Goal: Task Accomplishment & Management: Use online tool/utility

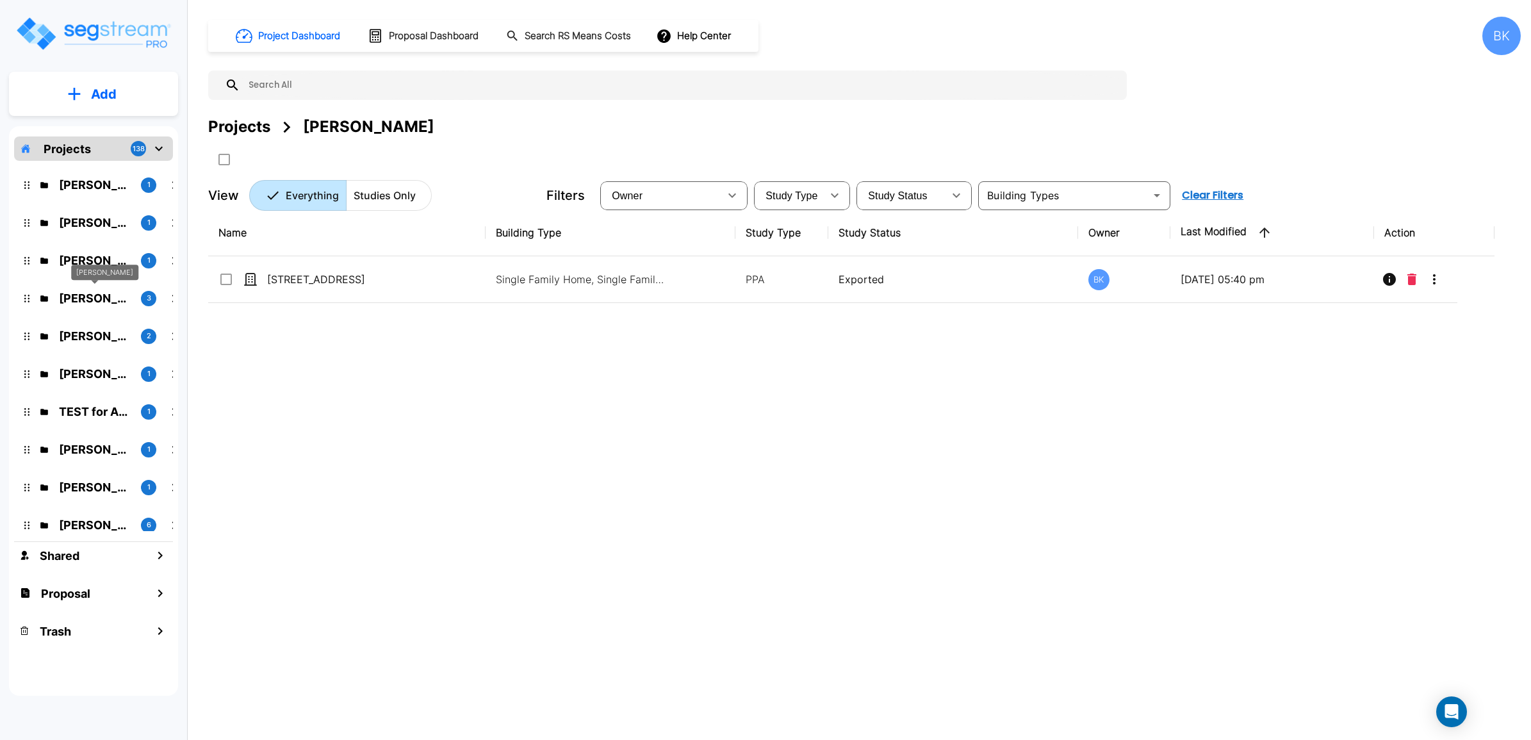
click at [91, 302] on p "[PERSON_NAME]" at bounding box center [95, 297] width 72 height 17
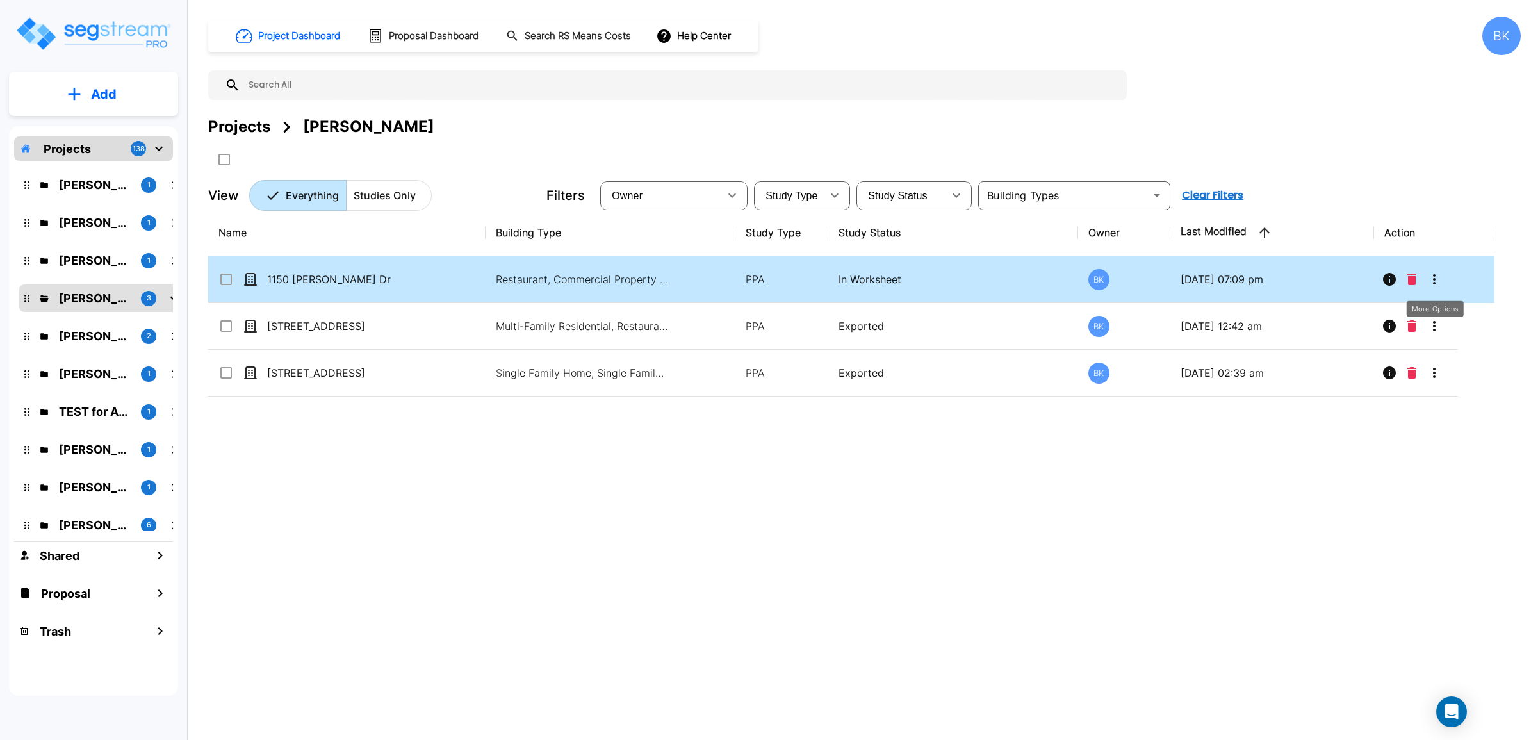
click at [1435, 280] on icon "More-Options" at bounding box center [1434, 279] width 3 height 10
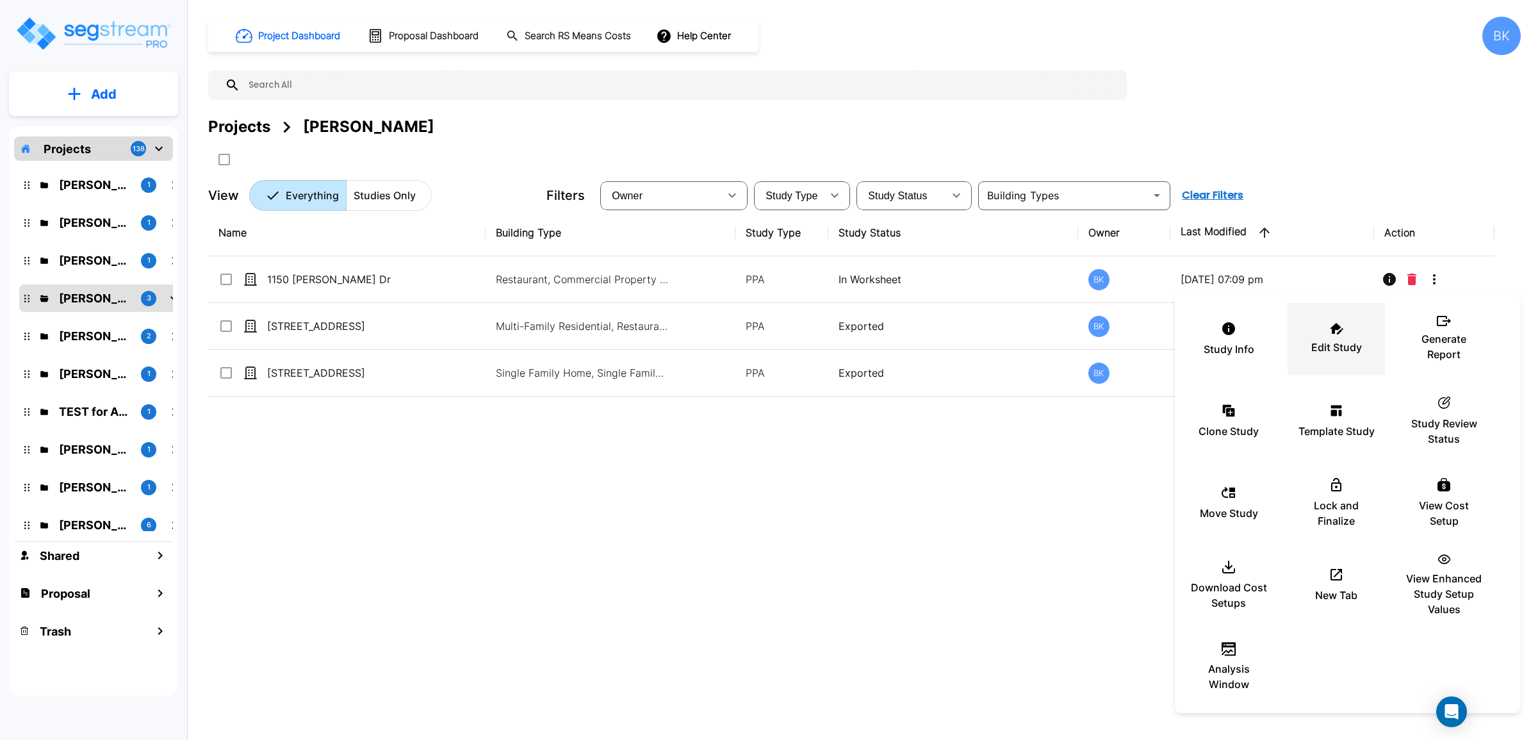
click at [1342, 337] on div "Edit Study" at bounding box center [1335, 339] width 77 height 64
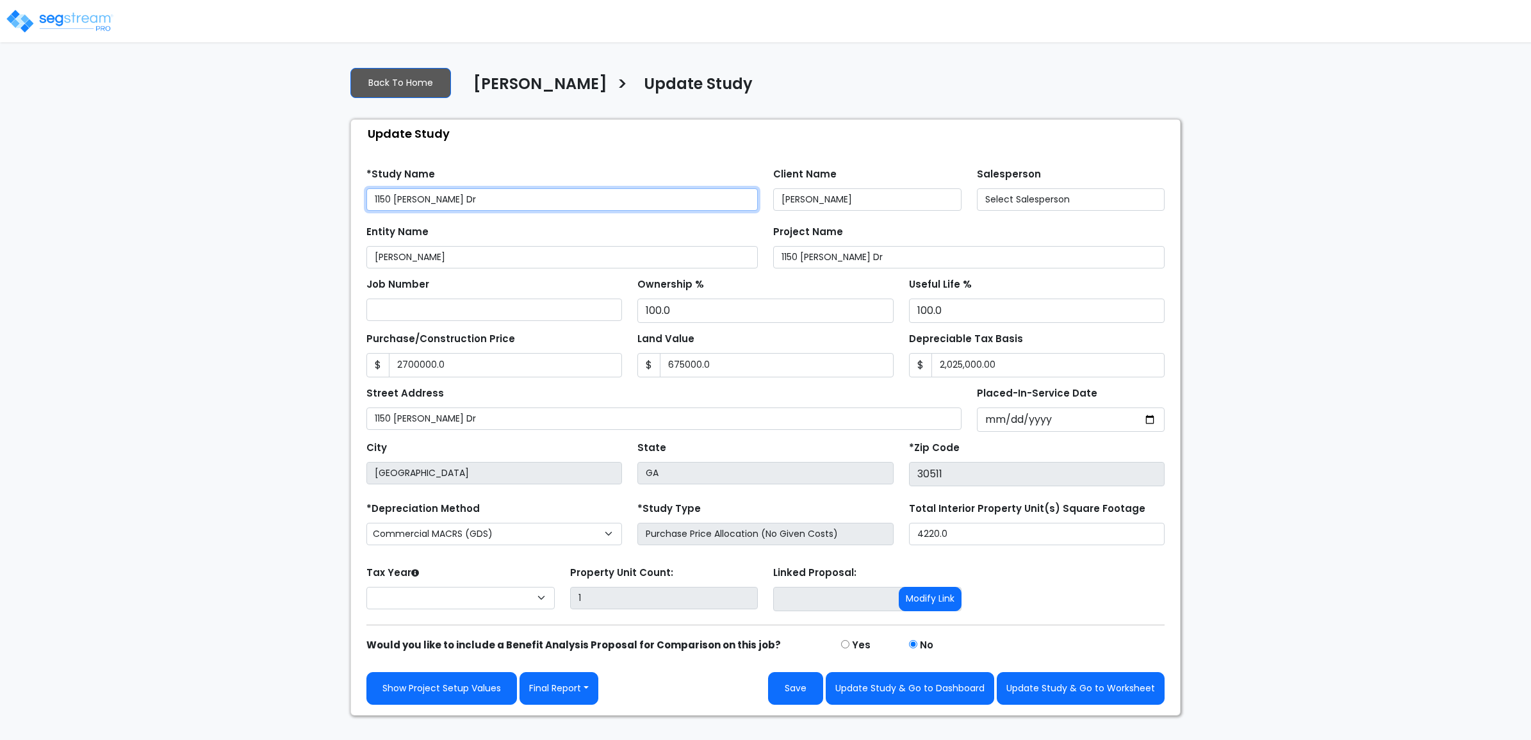
type input "2,700,000.0"
type input "675,000.0"
select select "2025"
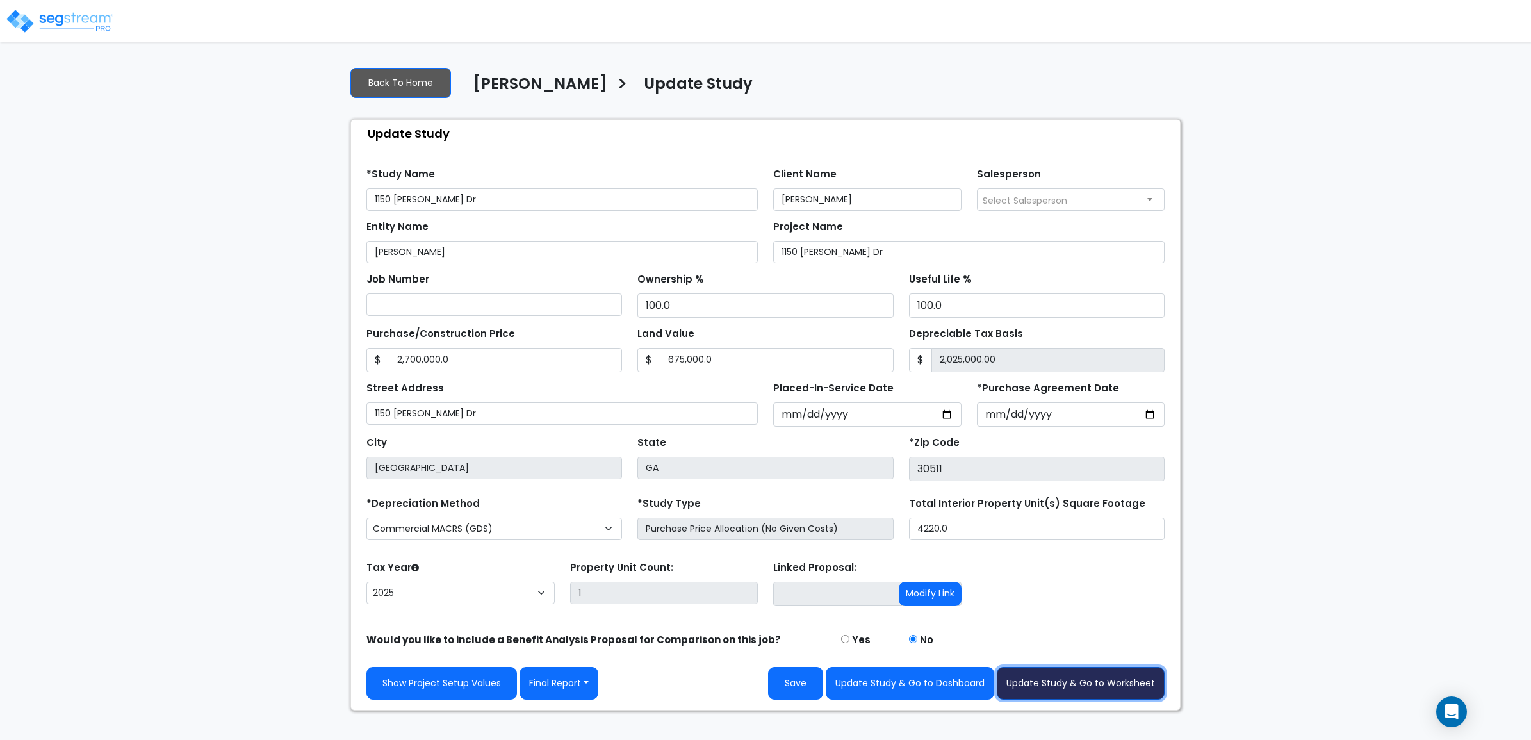
drag, startPoint x: 1106, startPoint y: 689, endPoint x: 1253, endPoint y: 631, distance: 158.2
click at [1253, 631] on div "We are Building your Study. So please grab a coffee and let us do the heavy lif…" at bounding box center [765, 383] width 1531 height 654
type input "2"
type input "2,699,998.00"
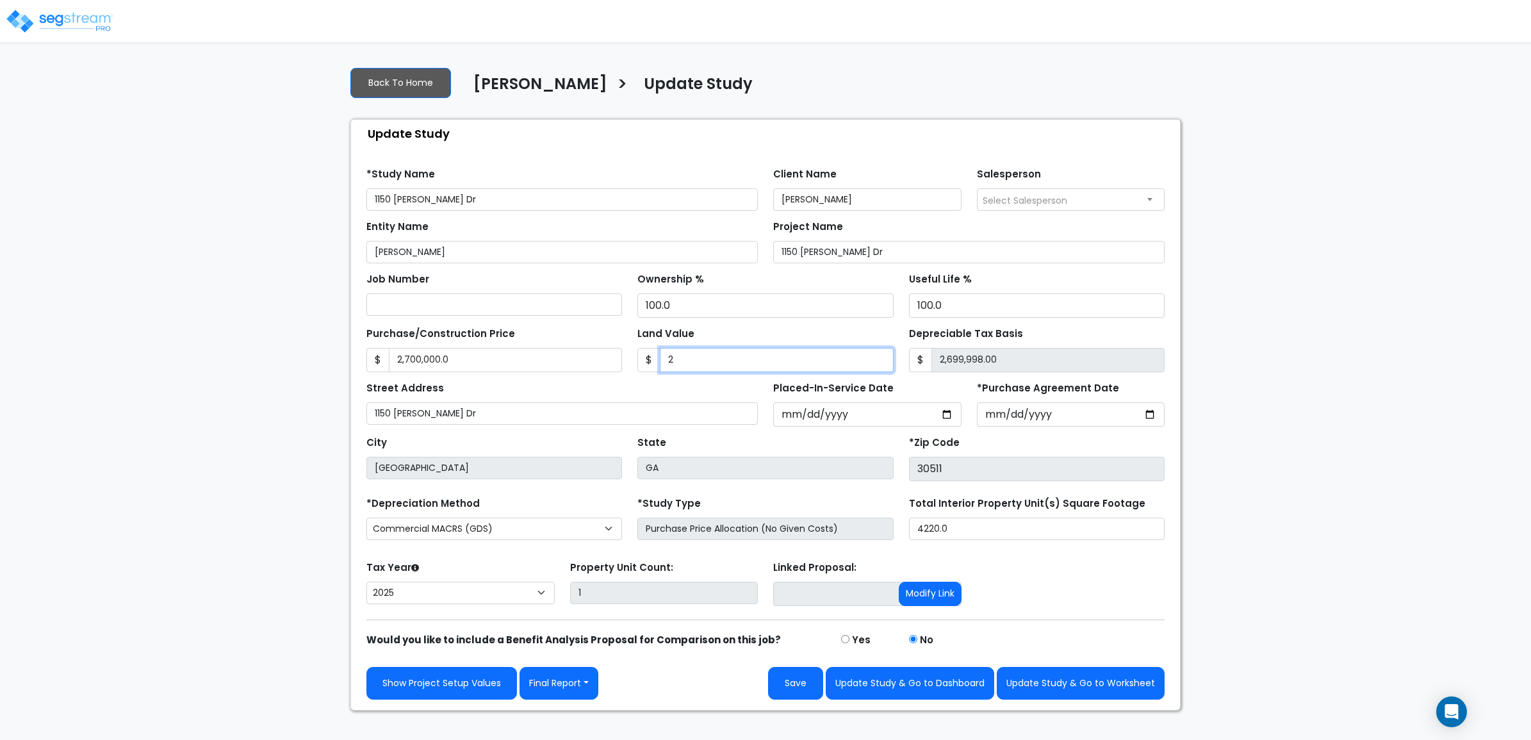
type input "22"
type input "2,699,978.00"
type input "228"
type input "2,699,772.00"
click at [720, 361] on input "228" at bounding box center [776, 360] width 233 height 24
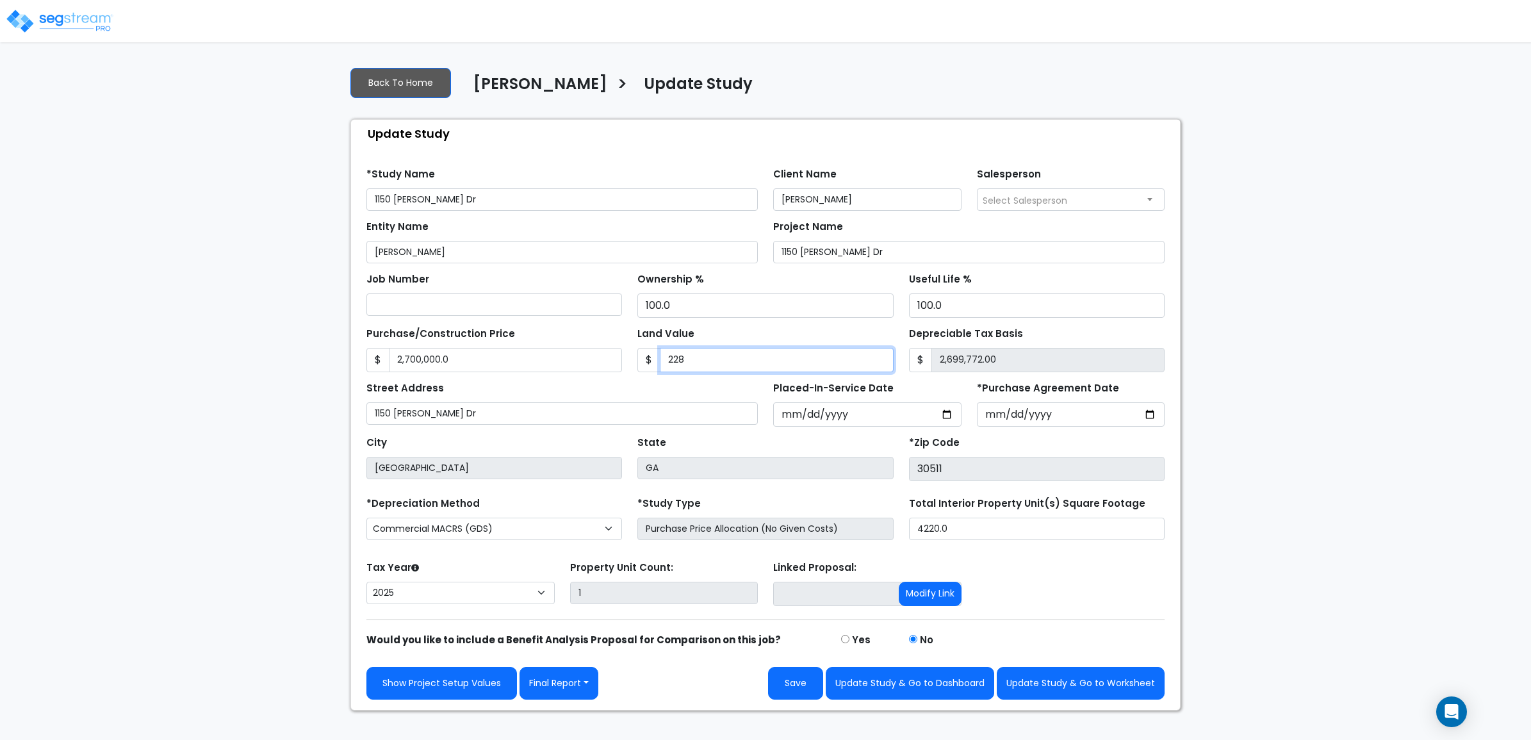
type input "2286"
type input "2,697,714.00"
type input "2,2869"
type input "2,677,131.00"
type input "22,8690"
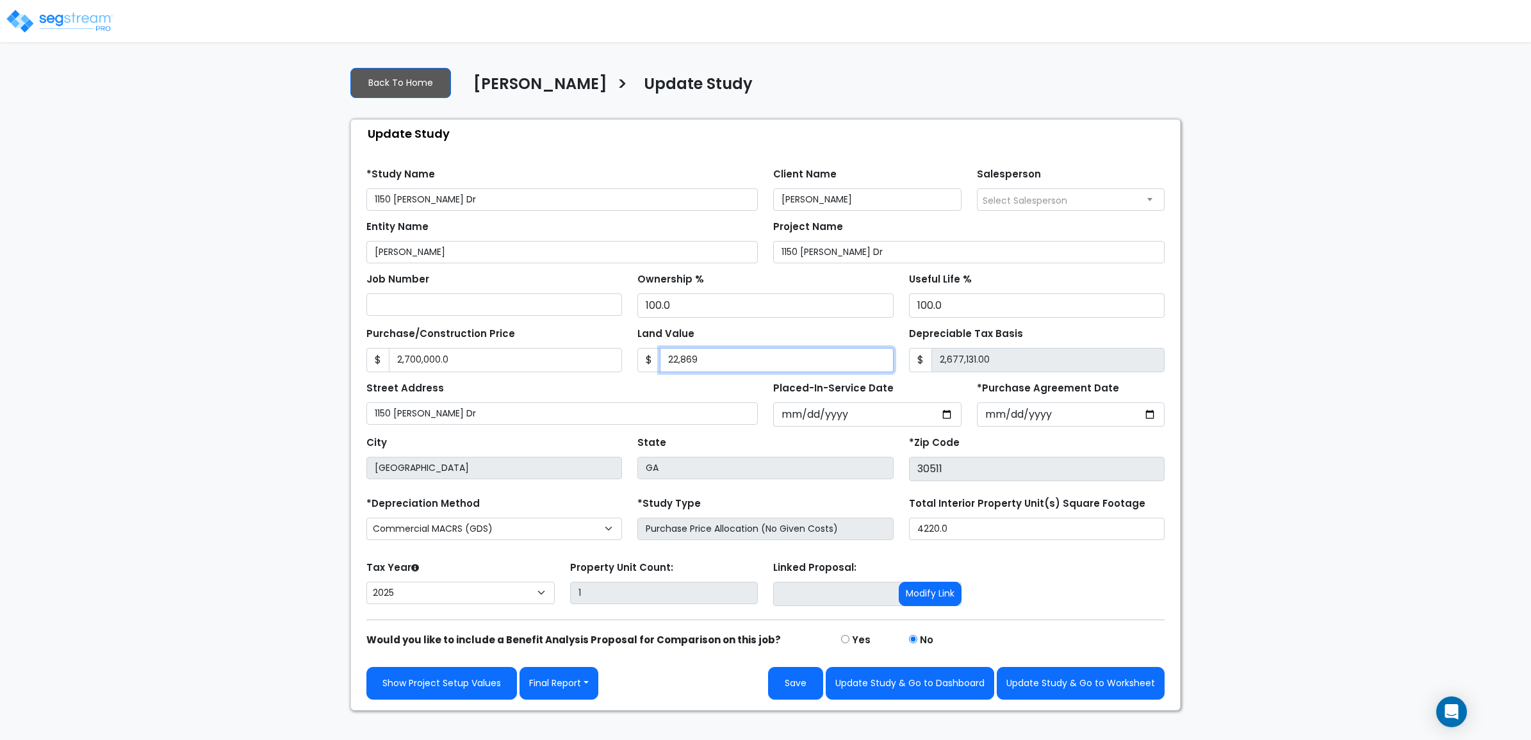
type input "2,471,310.00"
type input "228,690"
click at [1317, 357] on div "We are Building your Study. So please grab a coffee and let us do the heavy lif…" at bounding box center [765, 383] width 1531 height 654
click at [799, 679] on button "Save" at bounding box center [795, 683] width 55 height 33
type input "2700000"
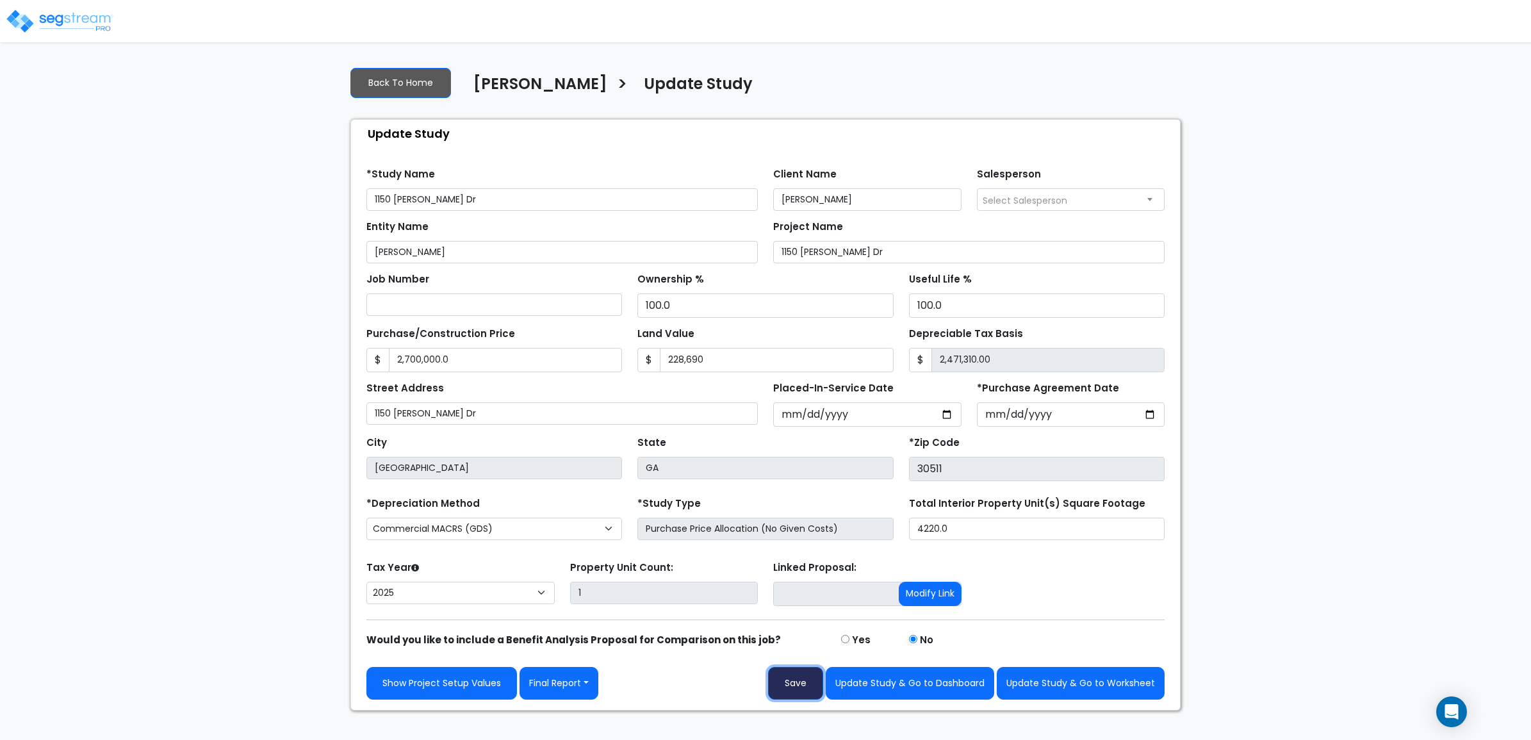
type input "228690"
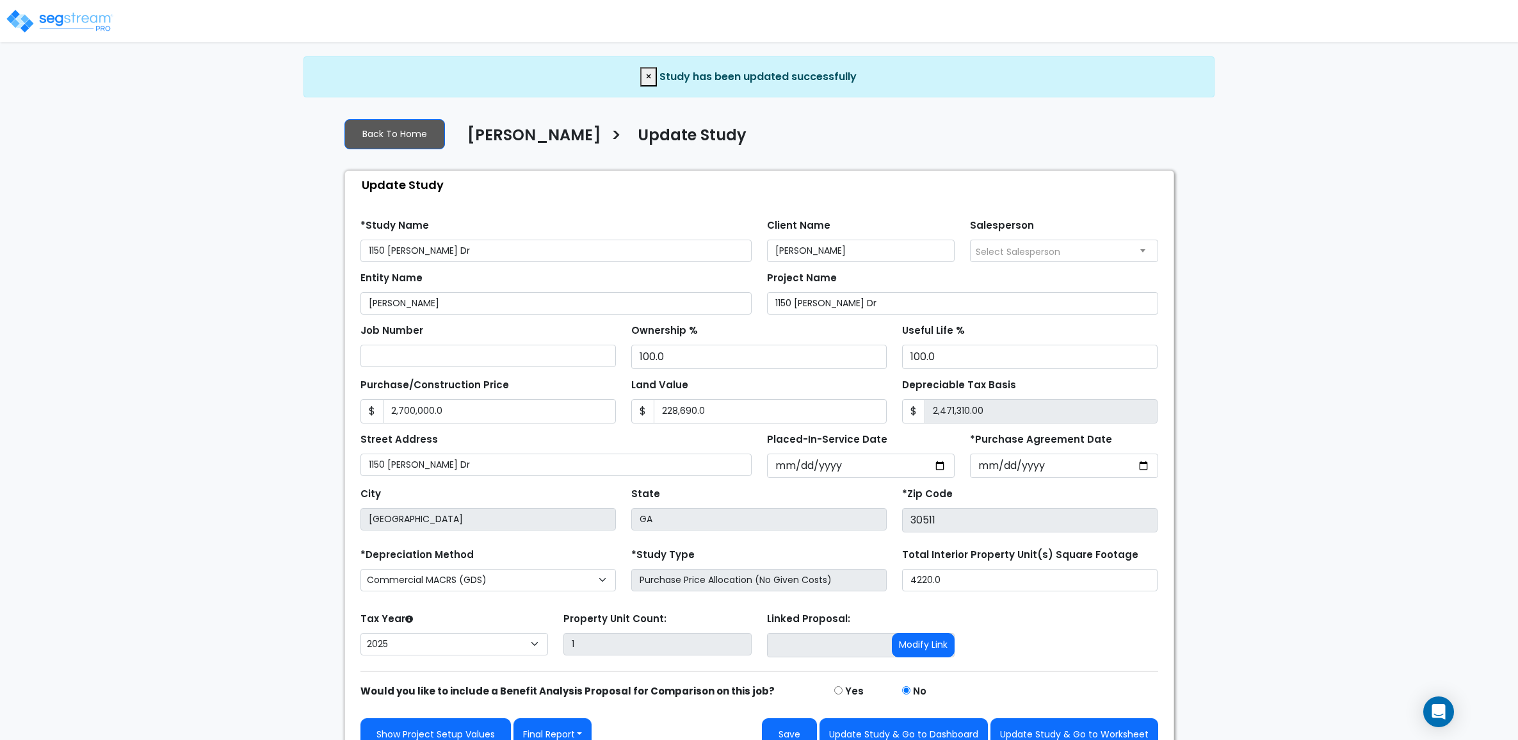
select select "2025"
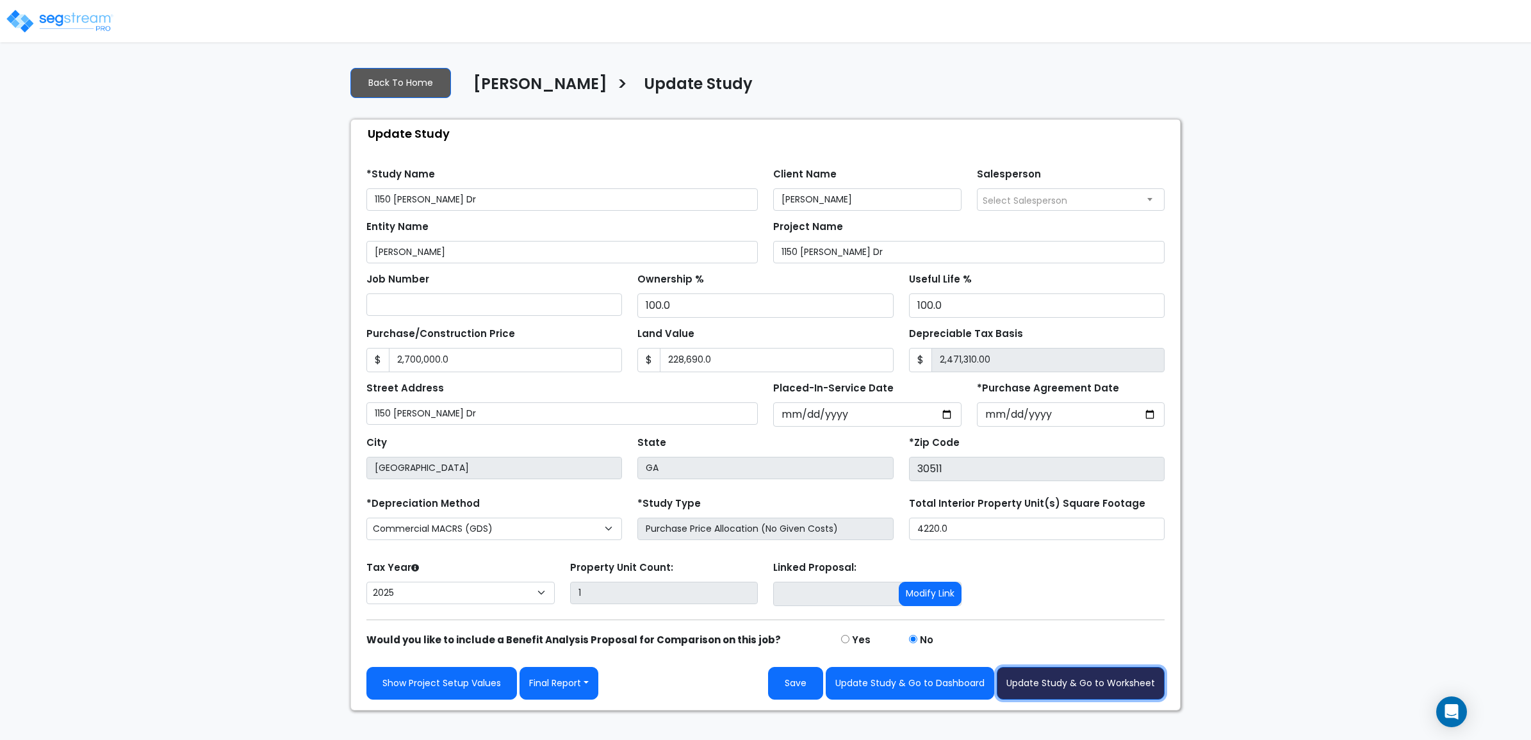
click at [1097, 690] on button "Update Study & Go to Worksheet" at bounding box center [1080, 683] width 168 height 33
type input "2700000"
type input "228690"
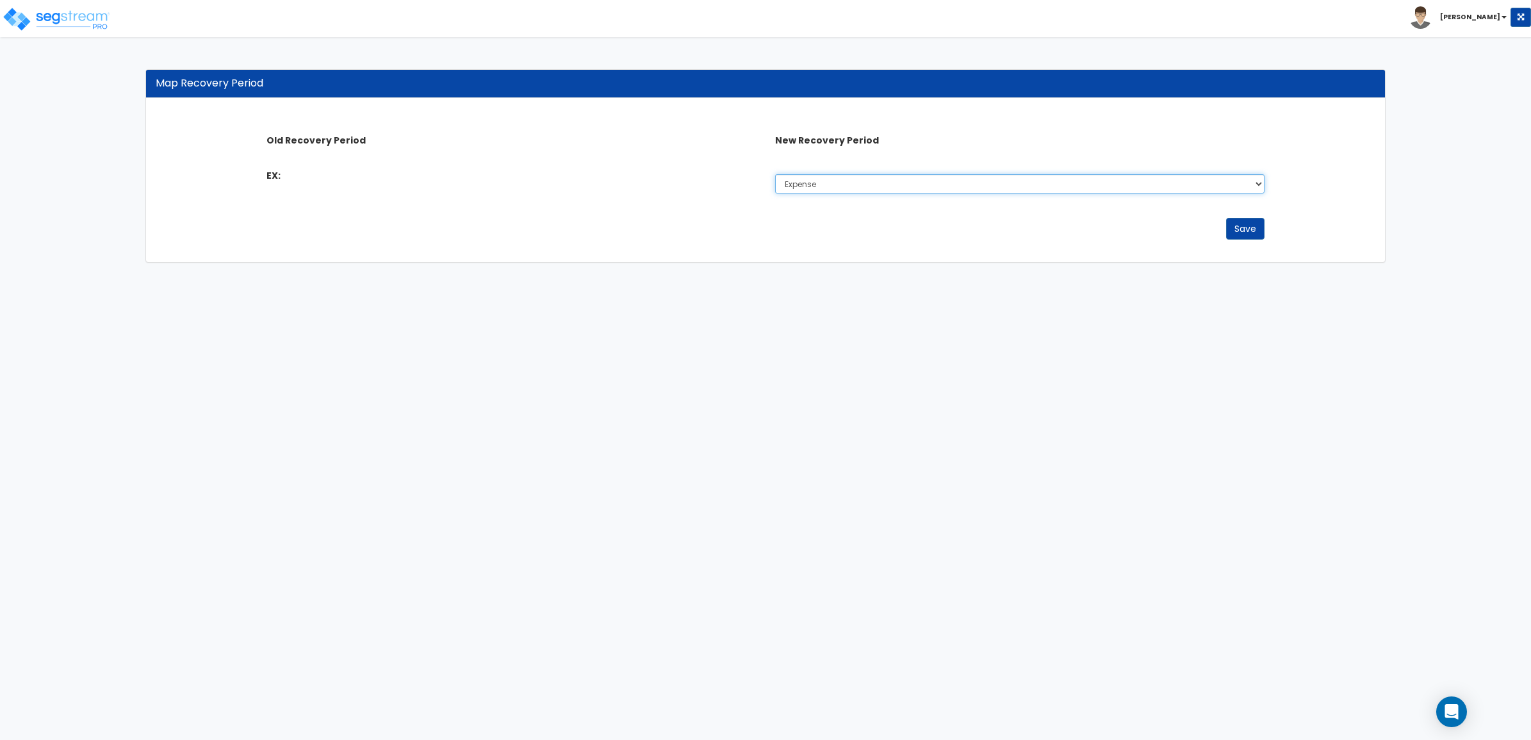
click at [901, 183] on select "Select Expense De Minimis Repairs & Maintenance 5 Years 7 Years 15 Years 39 Yea…" at bounding box center [1019, 183] width 489 height 19
drag, startPoint x: 272, startPoint y: 161, endPoint x: 279, endPoint y: 164, distance: 7.5
click at [279, 164] on div "Old Recovery Period New Recovery Period EX: Select Expense De Minimis" at bounding box center [765, 157] width 1016 height 84
drag, startPoint x: 279, startPoint y: 165, endPoint x: 269, endPoint y: 174, distance: 13.6
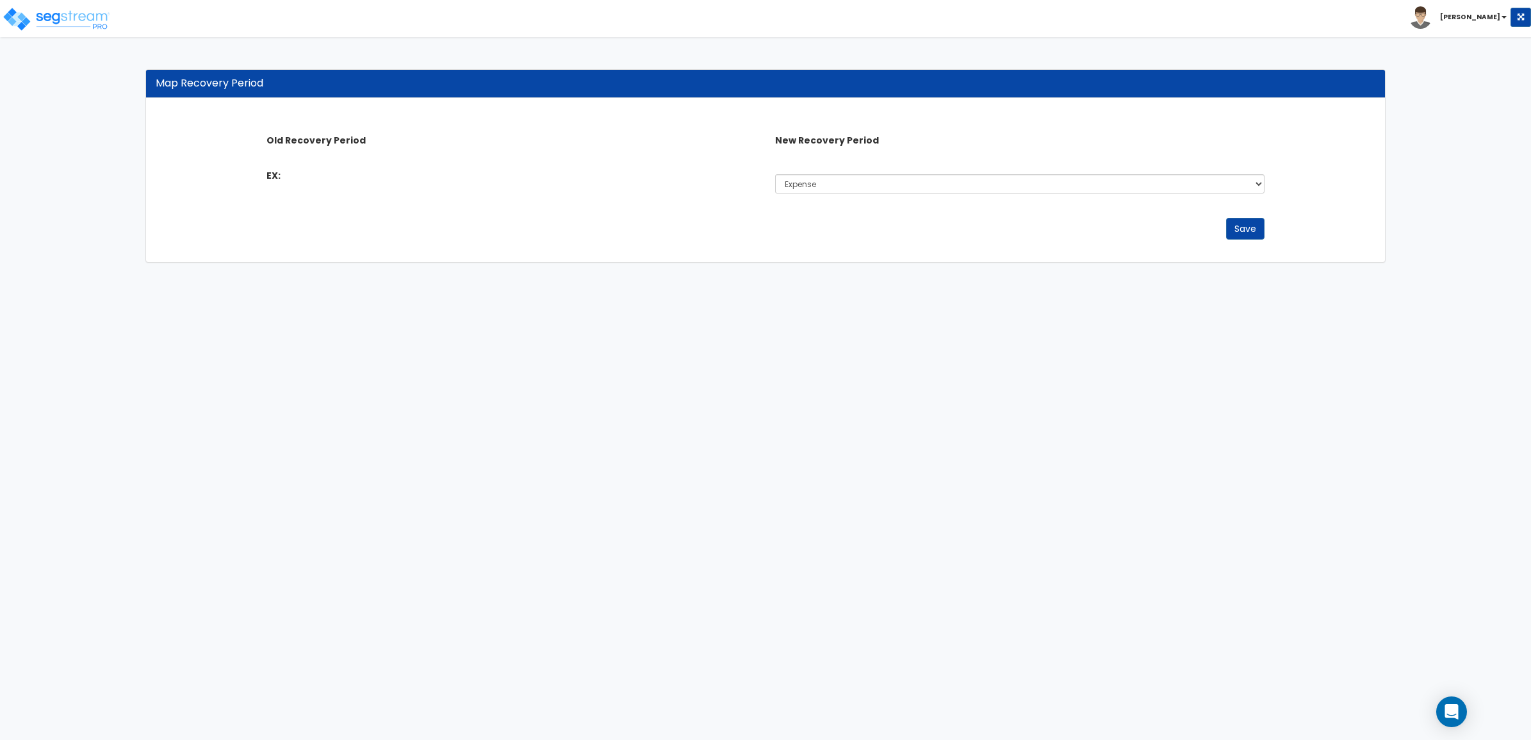
click at [269, 174] on div "EX: Select Expense De Minimis Repairs & Maintenance 5 Years 7 Years 15 Years 39…" at bounding box center [765, 181] width 1016 height 36
click at [1220, 190] on select "Select Expense De Minimis Repairs & Maintenance 5 Years 7 Years 15 Years 39 Yea…" at bounding box center [1019, 183] width 489 height 19
click at [1032, 275] on html "Toggle navigation Brian x" at bounding box center [765, 137] width 1531 height 275
click at [1159, 184] on select "Select Expense De Minimis Repairs & Maintenance 5 Years 7 Years 15 Years 39 Yea…" at bounding box center [1019, 183] width 489 height 19
select select "39Y"
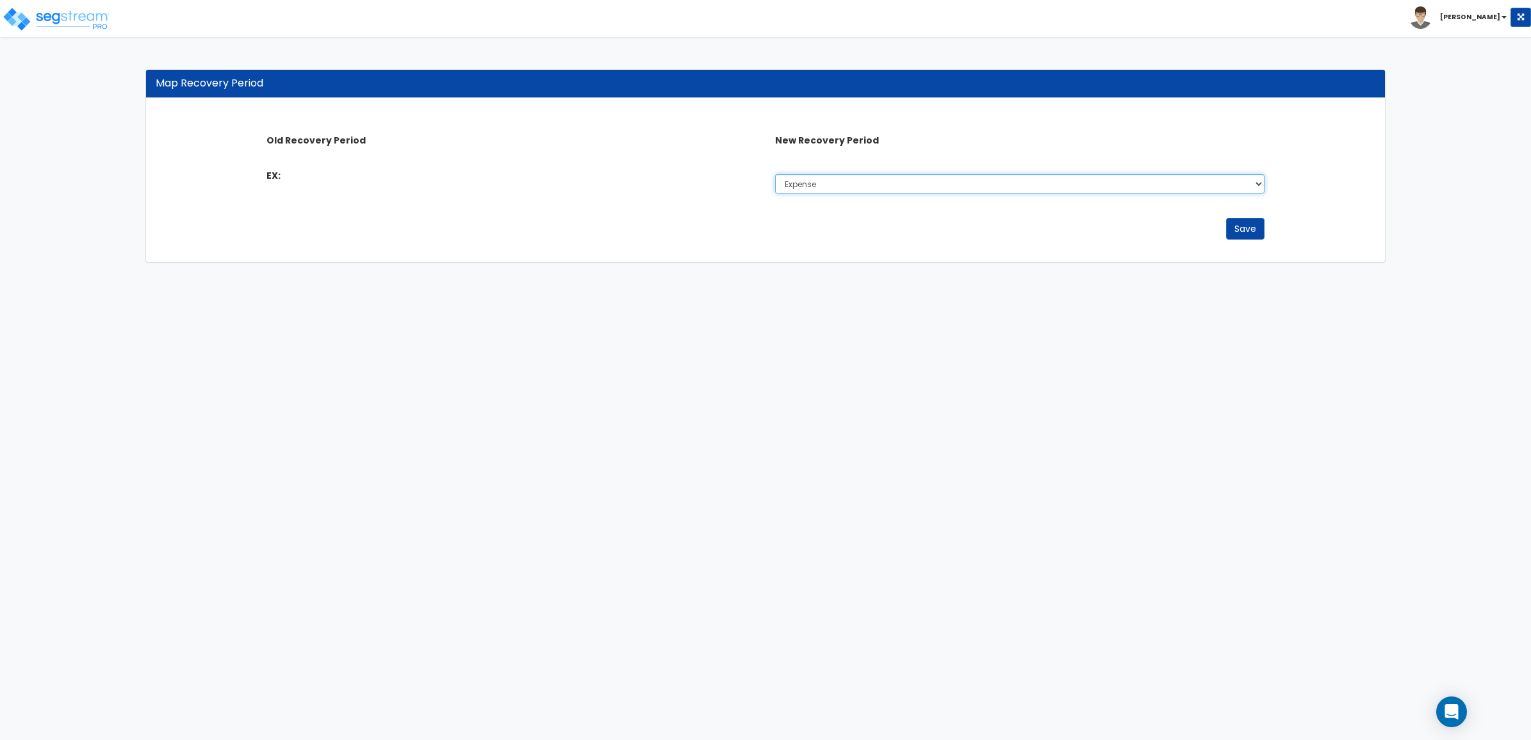
click at [775, 174] on select "Select Expense De Minimis Repairs & Maintenance 5 Years 7 Years 15 Years 39 Yea…" at bounding box center [1019, 183] width 489 height 19
click at [1141, 275] on html "Toggle navigation Brian x" at bounding box center [765, 137] width 1531 height 275
click at [1256, 231] on button "Save" at bounding box center [1245, 229] width 38 height 22
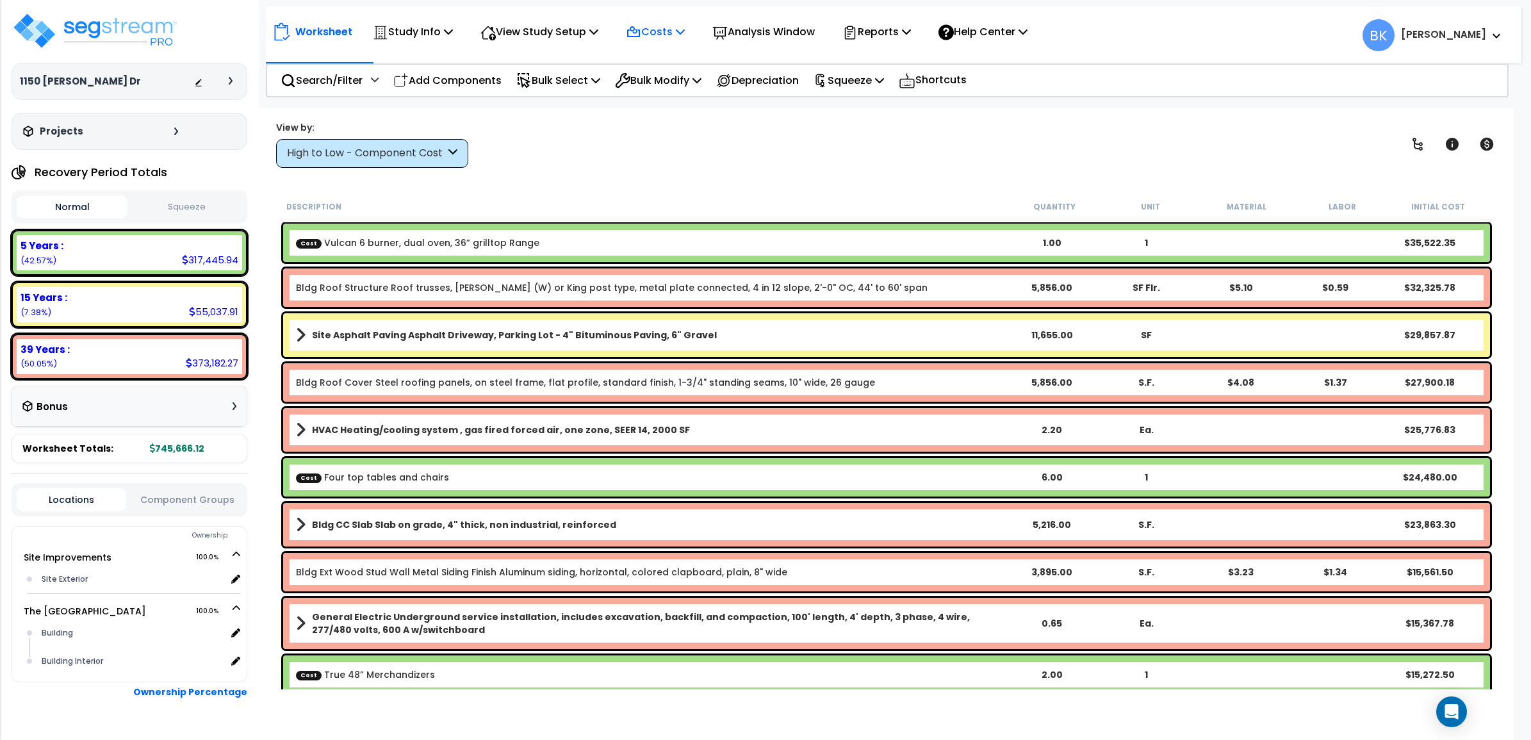
click at [670, 26] on p "Costs" at bounding box center [655, 31] width 59 height 17
click at [688, 85] on link "Direct Costs" at bounding box center [682, 88] width 127 height 26
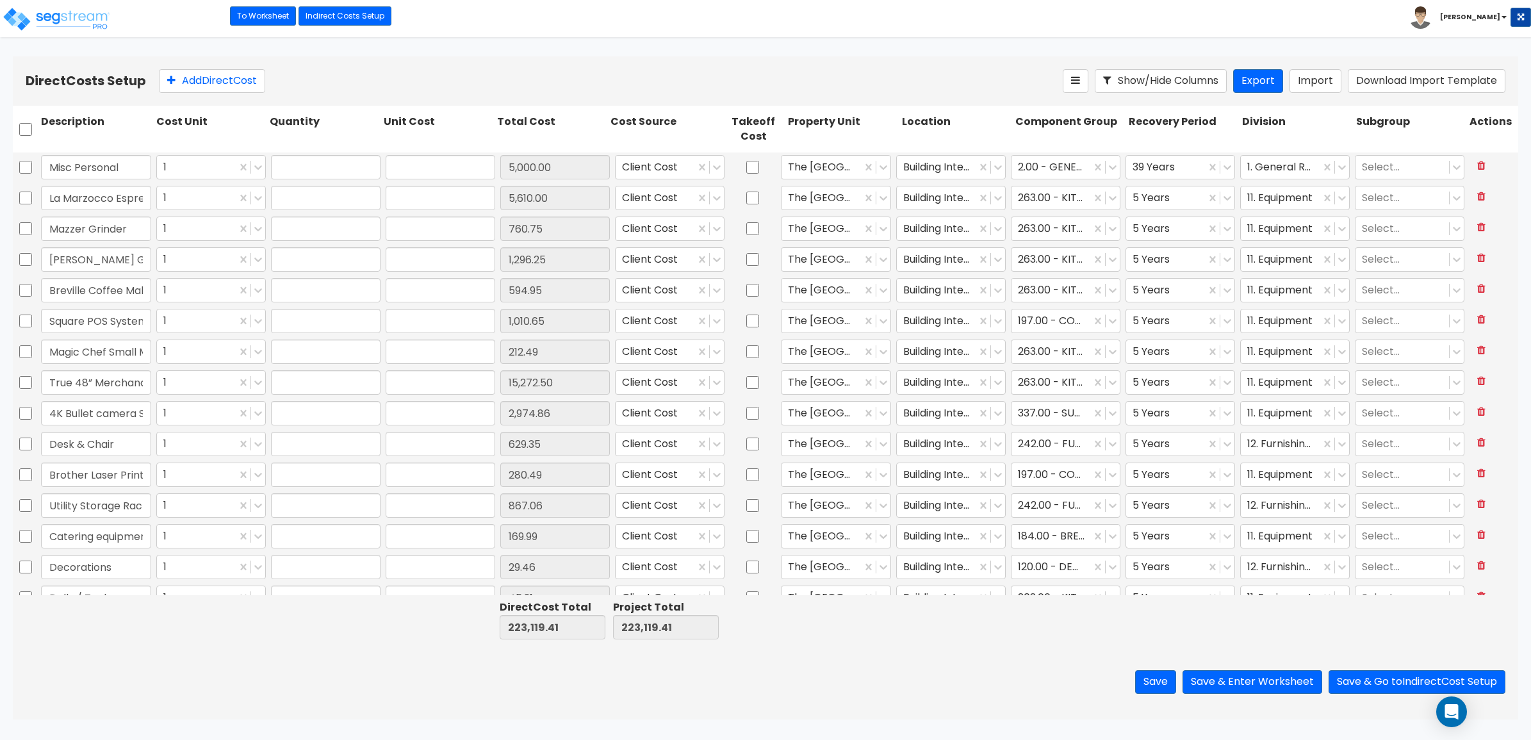
type input "1.00"
type input "5,000.00"
type input "1.00"
type input "5,610.00"
type input "1.00"
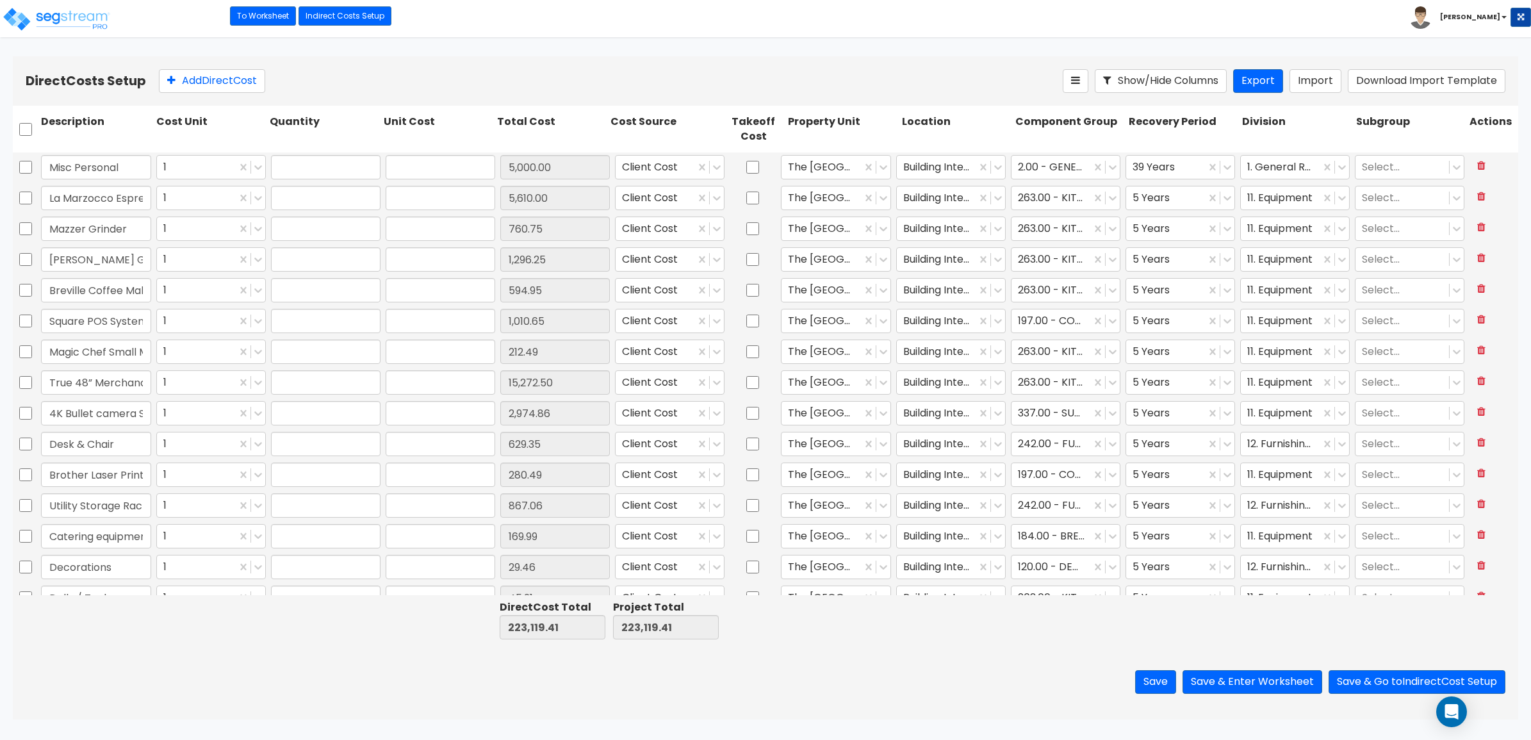
type input "760.75"
type input "1.00"
type input "1,296.25"
type input "1.00"
type input "594.95"
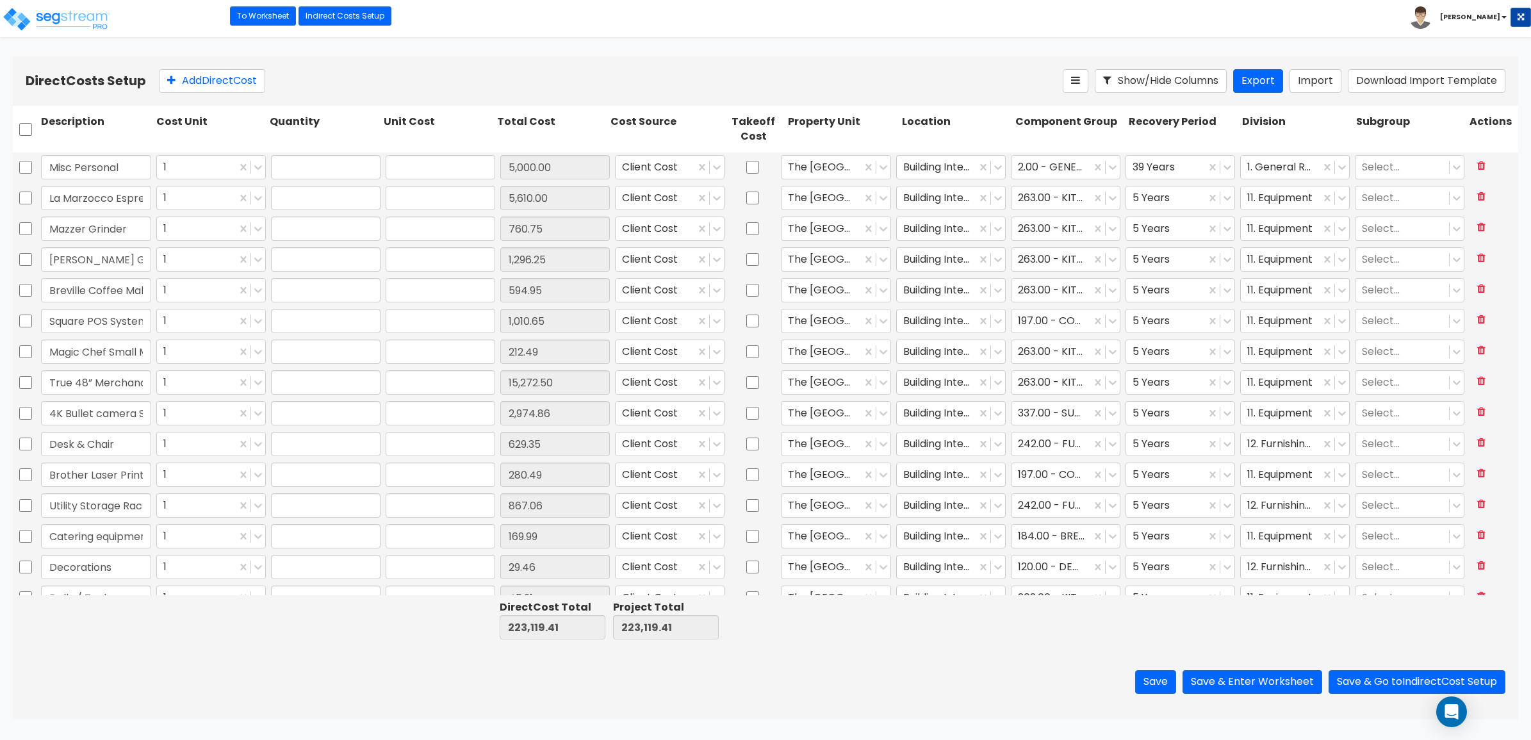
type input "1.00"
type input "1,010.65"
type input "1.00"
type input "212.49"
type input "2.00"
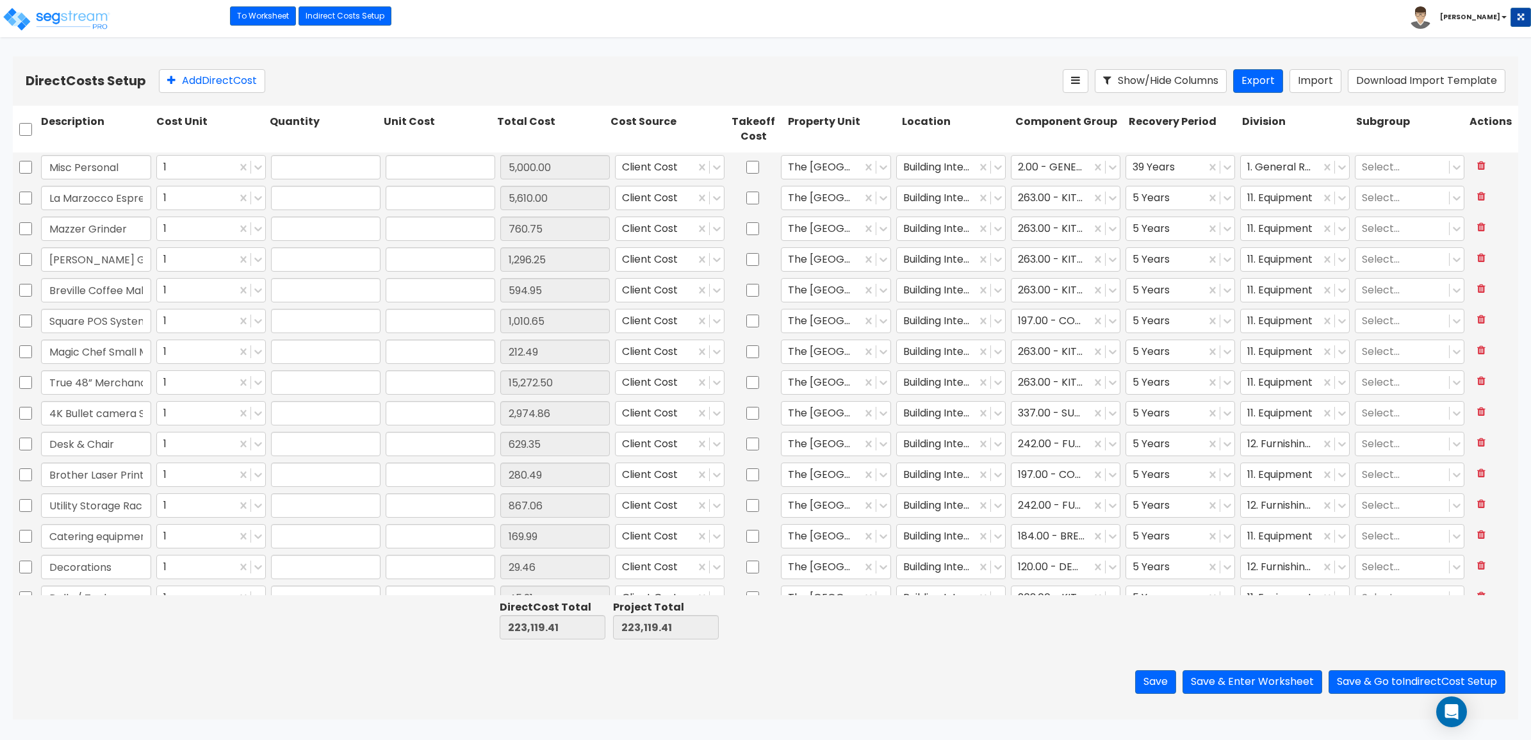
type input "7,636.25"
type input "14.00"
type input "212.49"
type input "1.00"
type input "629.35"
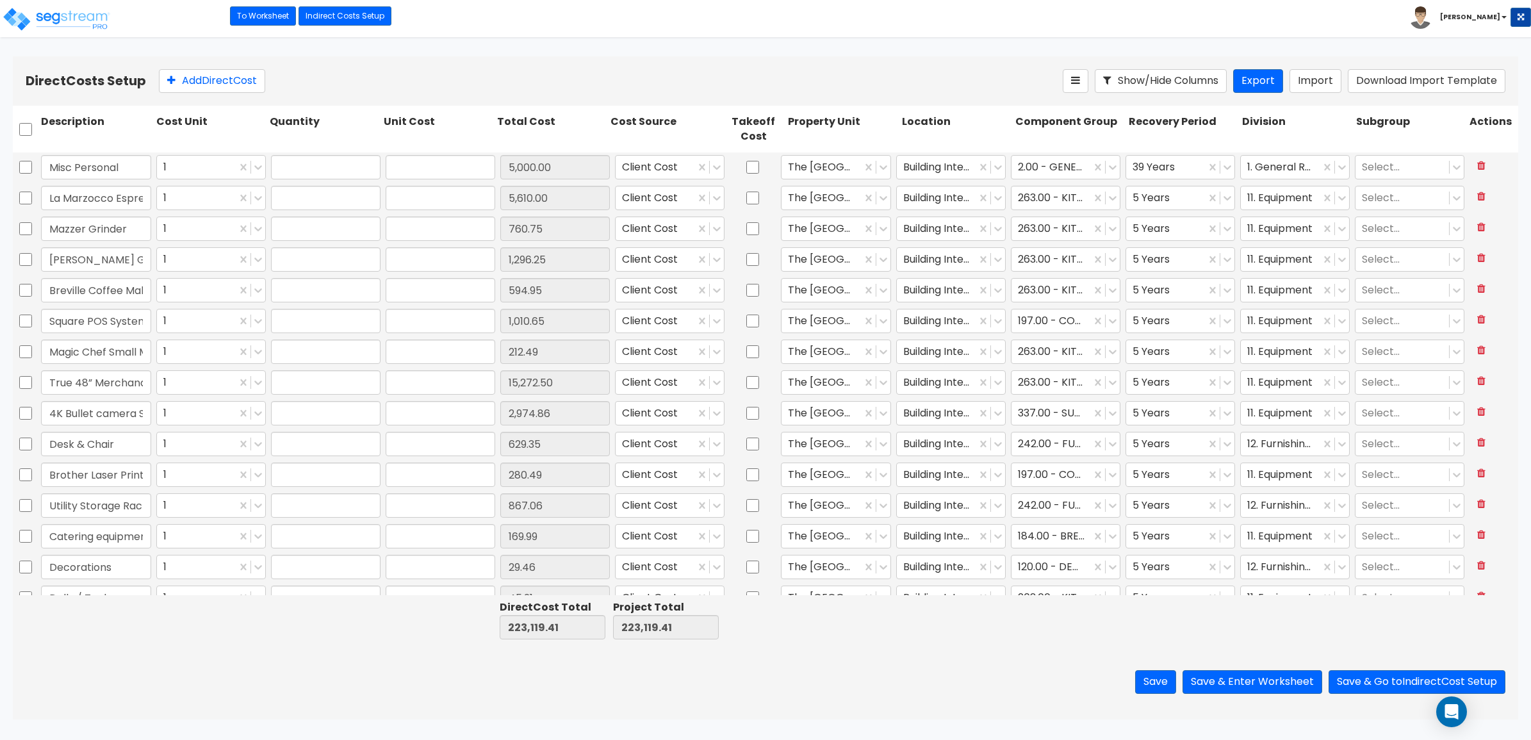
type input "1.00"
type input "280.49"
type input "9.00"
type input "96.34"
type input "1.00"
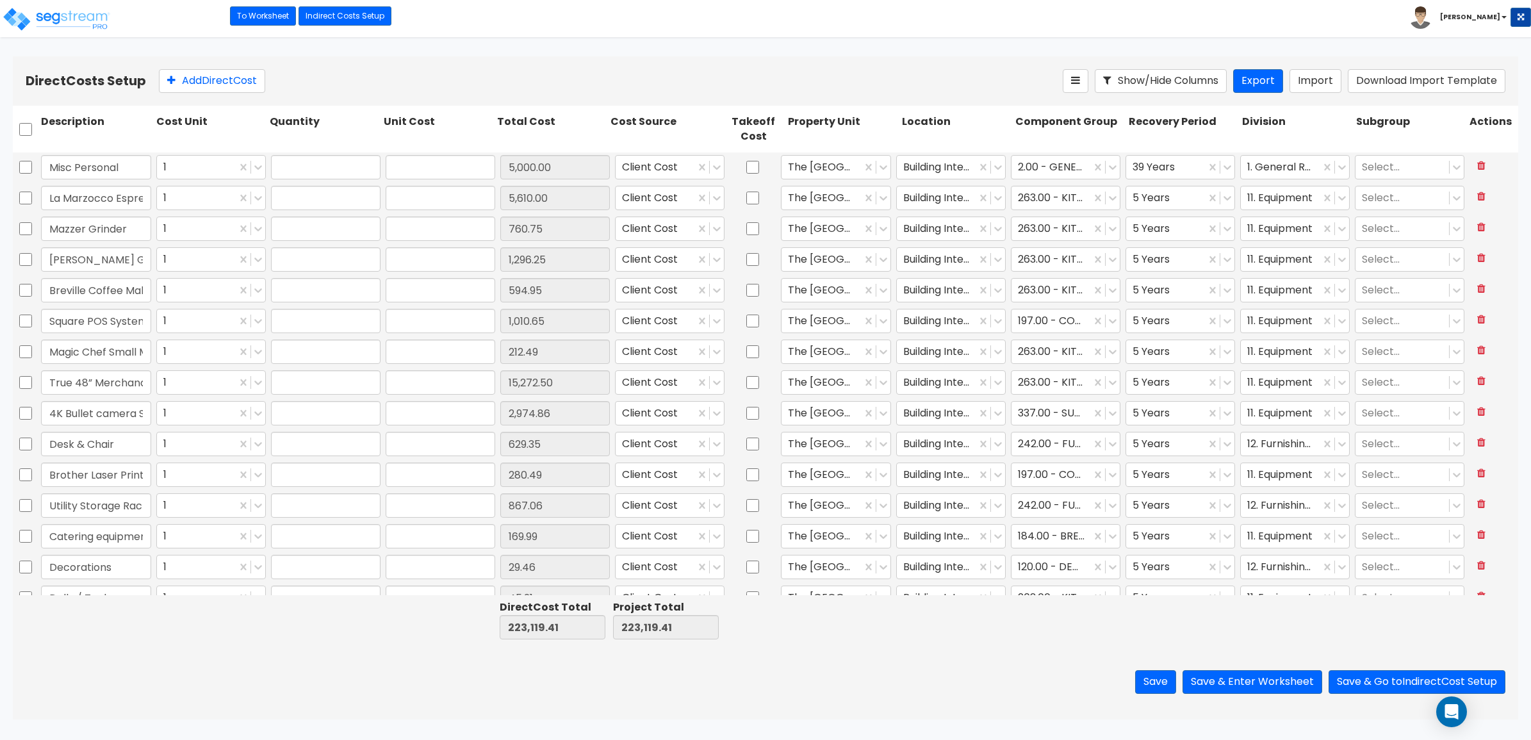
type input "169.99"
type input "1.00"
type input "29.46"
type input "1.00"
type input "45.21"
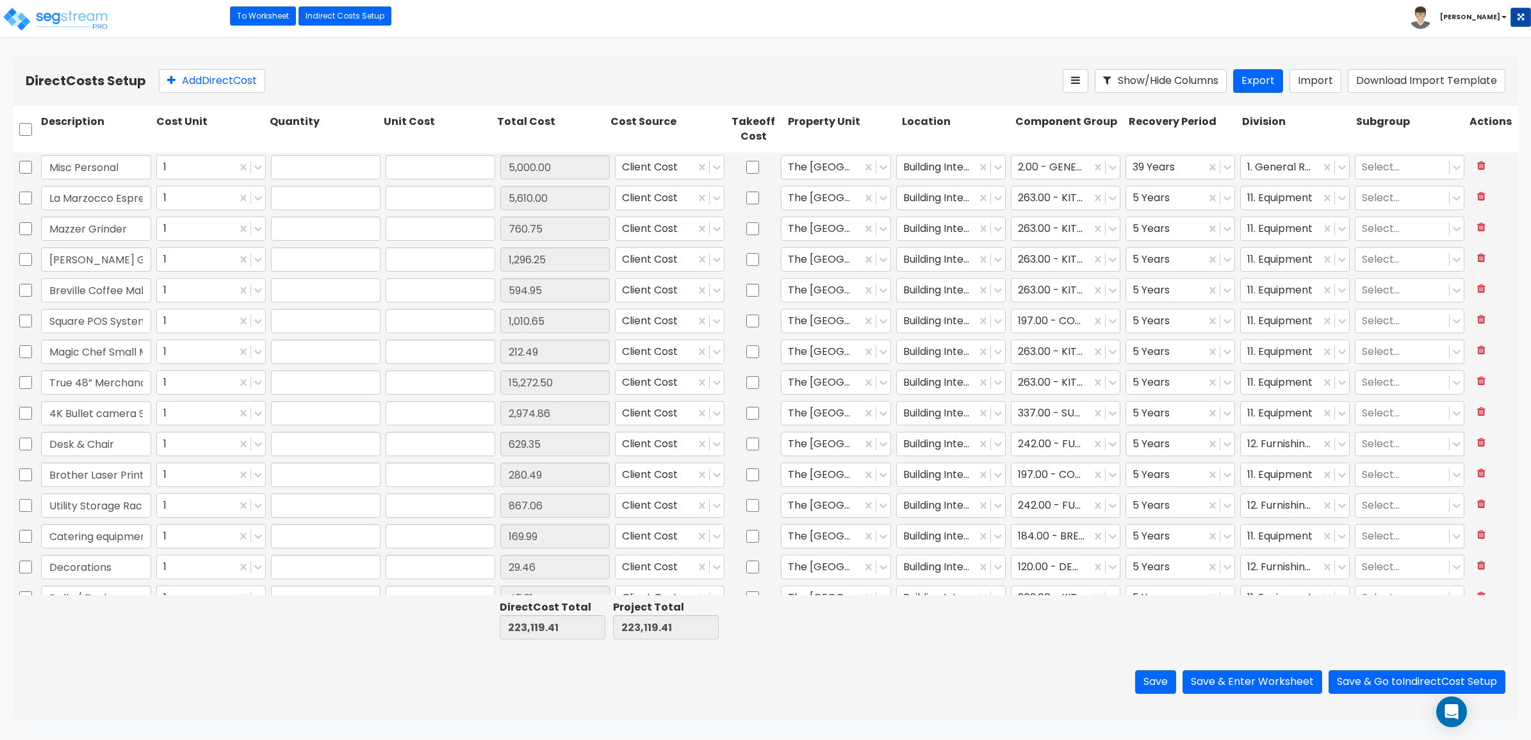
type input "20.00"
type input "15.25"
type input "20.00"
type input "16.98"
type input "2.00"
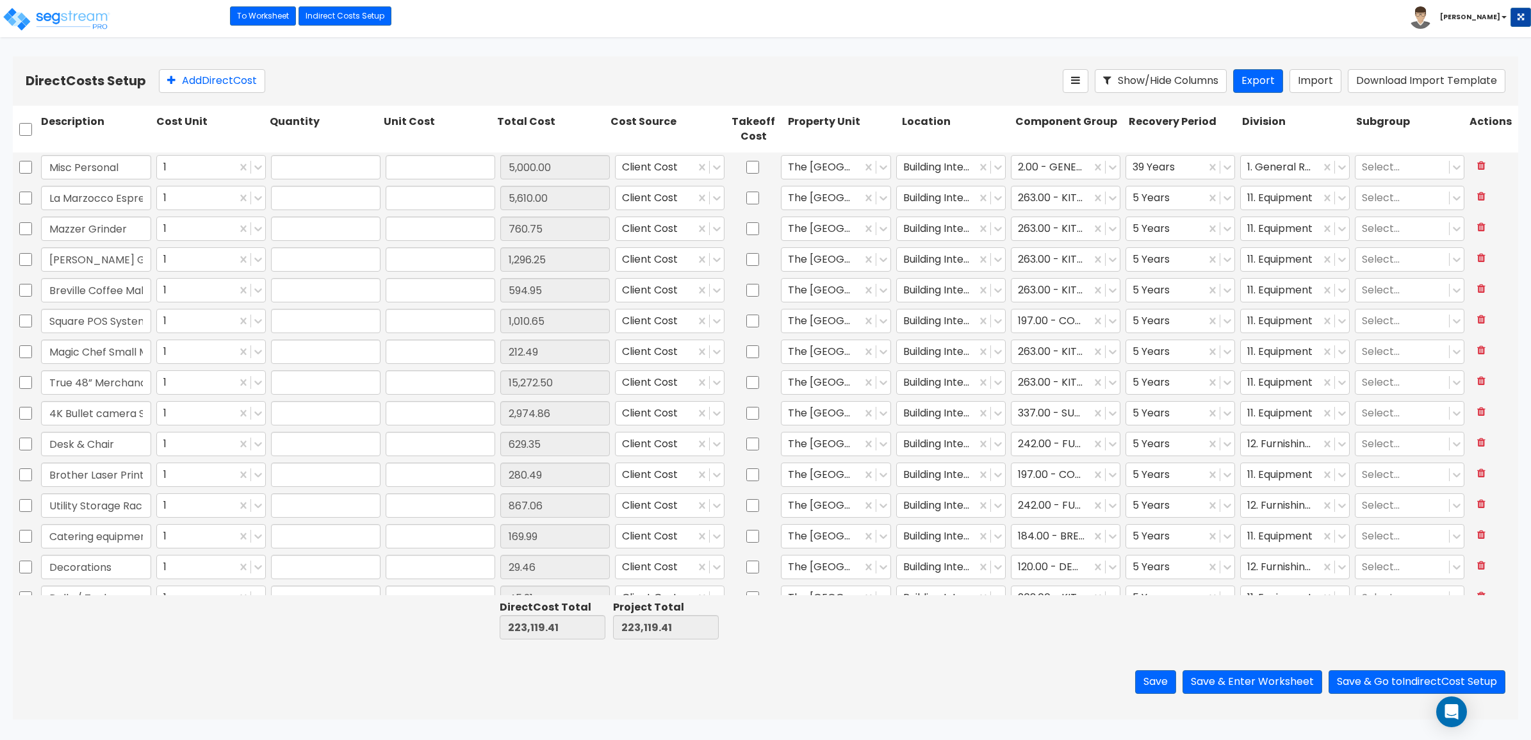
type input "254.99"
type input "1.00"
type input "10,712.16"
type input "1.00"
type input "10,181.30"
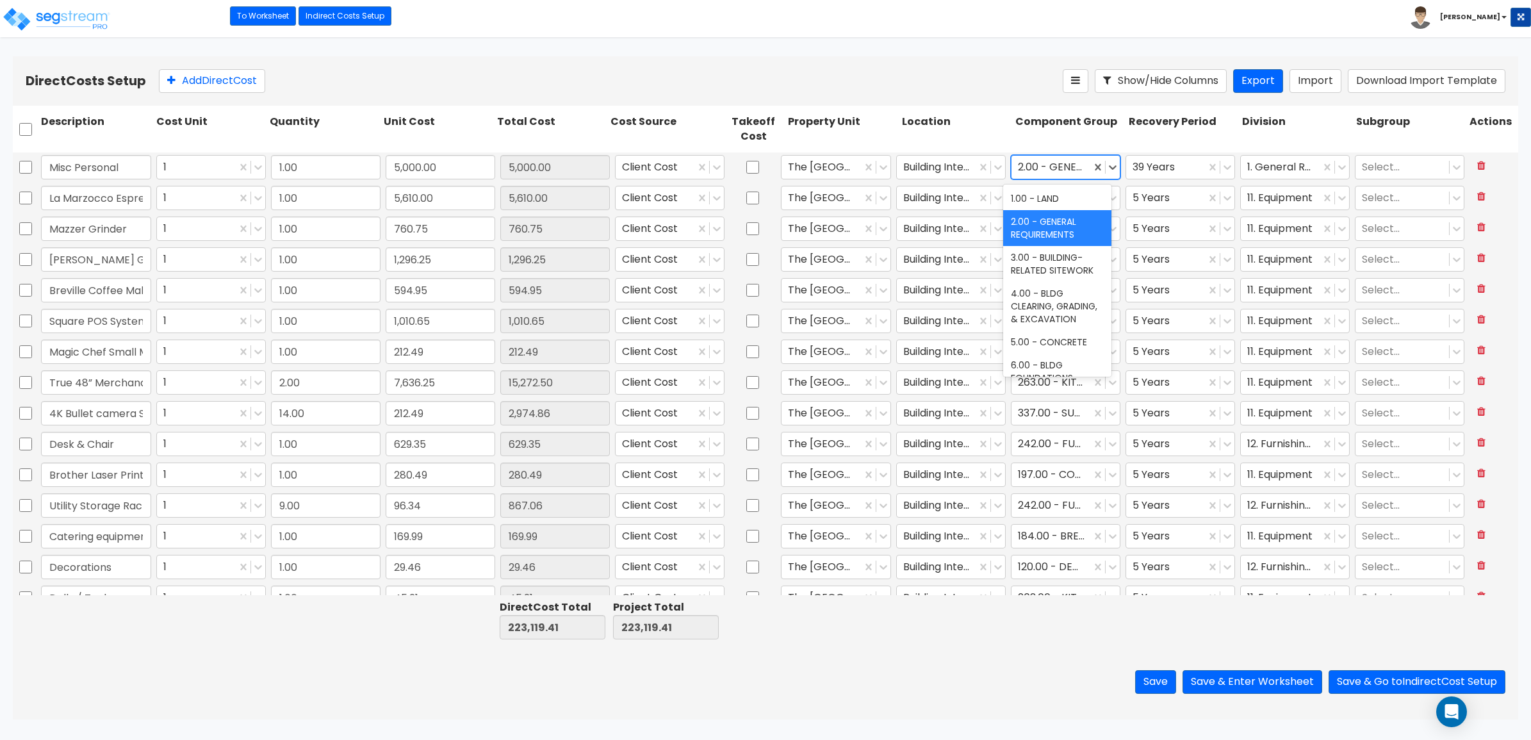
click at [1039, 170] on div at bounding box center [1051, 166] width 67 height 17
type input "kitchen"
click at [1057, 239] on div "263.00 - KITCHEN EQUIPMENT" at bounding box center [1057, 241] width 108 height 36
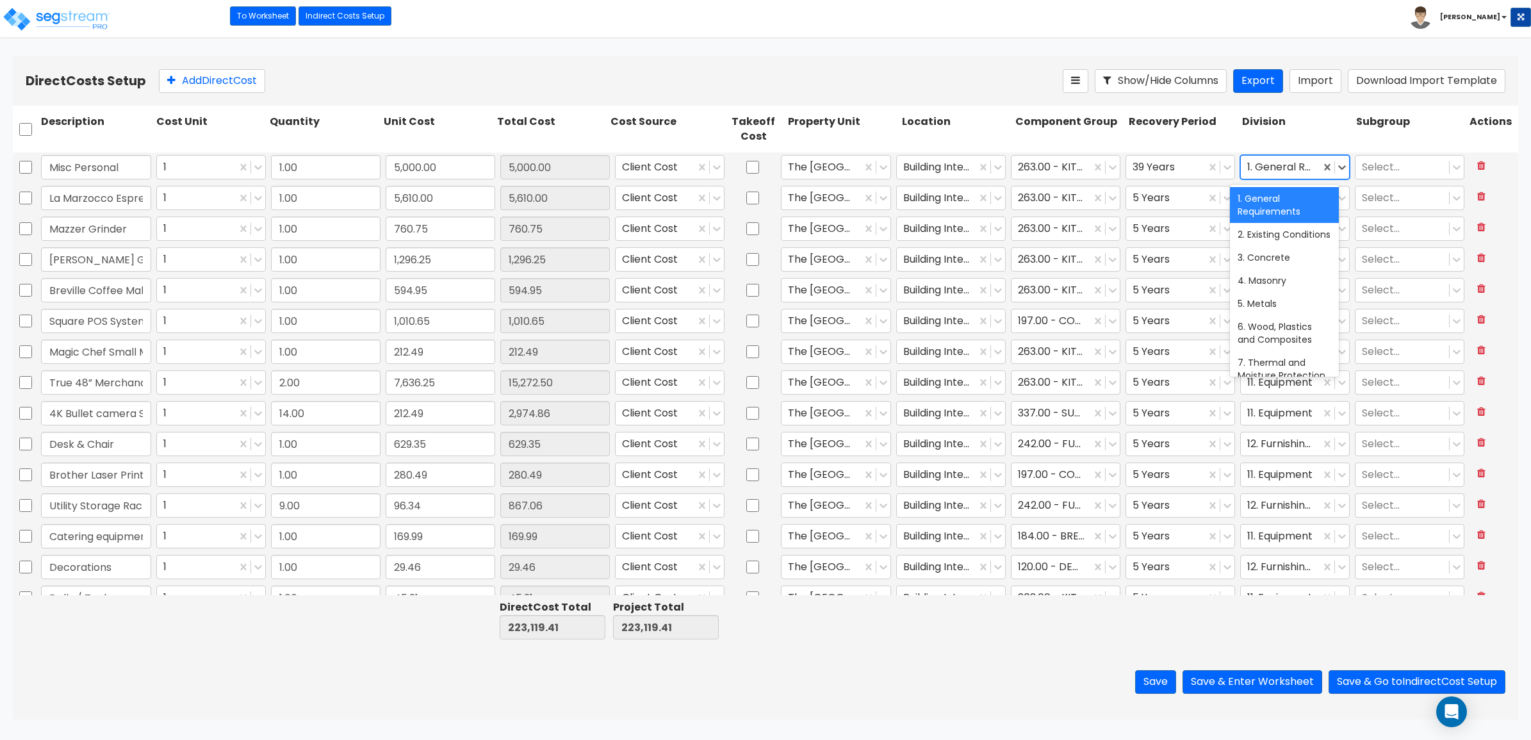
click at [1263, 162] on div at bounding box center [1280, 166] width 67 height 17
type input "equ"
click at [1278, 236] on div "11. Equipment" at bounding box center [1284, 234] width 108 height 23
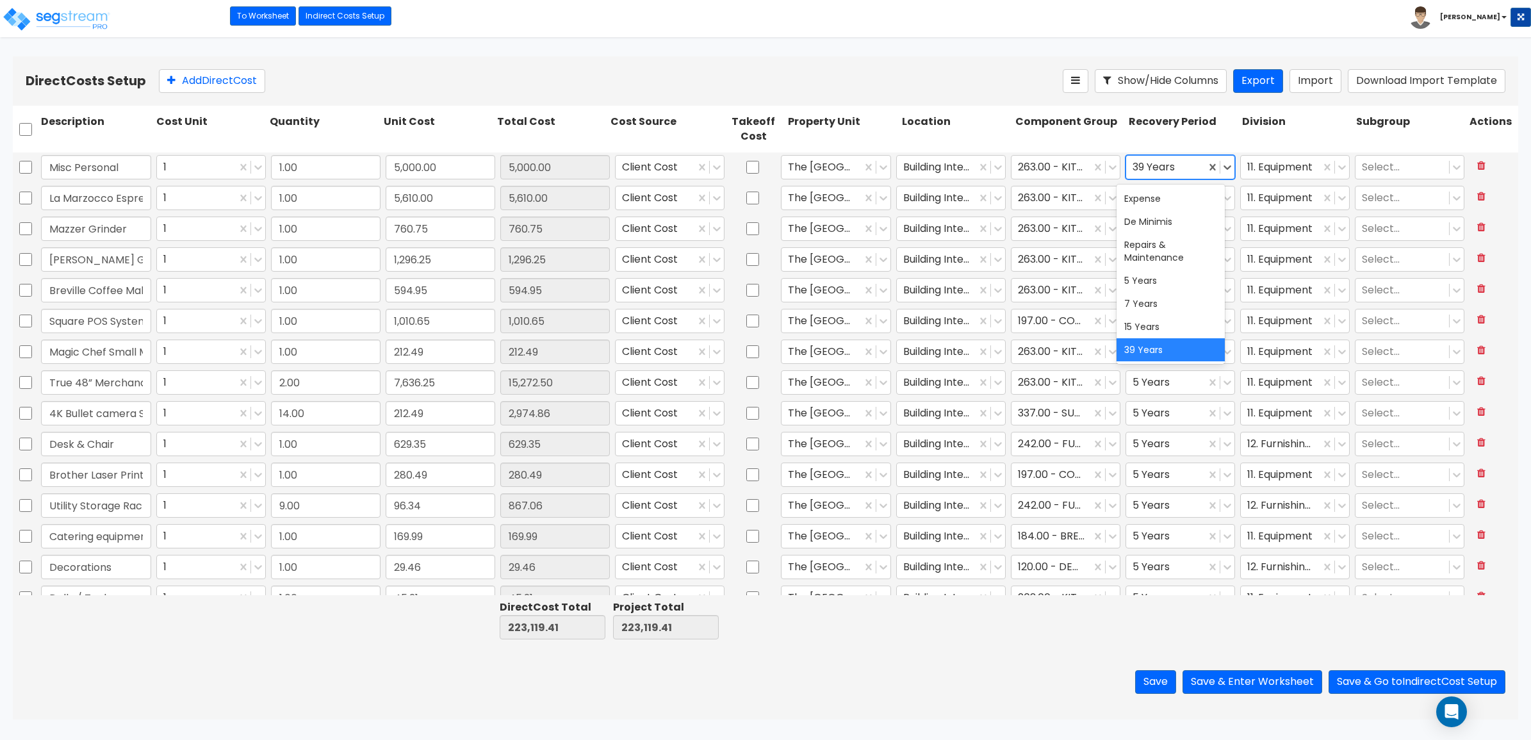
click at [1163, 174] on div at bounding box center [1165, 166] width 67 height 17
click at [1158, 287] on div "5 Years" at bounding box center [1170, 280] width 108 height 23
click at [1299, 136] on div "Division" at bounding box center [1295, 129] width 113 height 35
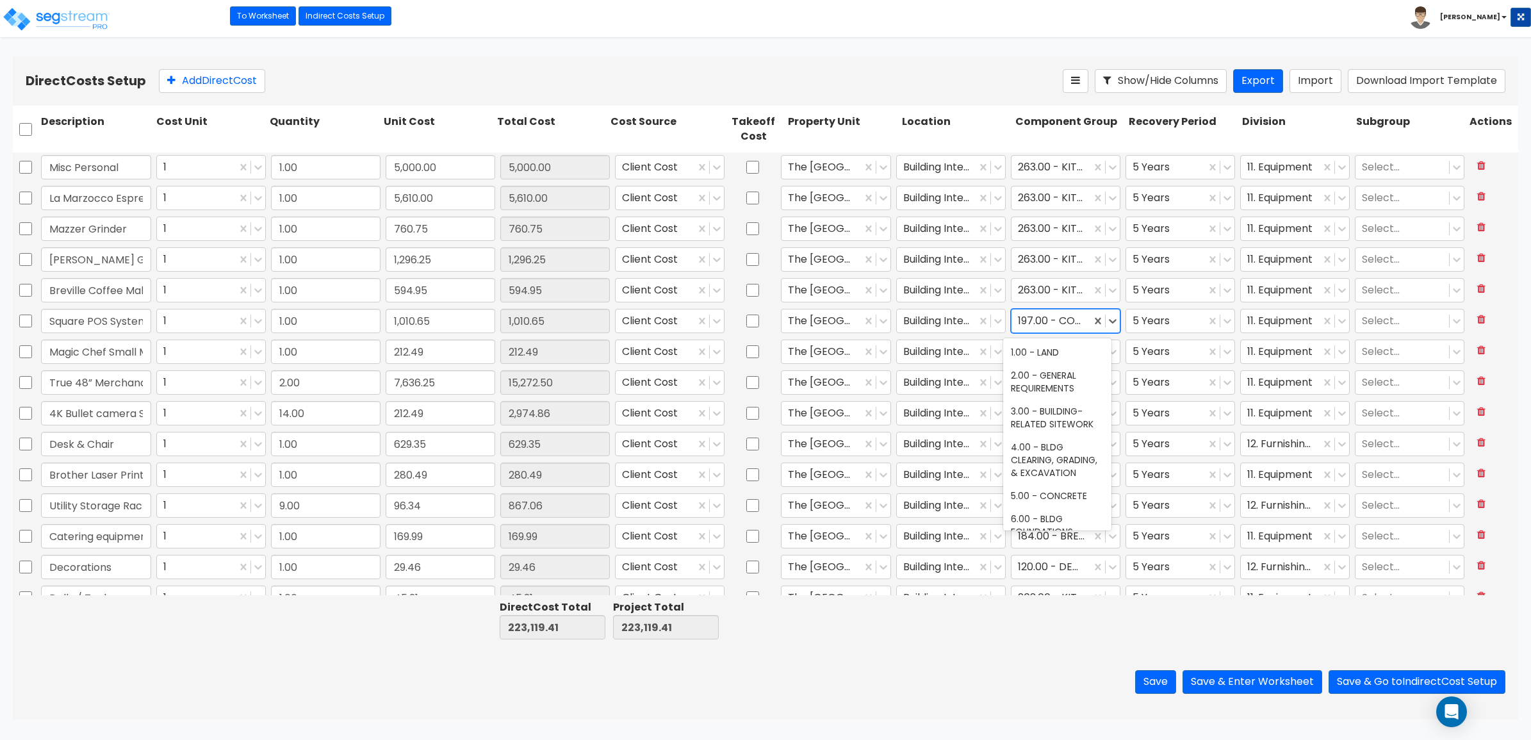
click at [1051, 324] on div at bounding box center [1051, 320] width 67 height 17
click at [1014, 660] on div "Save Save & Enter Worksheet Save & Go to Indirect Cost Setup" at bounding box center [765, 681] width 1505 height 75
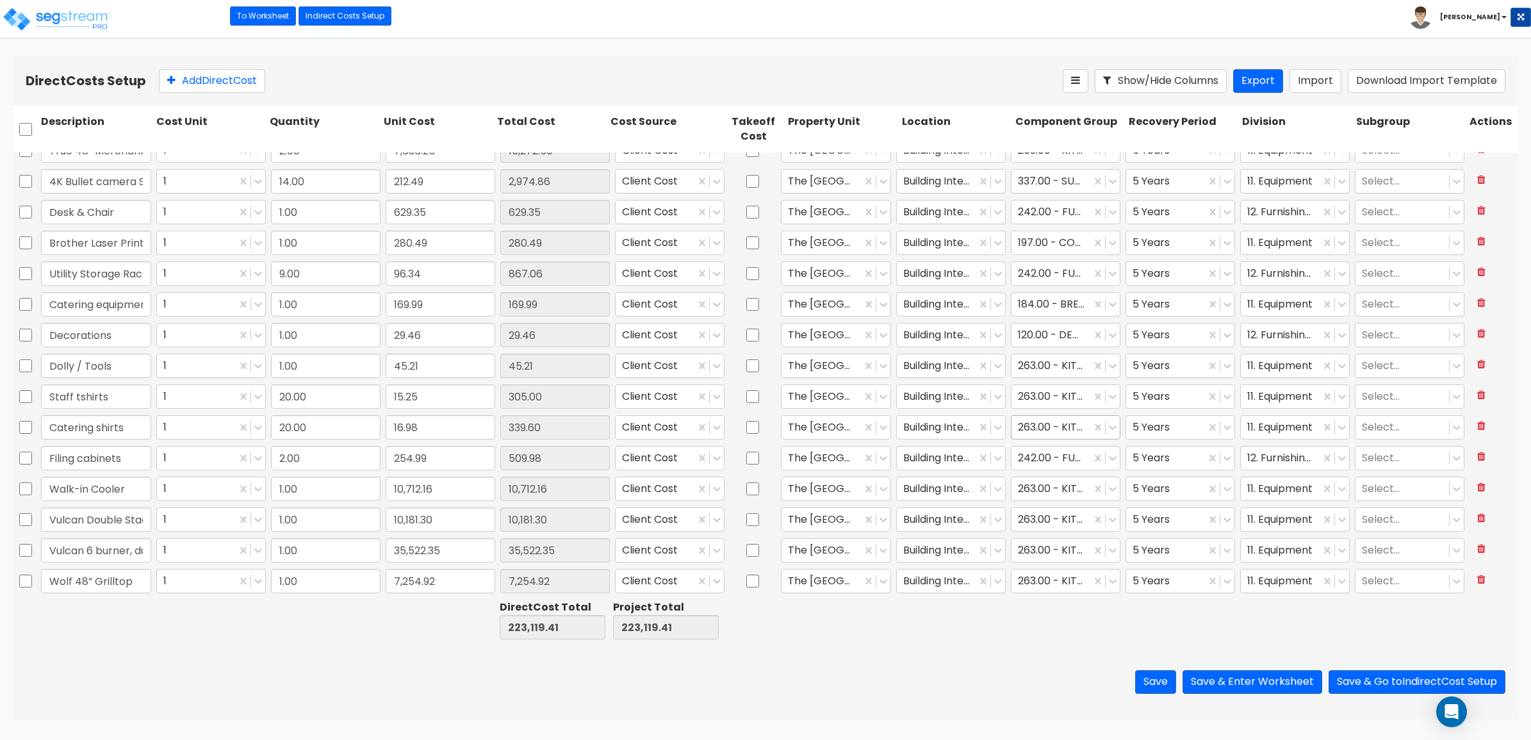
scroll to position [240, 0]
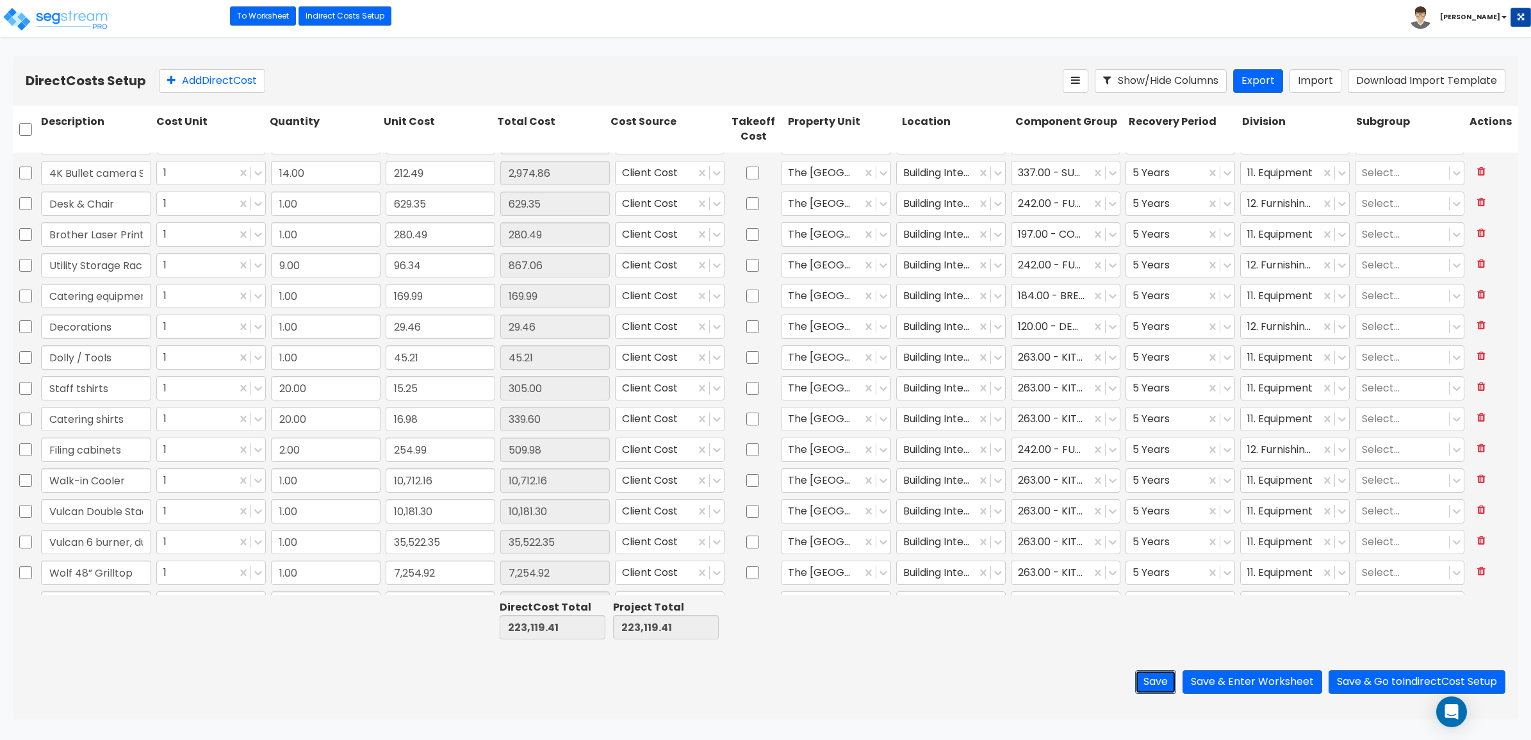
click at [1150, 687] on button "Save" at bounding box center [1155, 682] width 41 height 24
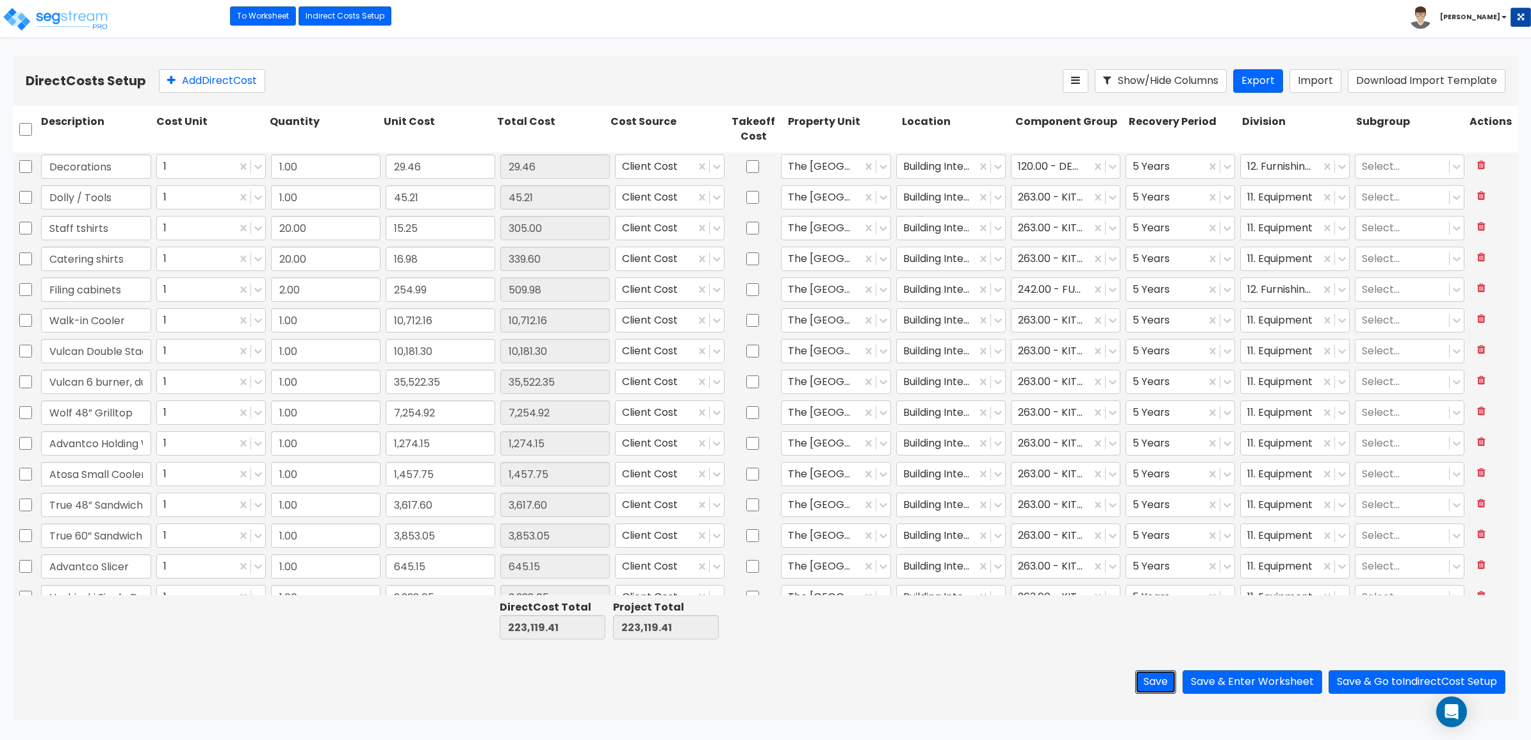
scroll to position [480, 0]
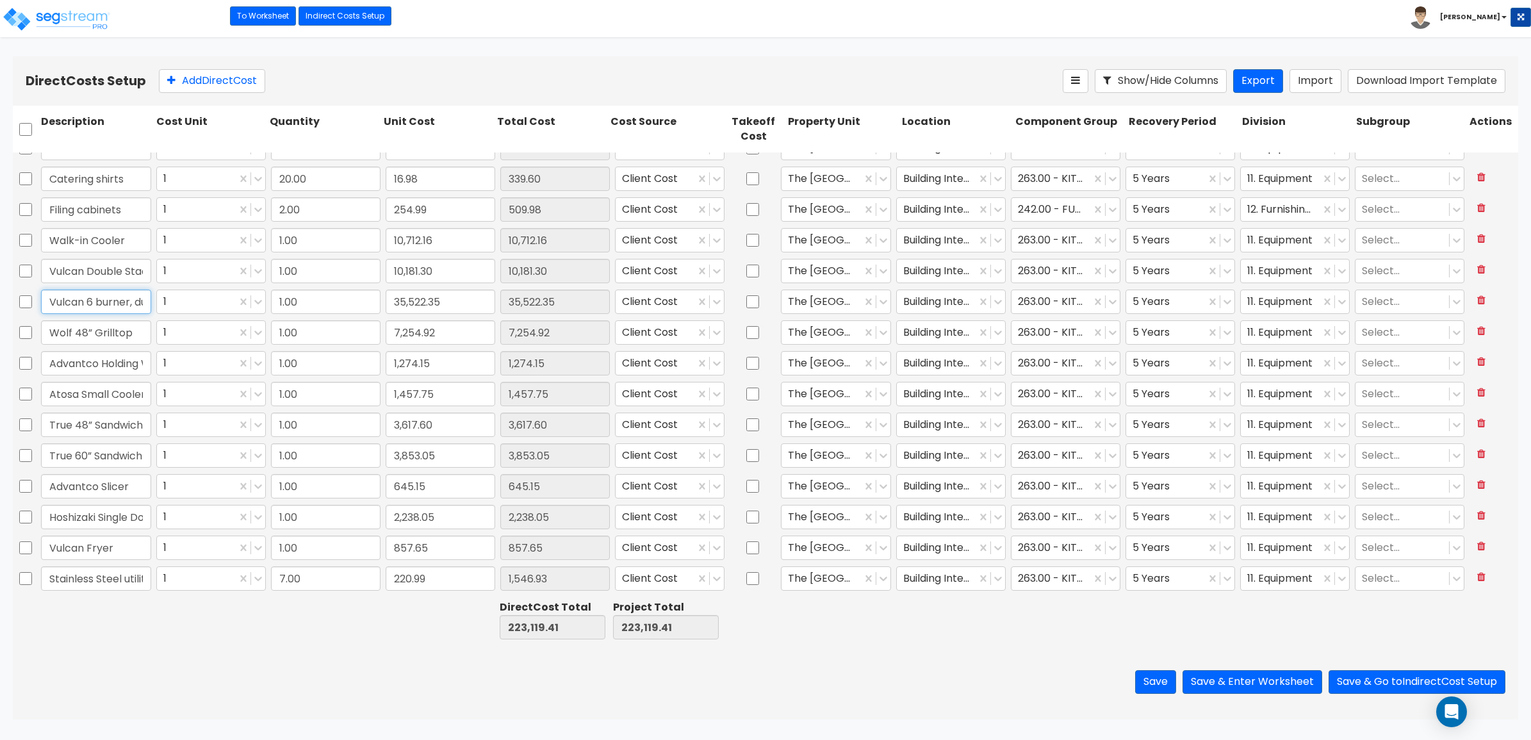
click at [113, 303] on input "Vulcan 6 burner, dual oven, 36” grilltop Range" at bounding box center [96, 301] width 110 height 24
click at [415, 662] on div "Save Save & Enter Worksheet Save & Go to Indirect Cost Setup" at bounding box center [765, 681] width 1505 height 75
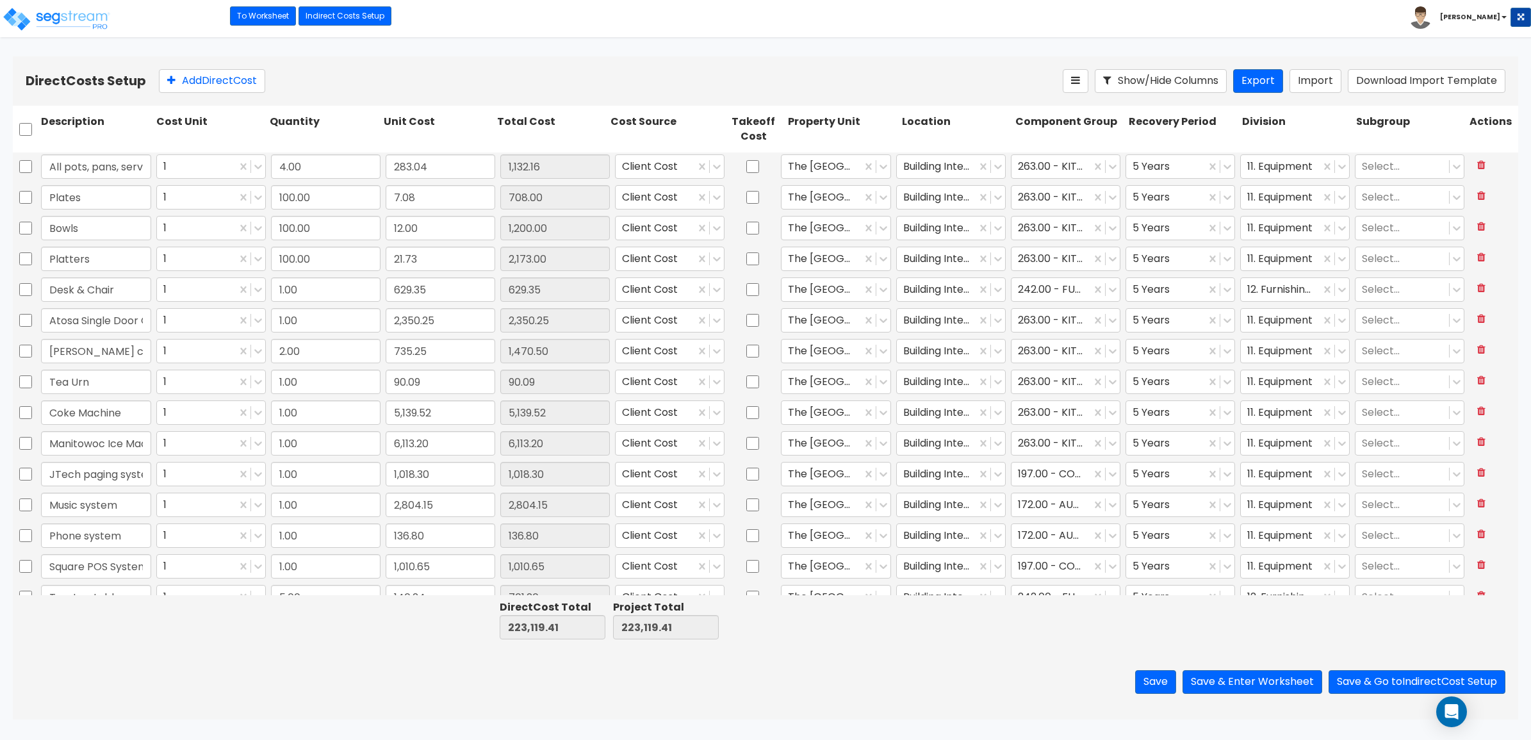
scroll to position [1201, 0]
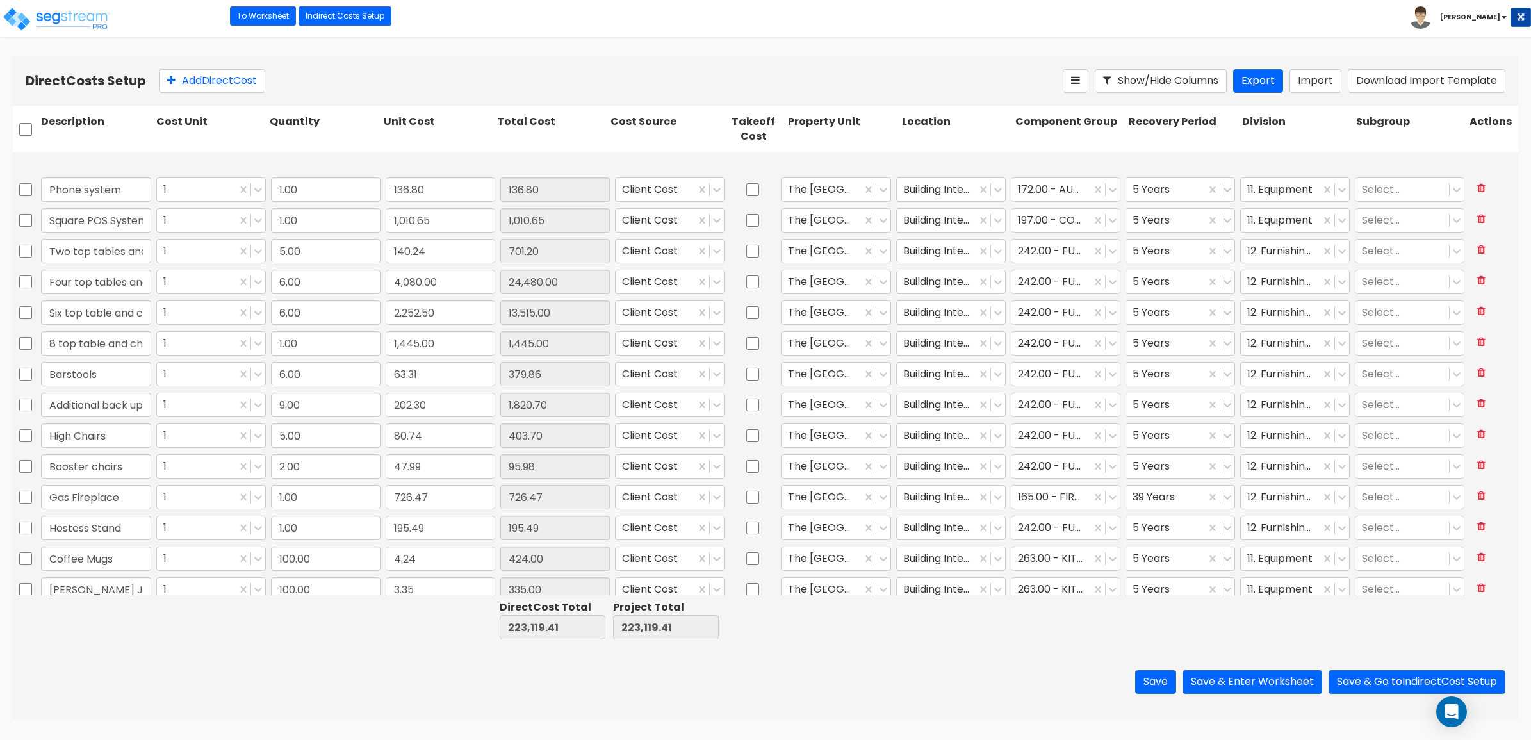
type input "17.00"
type input "144.49"
type input "8.00"
type input "424.15"
type input "1.00"
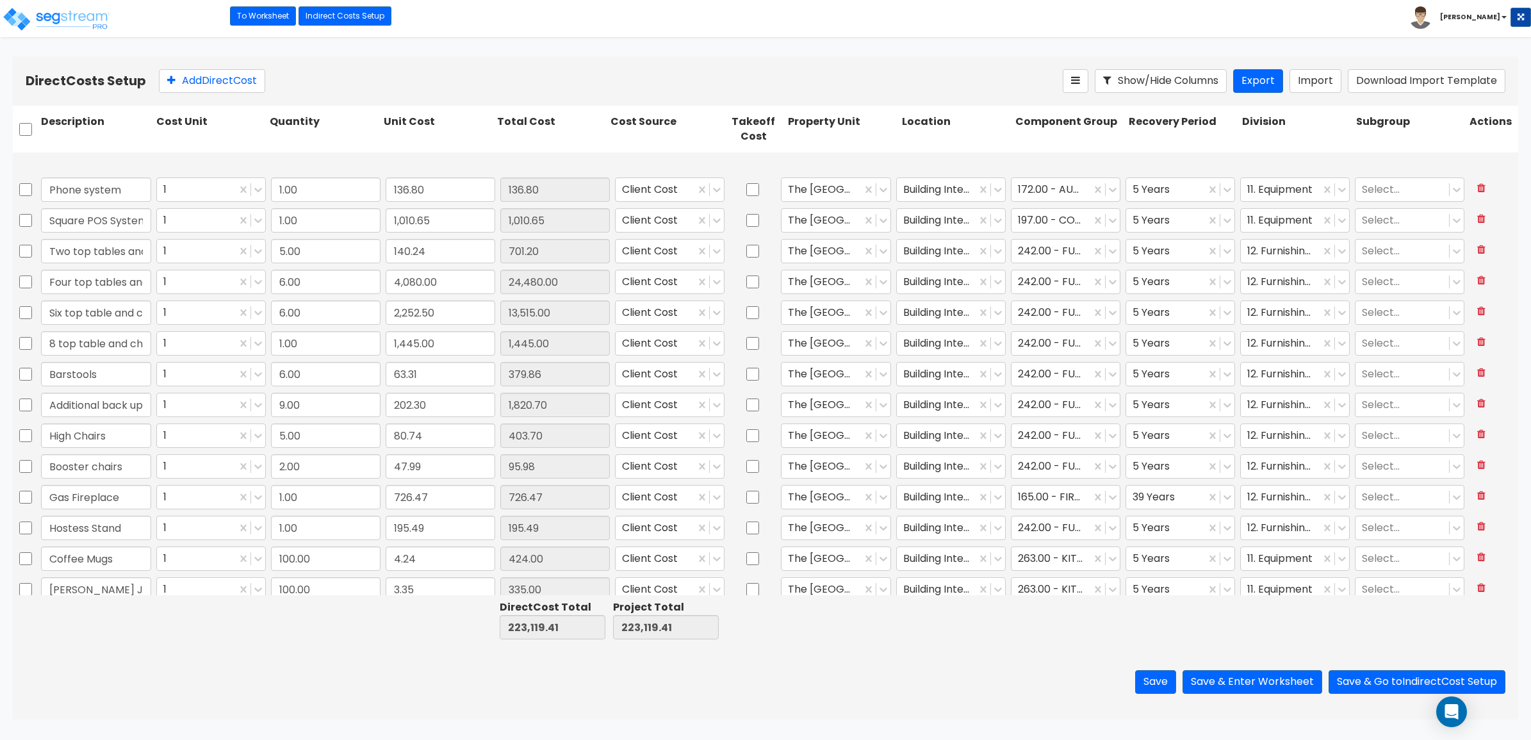
type input "877.32"
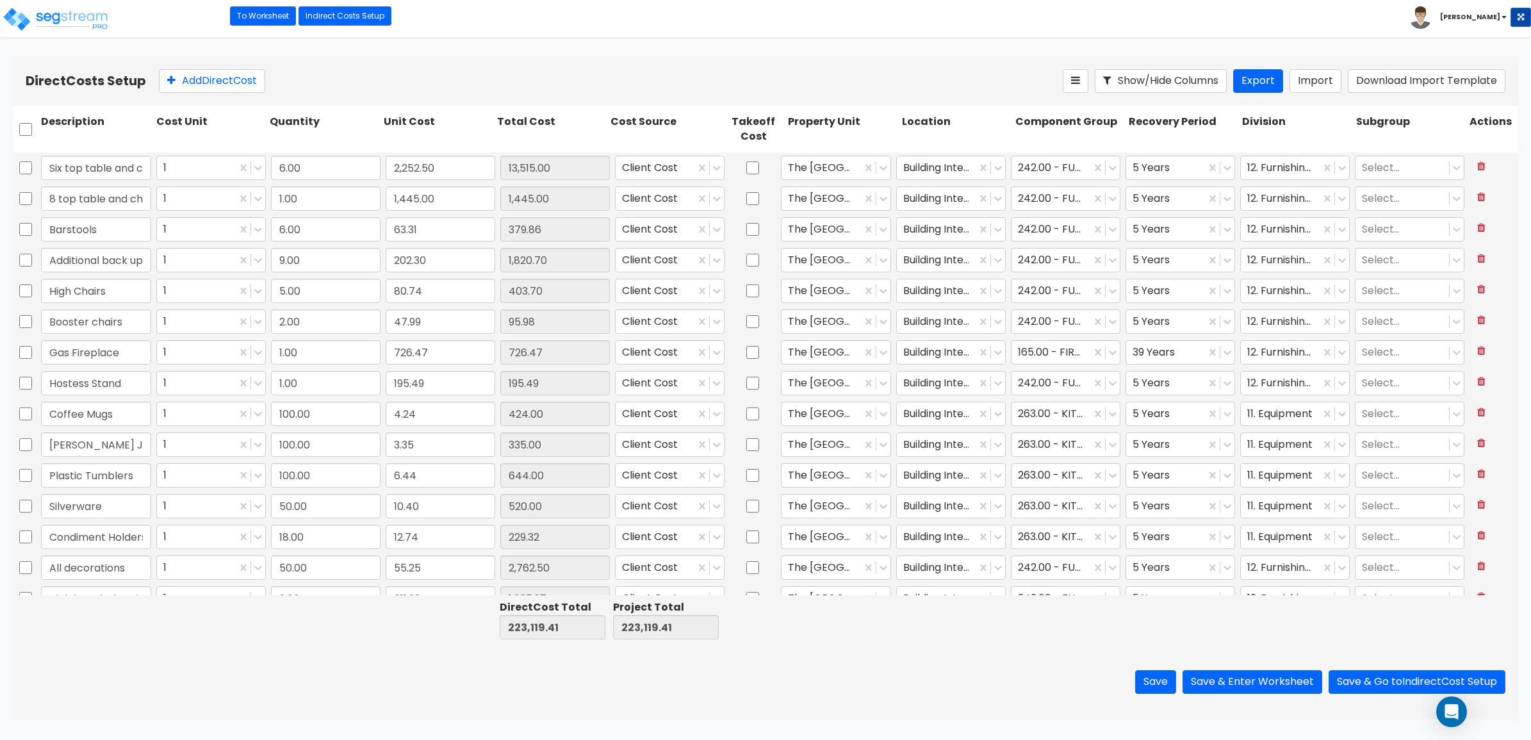
type input "4.00"
type input "189.55"
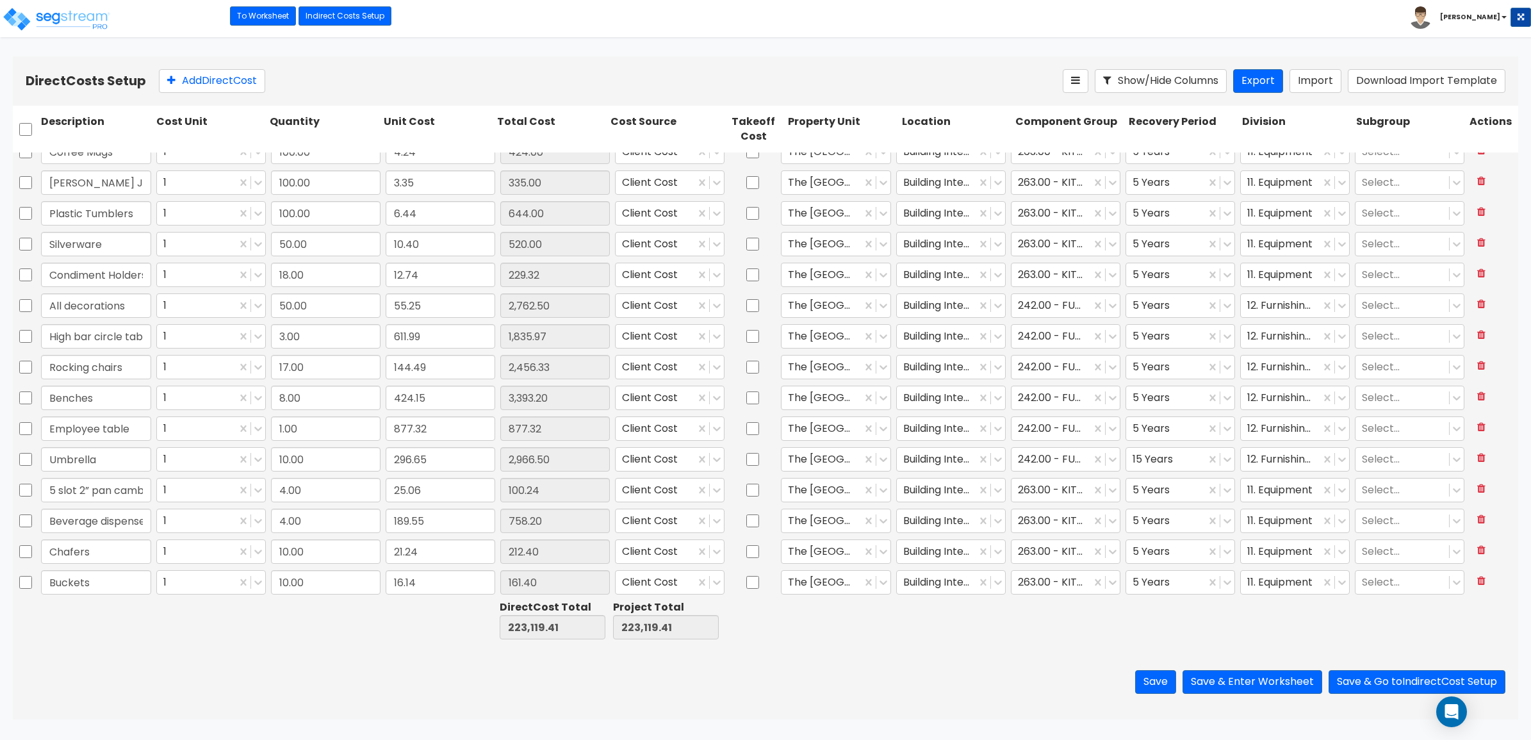
scroll to position [2140, 0]
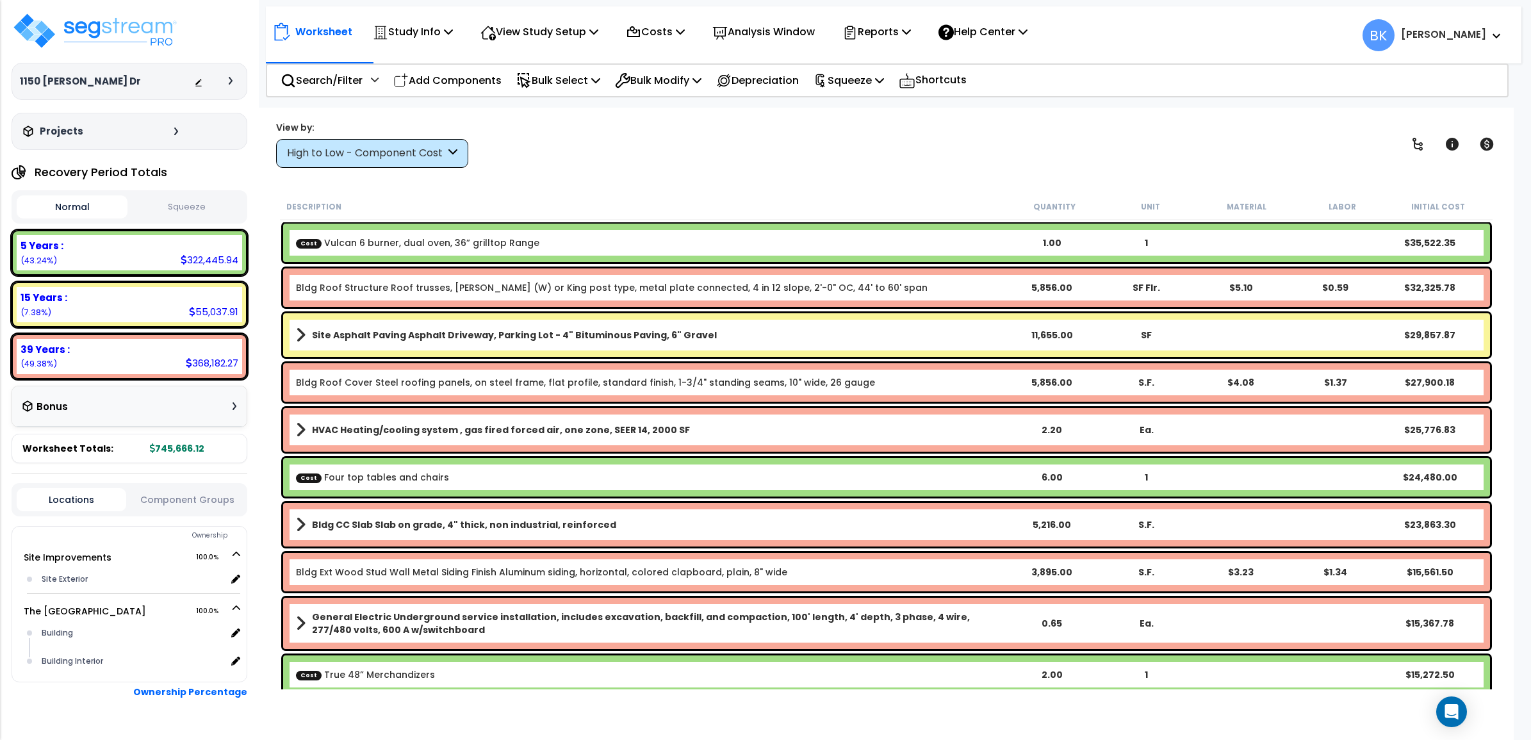
click at [457, 156] on div "High to Low - Component Cost" at bounding box center [372, 153] width 192 height 29
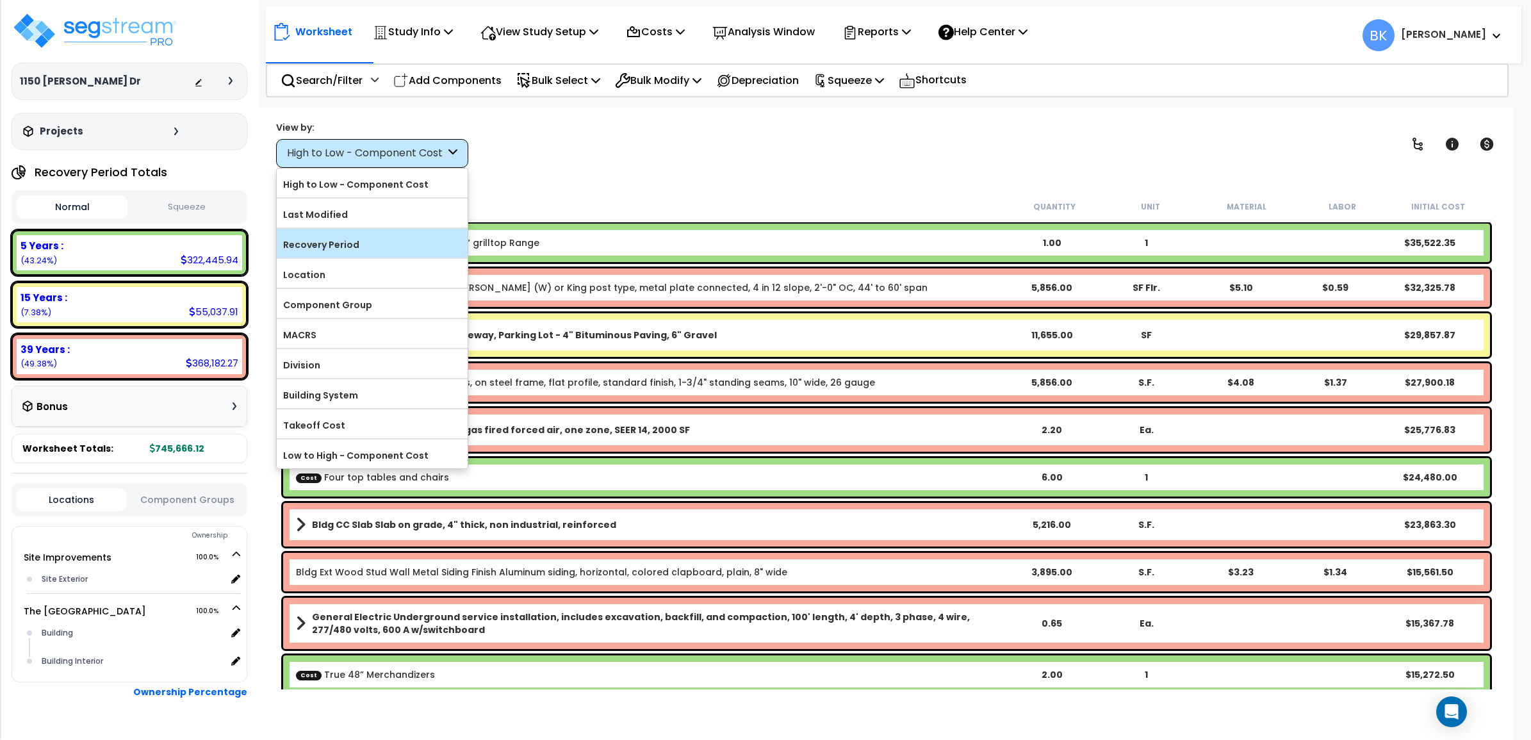
click at [389, 243] on label "Recovery Period" at bounding box center [372, 244] width 191 height 19
click at [0, 0] on input "Recovery Period" at bounding box center [0, 0] width 0 height 0
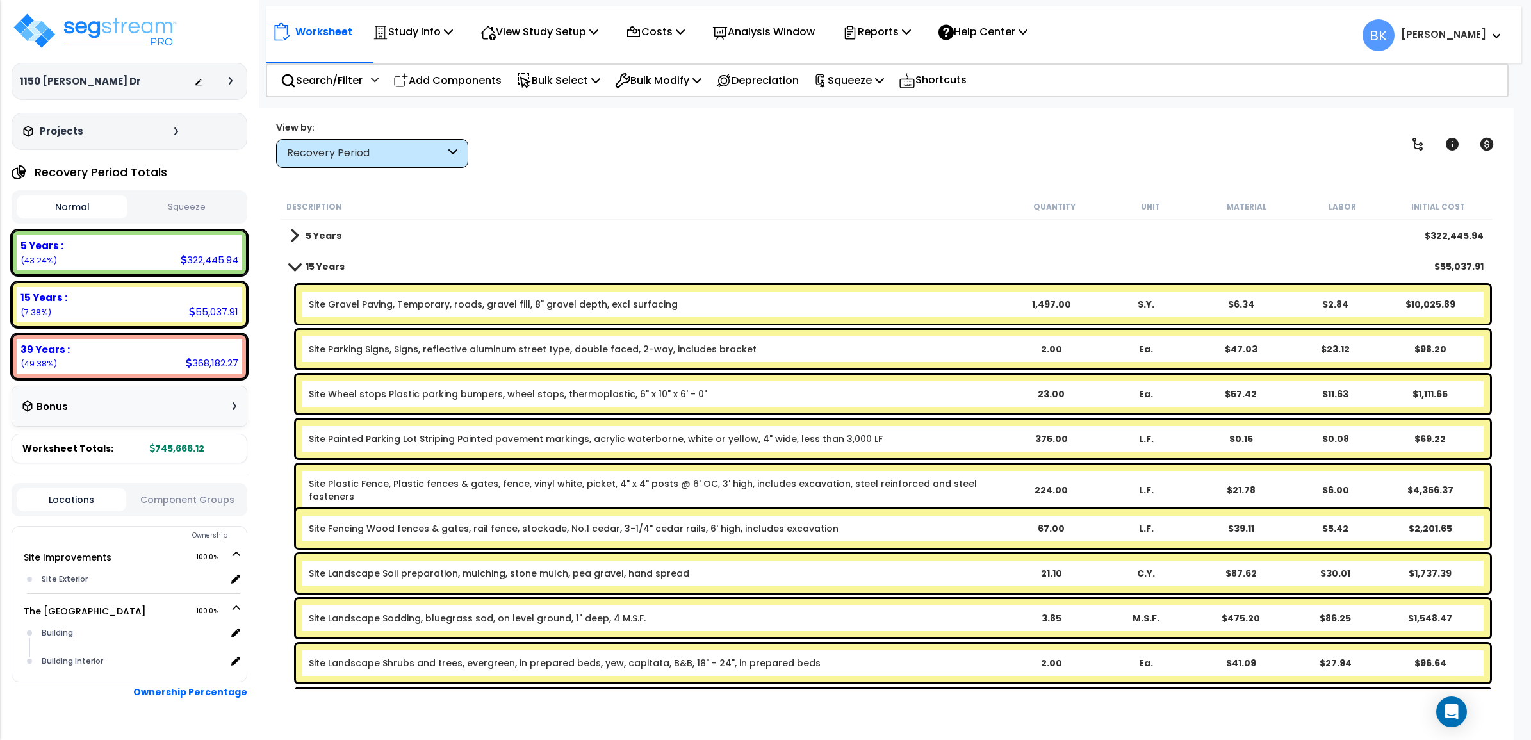
click at [301, 242] on link "5 Years" at bounding box center [315, 236] width 52 height 18
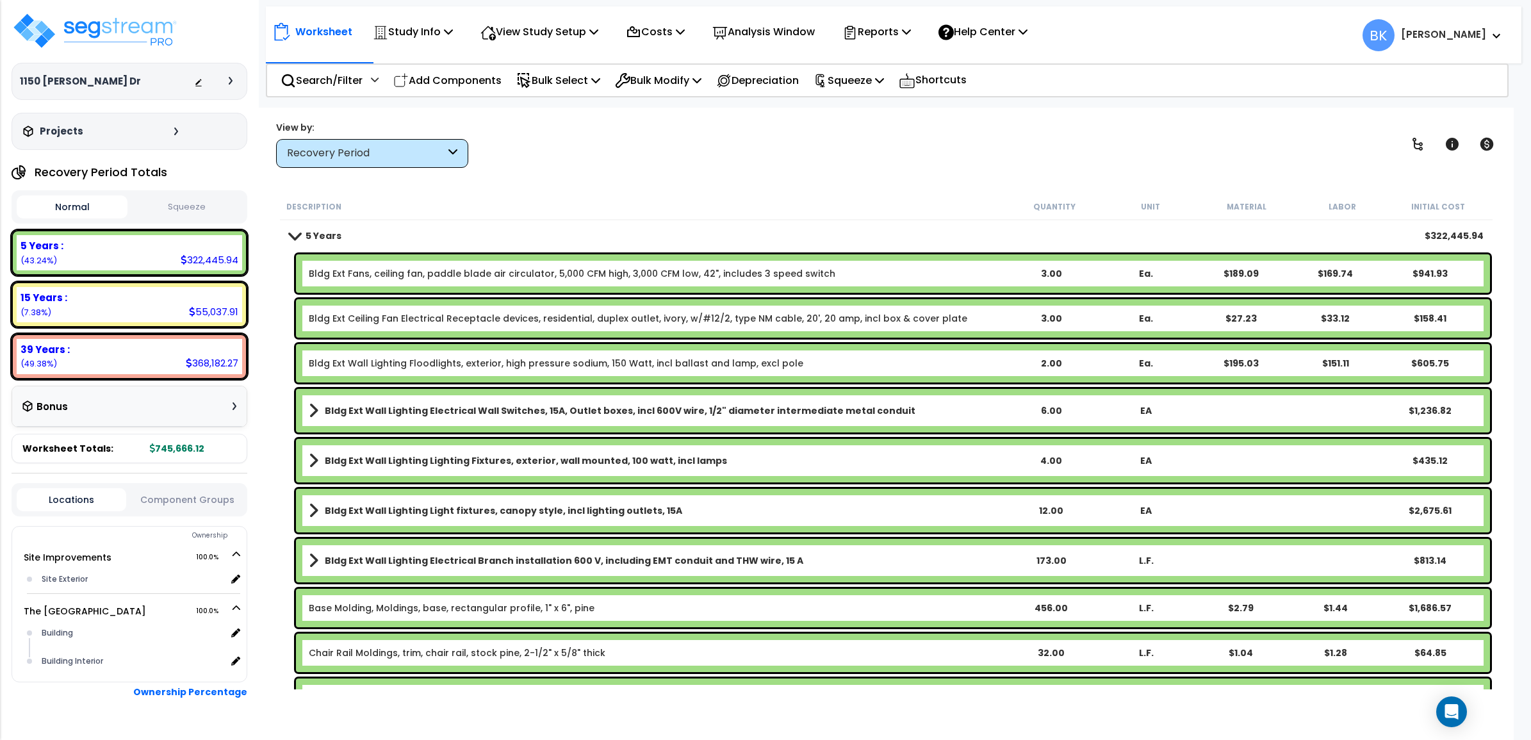
click at [453, 280] on div "Bldg Ext Fans, ceiling fan, paddle blade air circulator, 5,000 CFM high, 3,000 …" at bounding box center [893, 273] width 1194 height 38
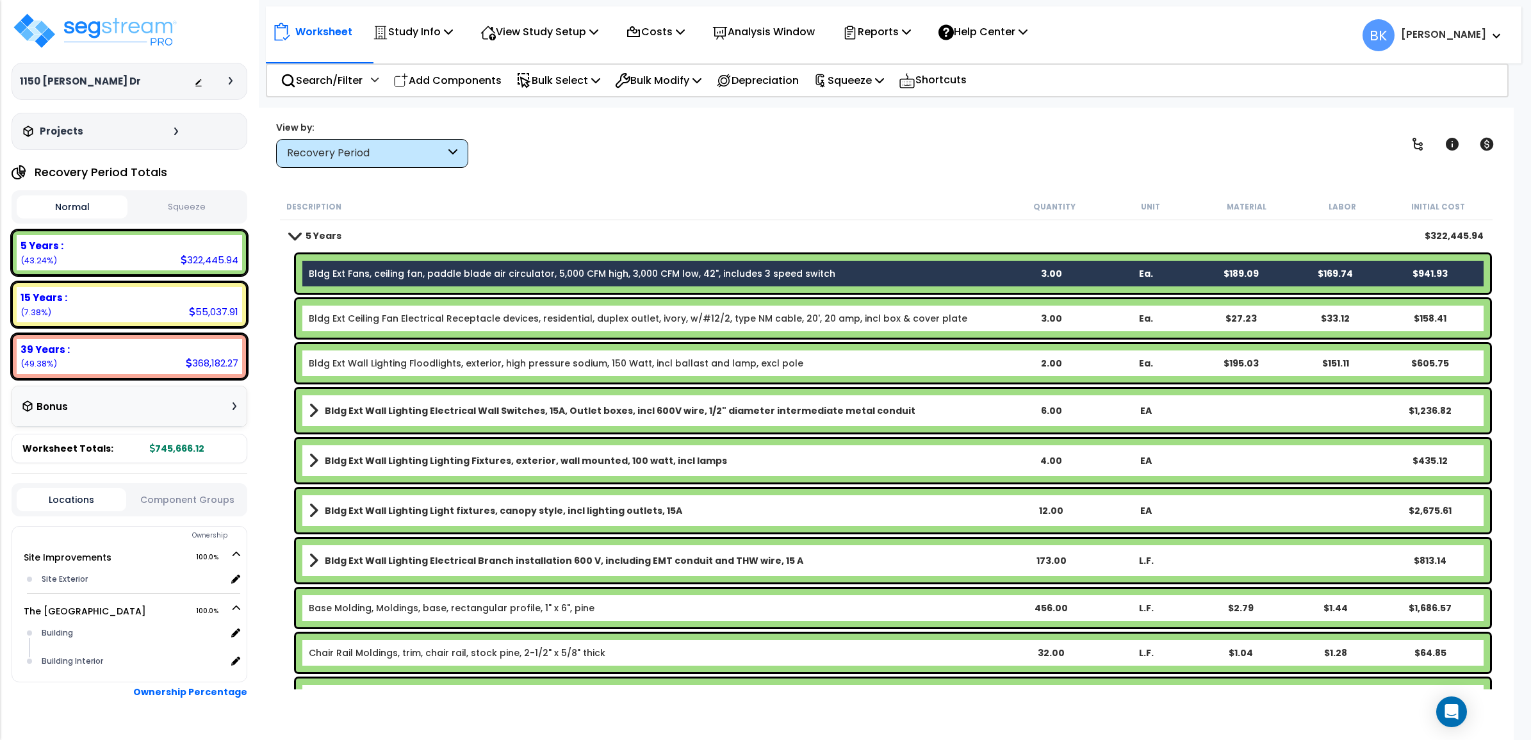
click at [453, 280] on div "Bldg Ext Fans, ceiling fan, paddle blade air circulator, 5,000 CFM high, 3,000 …" at bounding box center [893, 273] width 1194 height 38
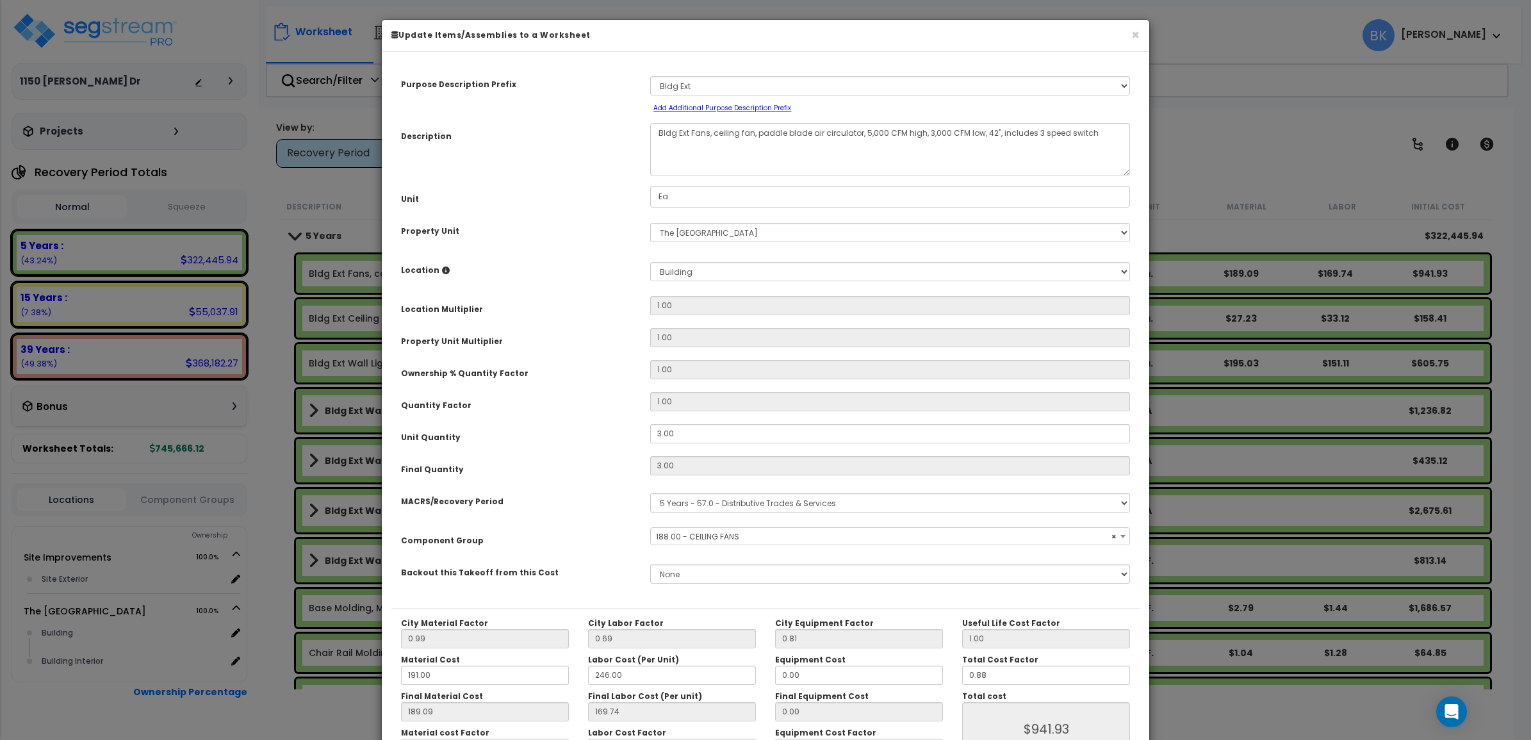
select select "39124"
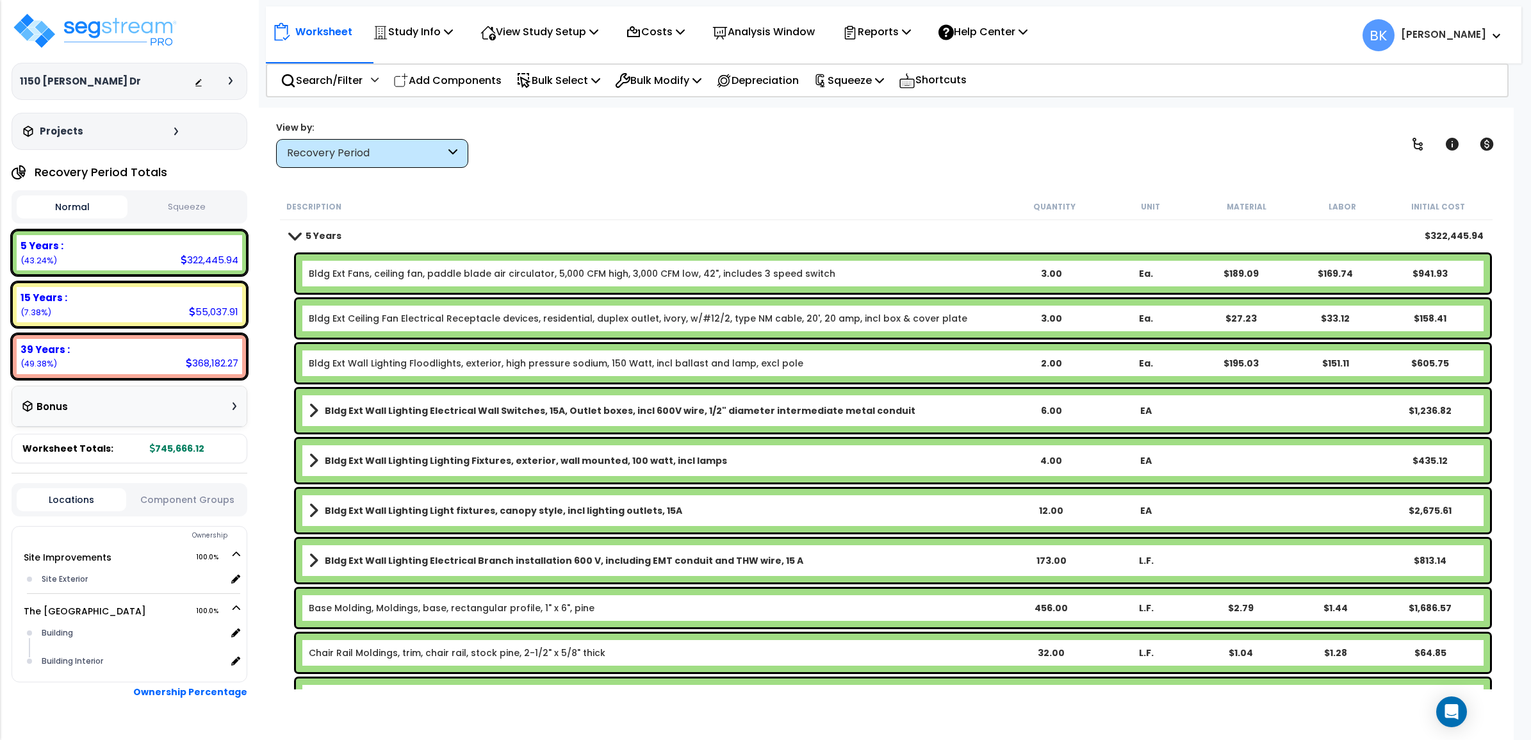
click at [289, 239] on span at bounding box center [294, 236] width 18 height 10
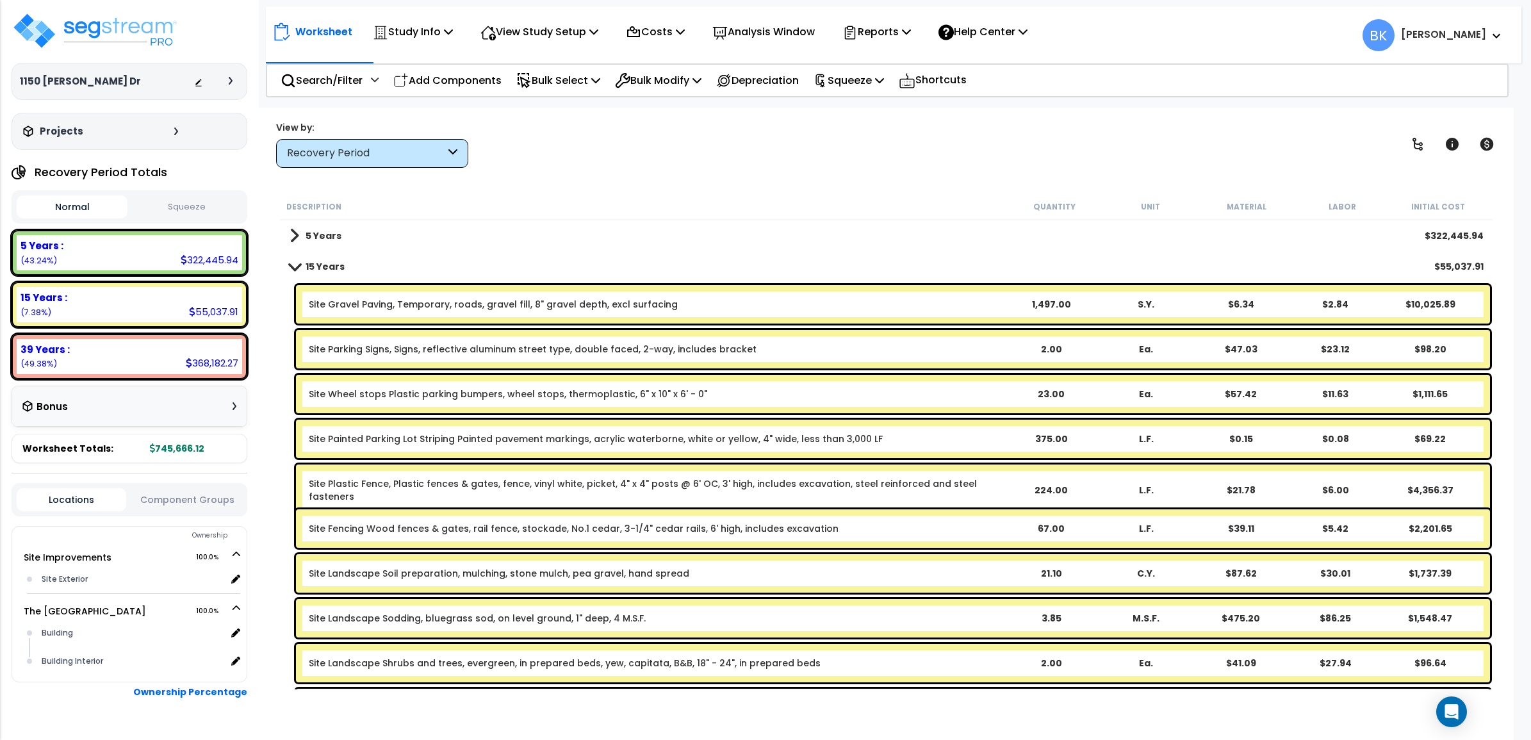
click at [292, 263] on span at bounding box center [294, 266] width 18 height 10
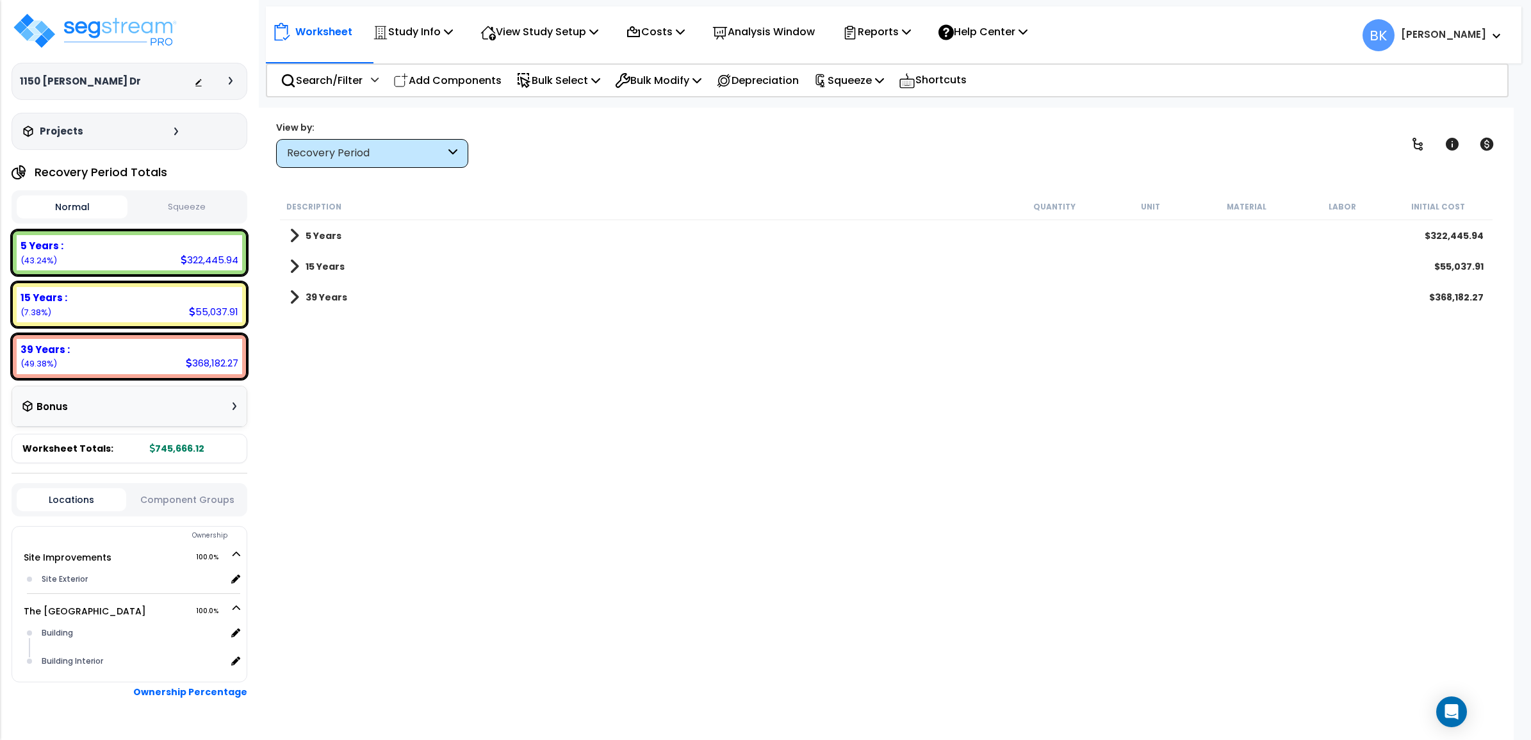
click at [288, 305] on div "39 Years $368,182.27" at bounding box center [886, 297] width 1207 height 31
click at [289, 300] on span at bounding box center [294, 297] width 10 height 18
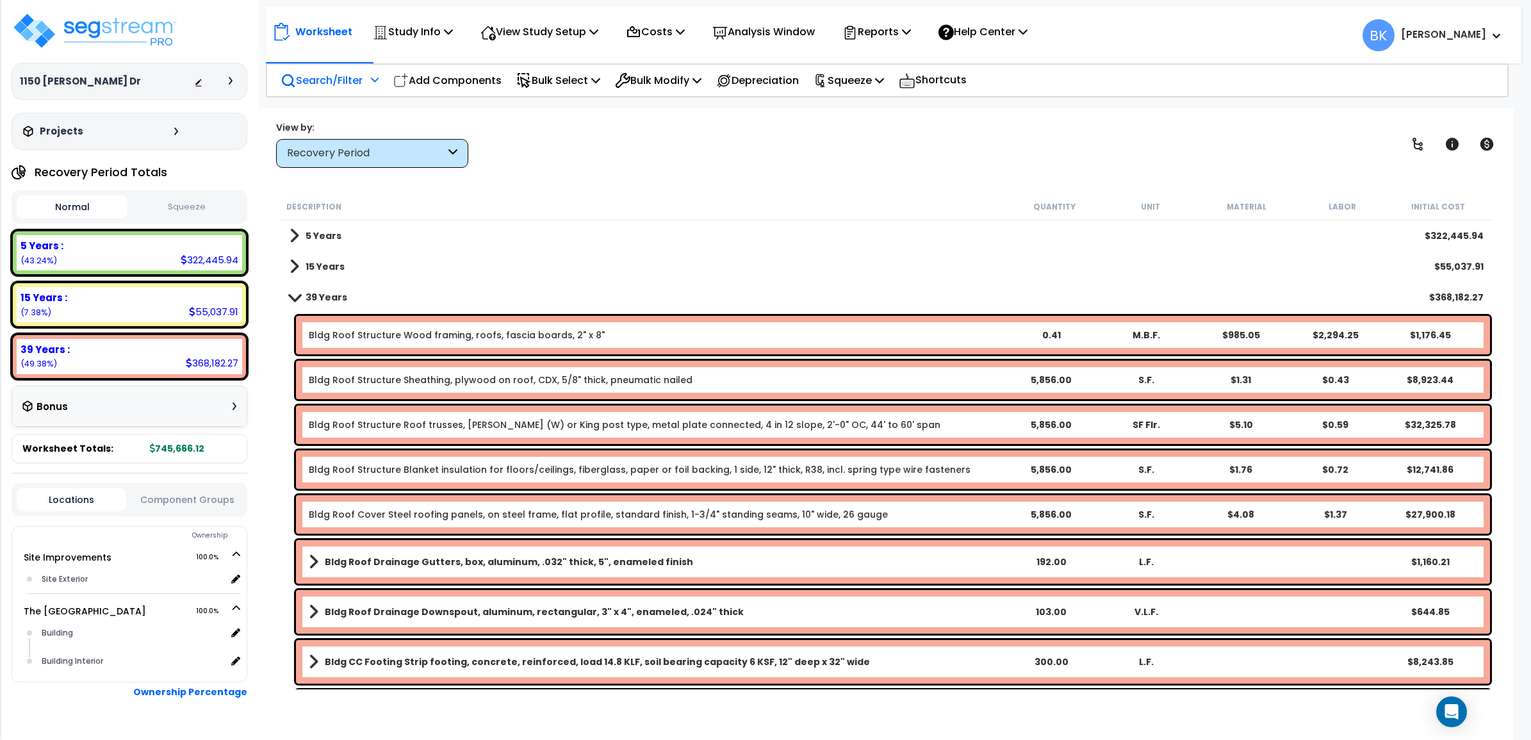
click at [315, 78] on p "Search/Filter" at bounding box center [322, 80] width 82 height 17
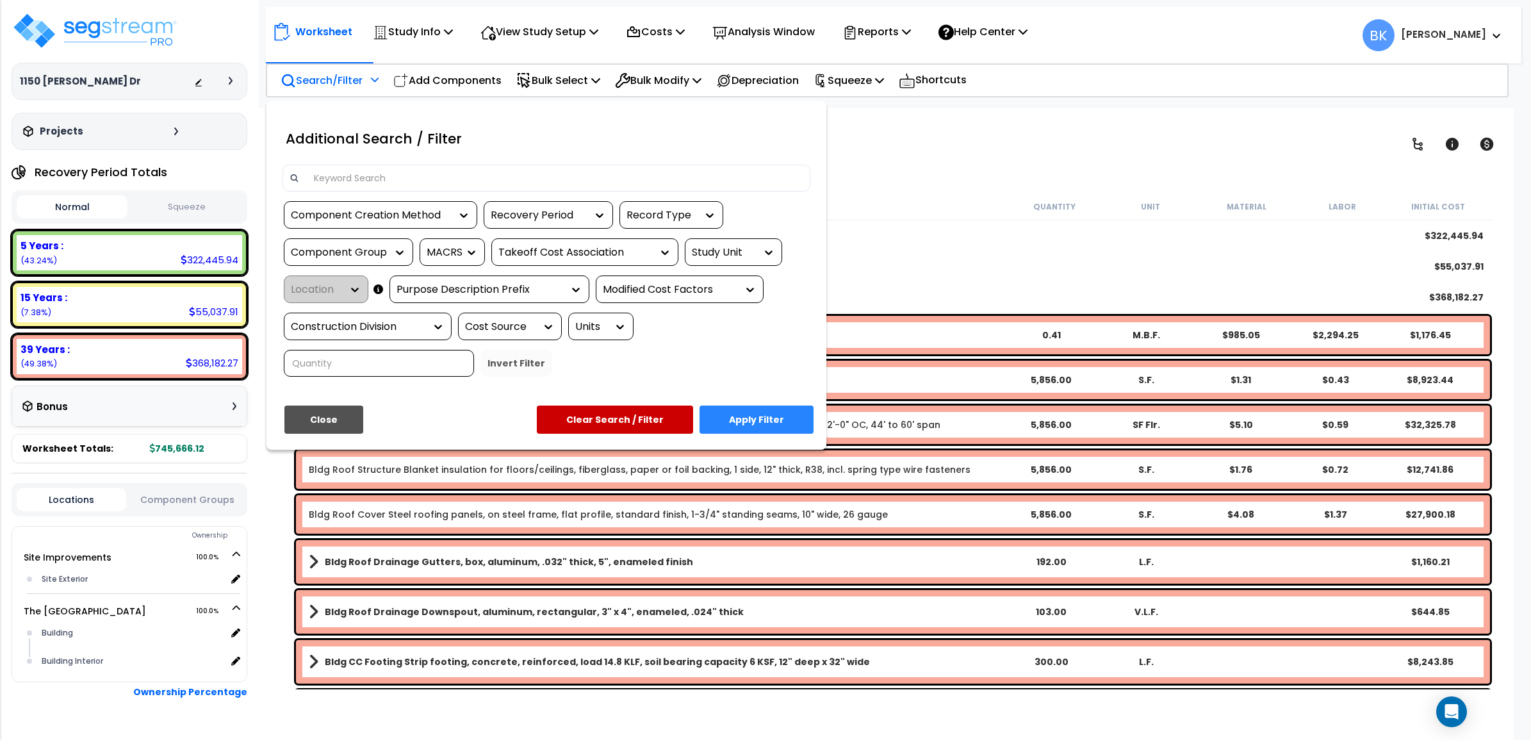
click at [389, 177] on input at bounding box center [555, 177] width 498 height 19
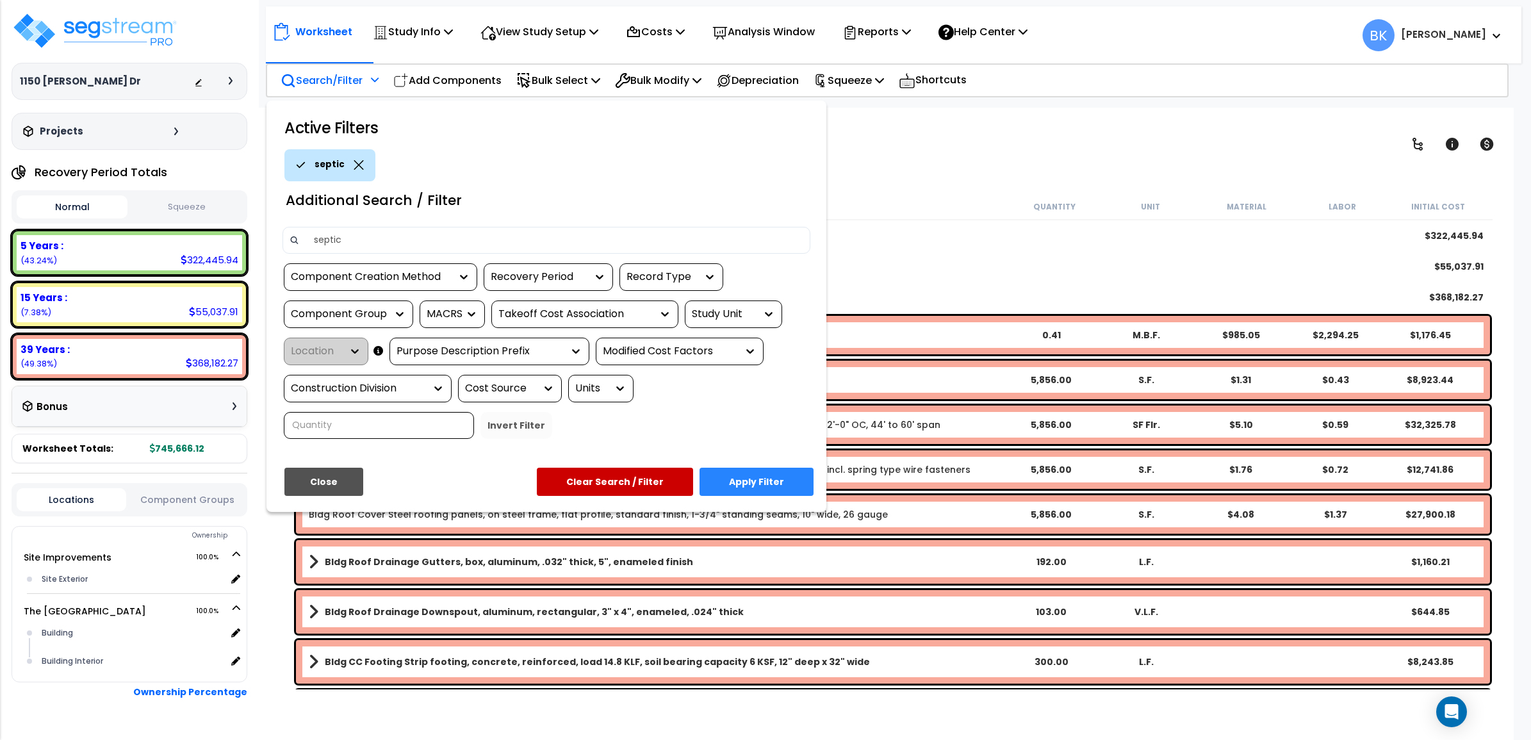
type input "septic"
click at [744, 485] on button "Apply Filter" at bounding box center [756, 482] width 114 height 28
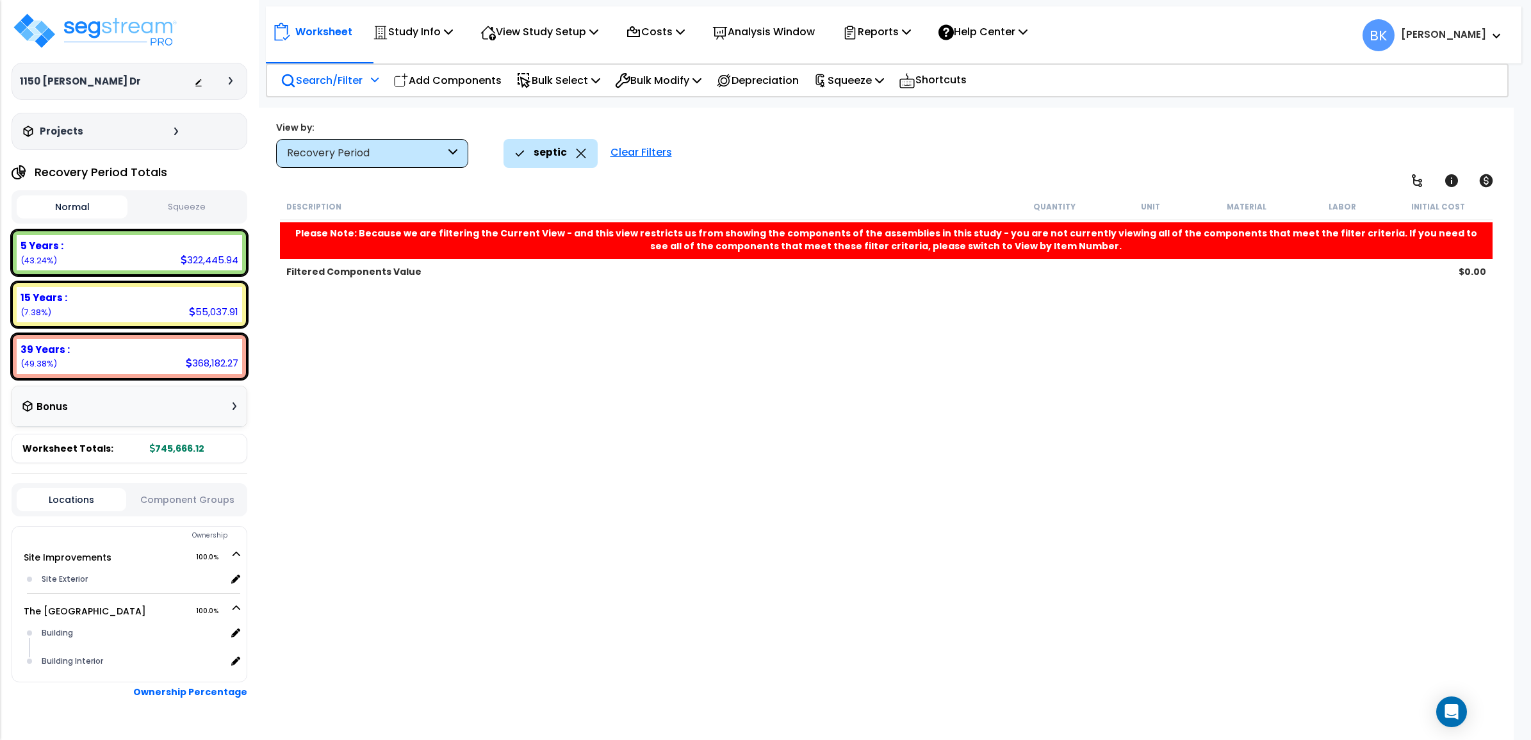
click at [577, 152] on icon at bounding box center [581, 154] width 10 height 10
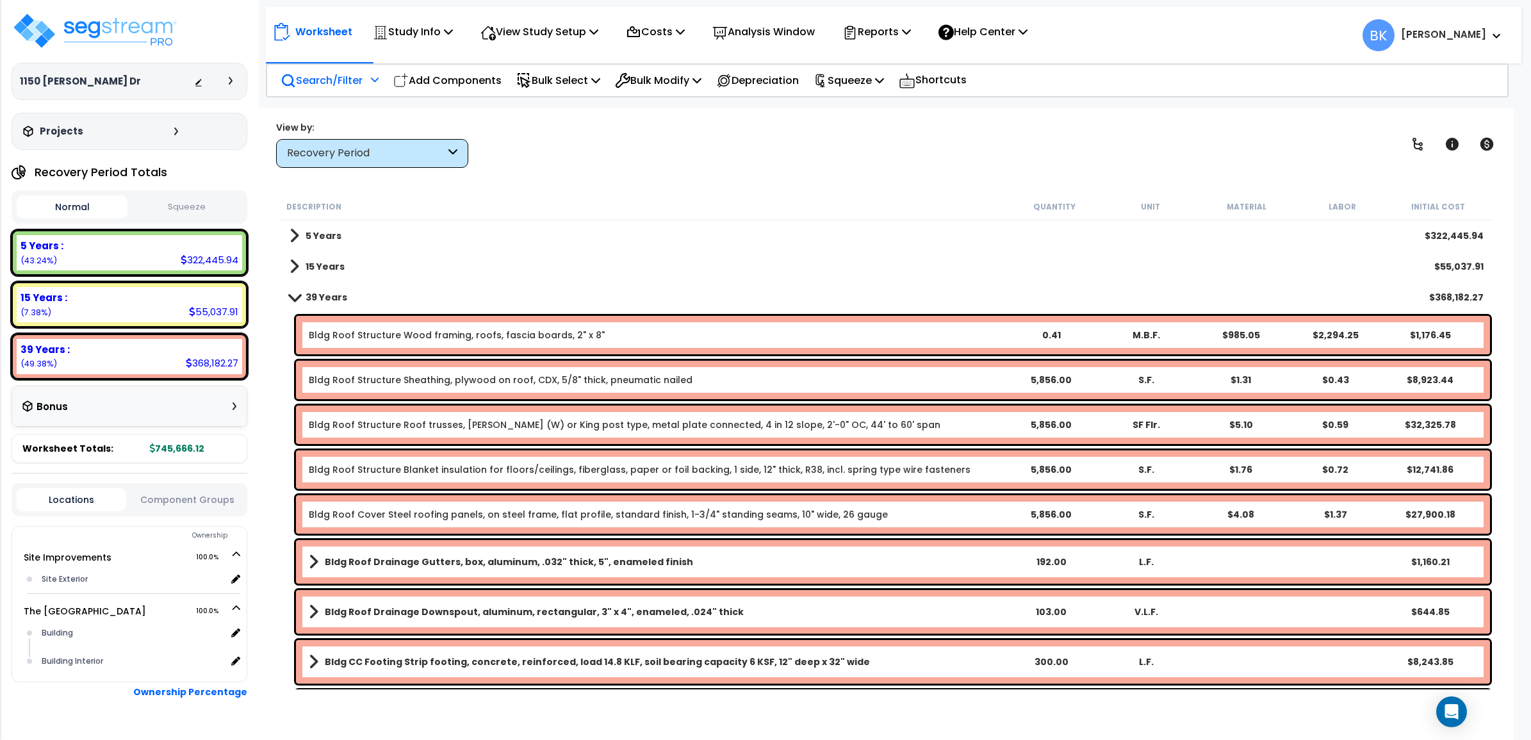
click at [295, 263] on span at bounding box center [294, 266] width 10 height 18
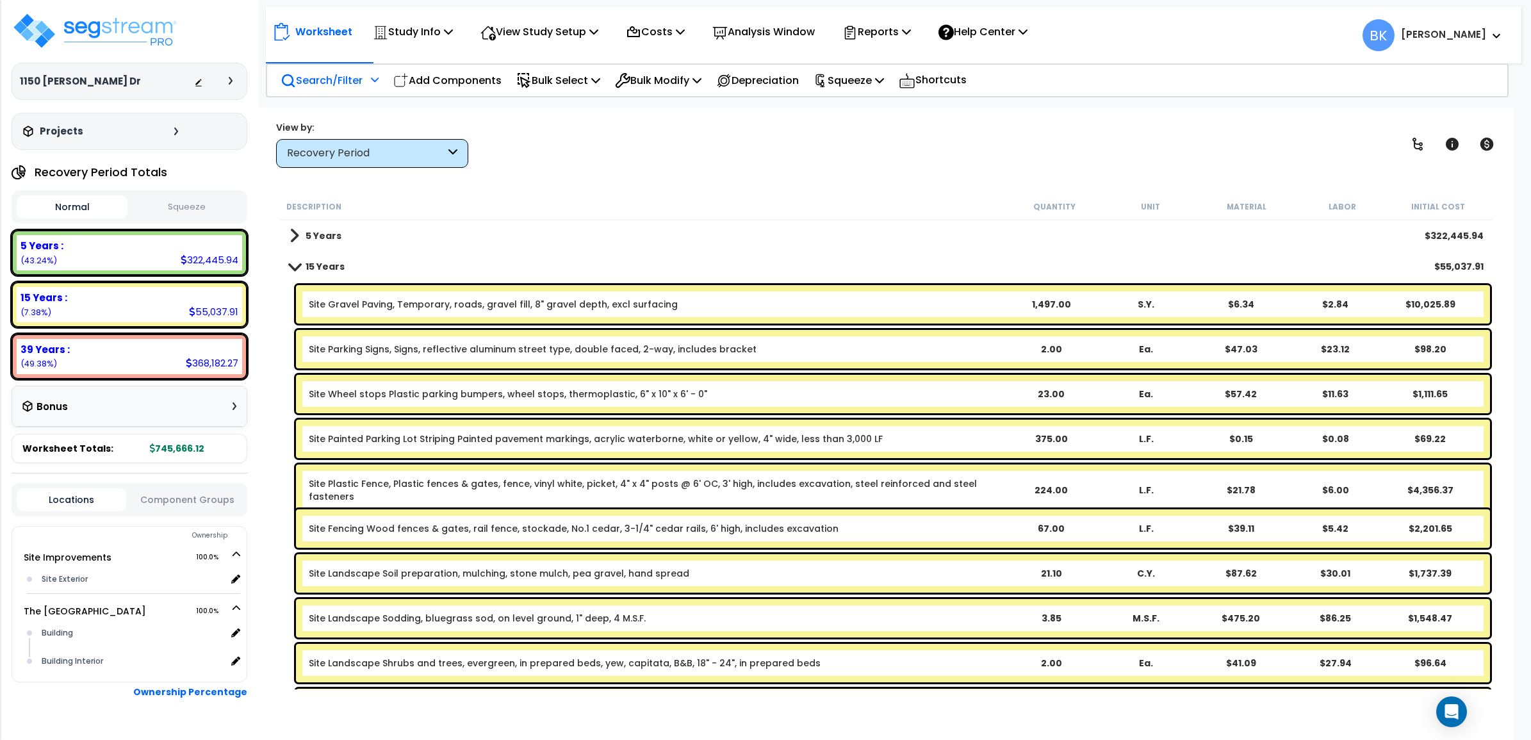
click at [295, 232] on span at bounding box center [294, 236] width 10 height 18
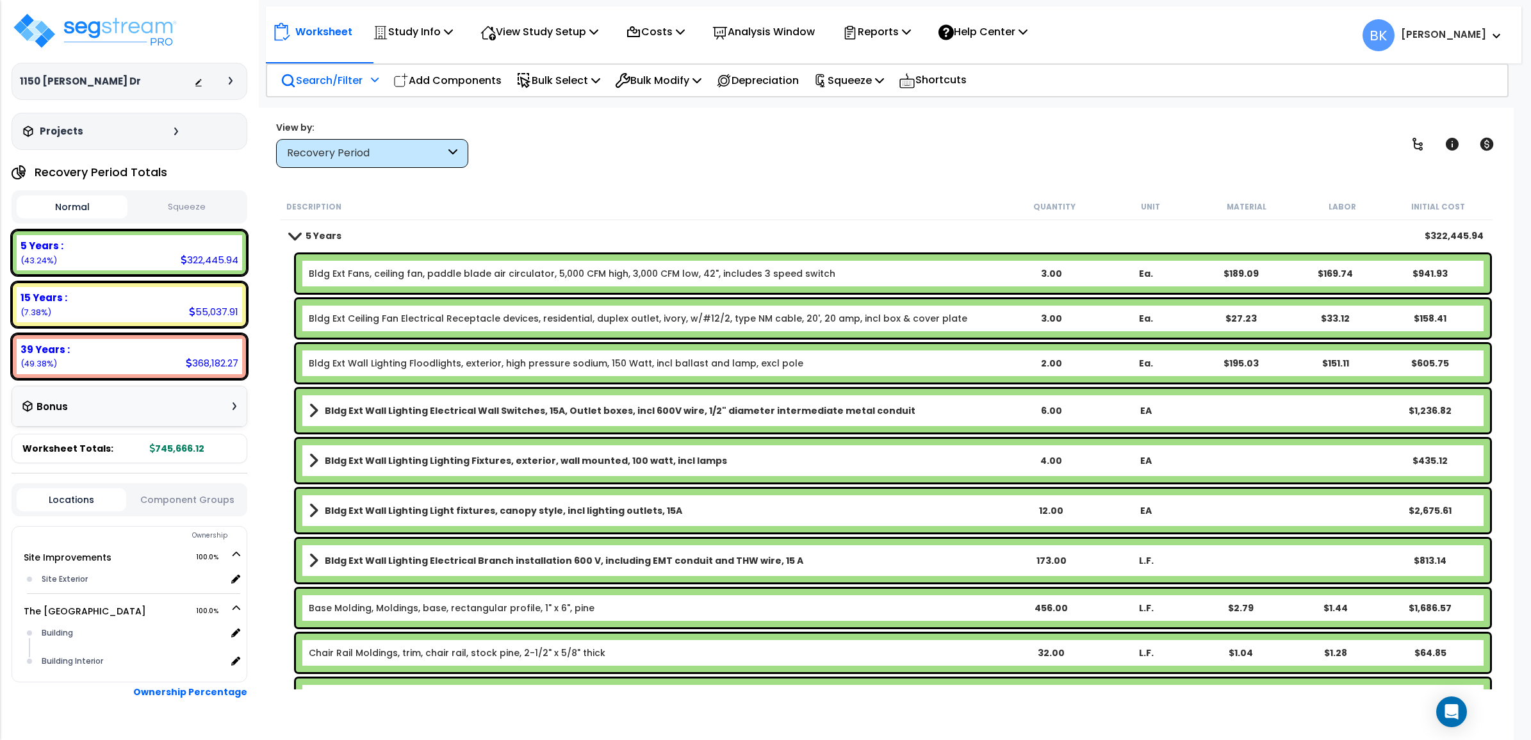
click at [350, 148] on div "Recovery Period" at bounding box center [366, 153] width 158 height 15
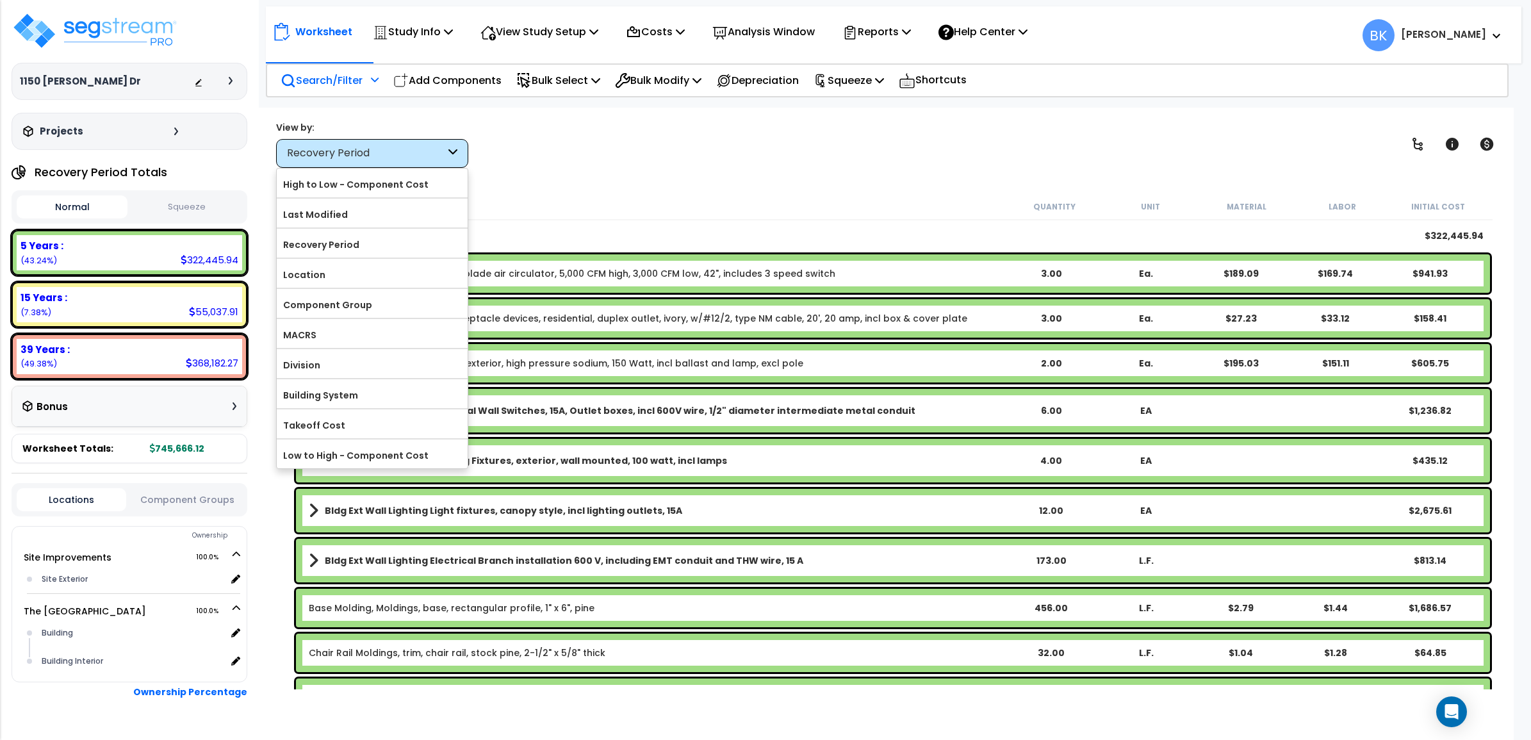
click at [323, 74] on p "Search/Filter" at bounding box center [322, 80] width 82 height 17
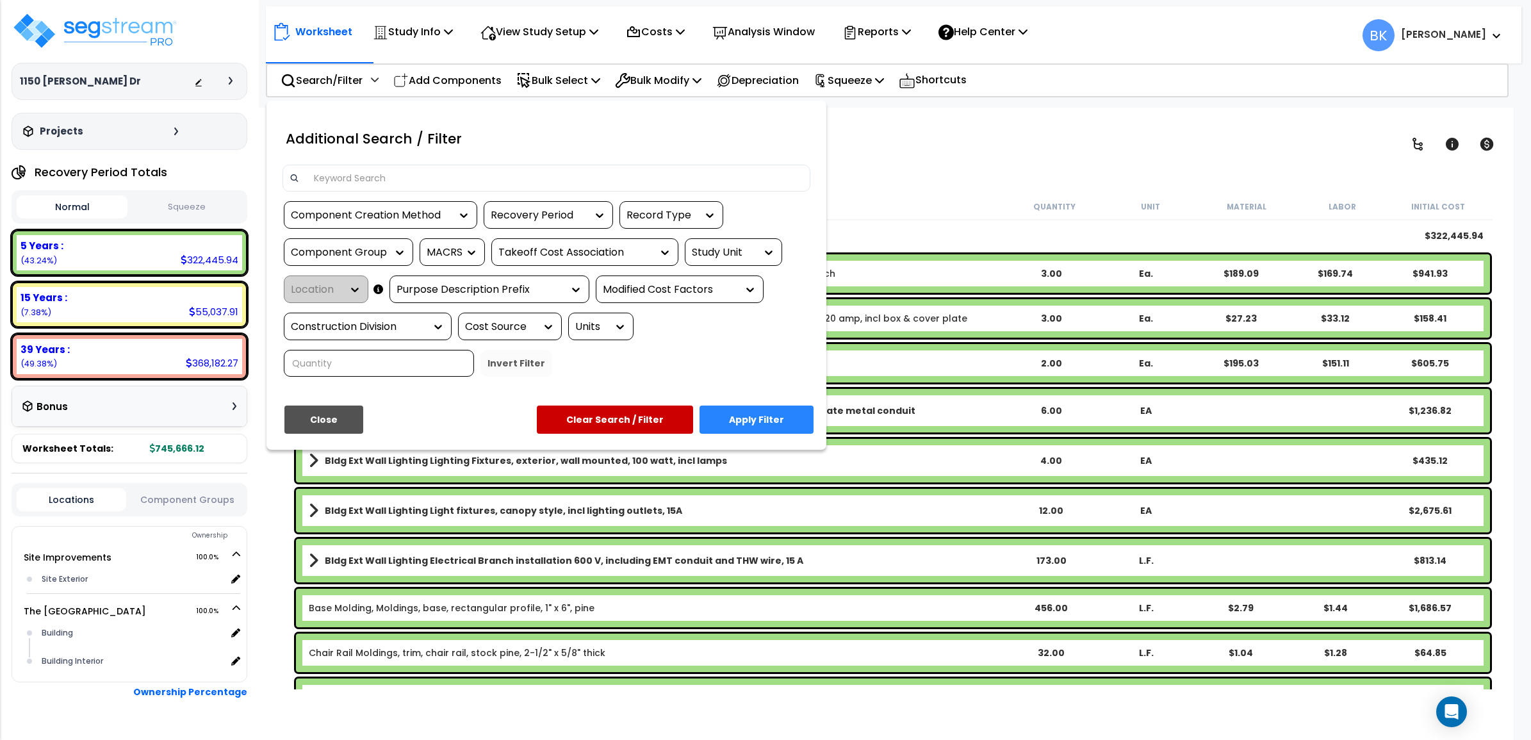
click at [349, 179] on input at bounding box center [555, 177] width 498 height 19
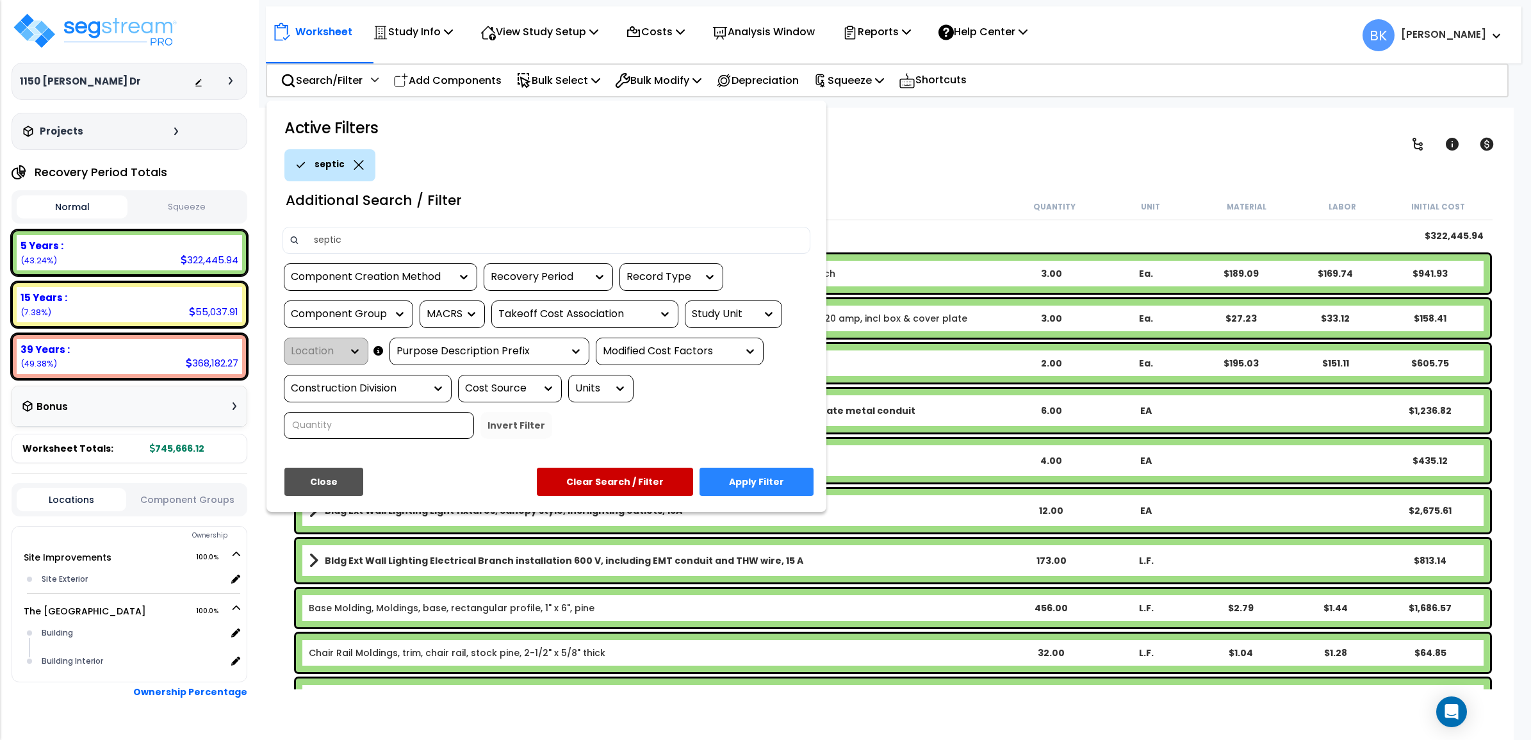
type input "septic"
click at [758, 485] on button "Apply Filter" at bounding box center [756, 482] width 114 height 28
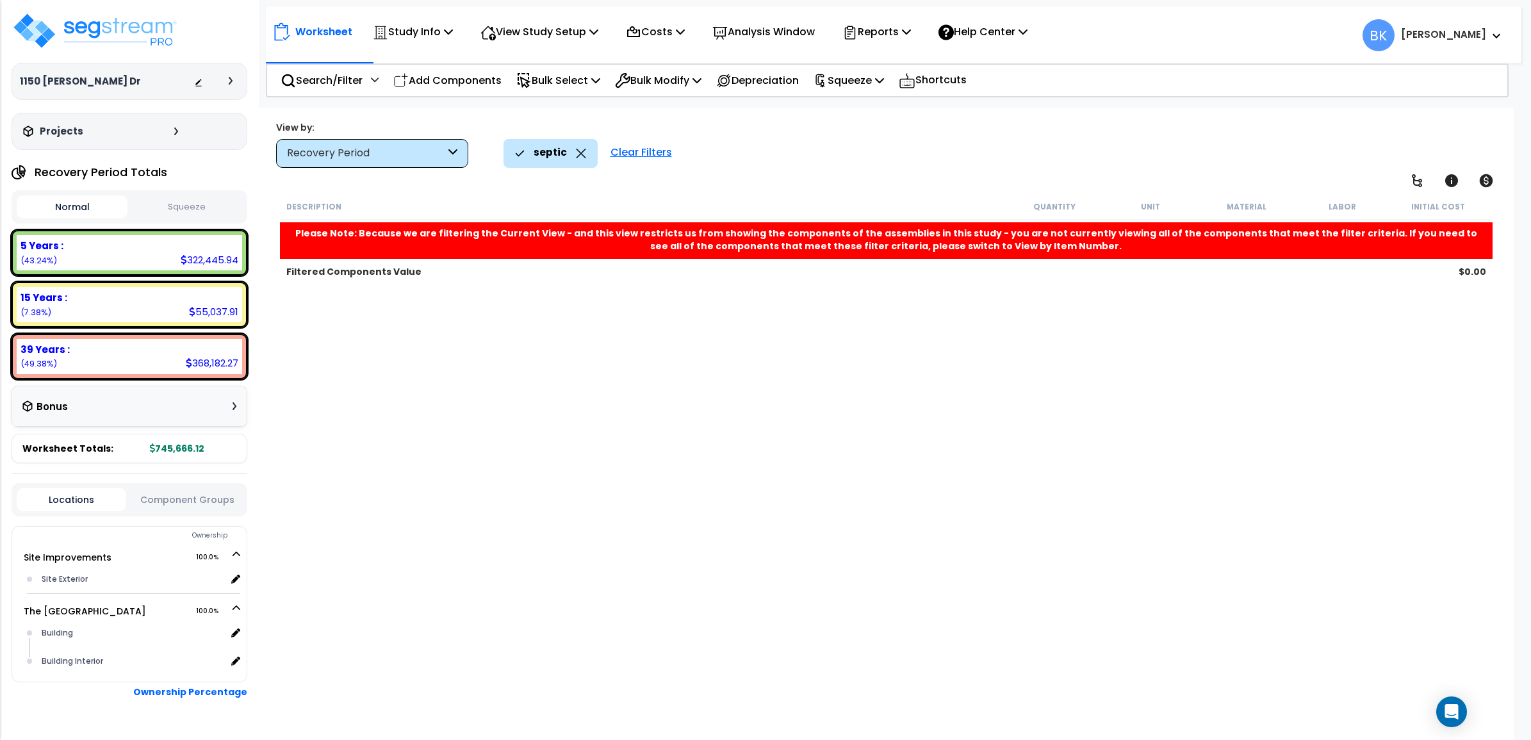
click at [581, 149] on icon at bounding box center [581, 154] width 10 height 10
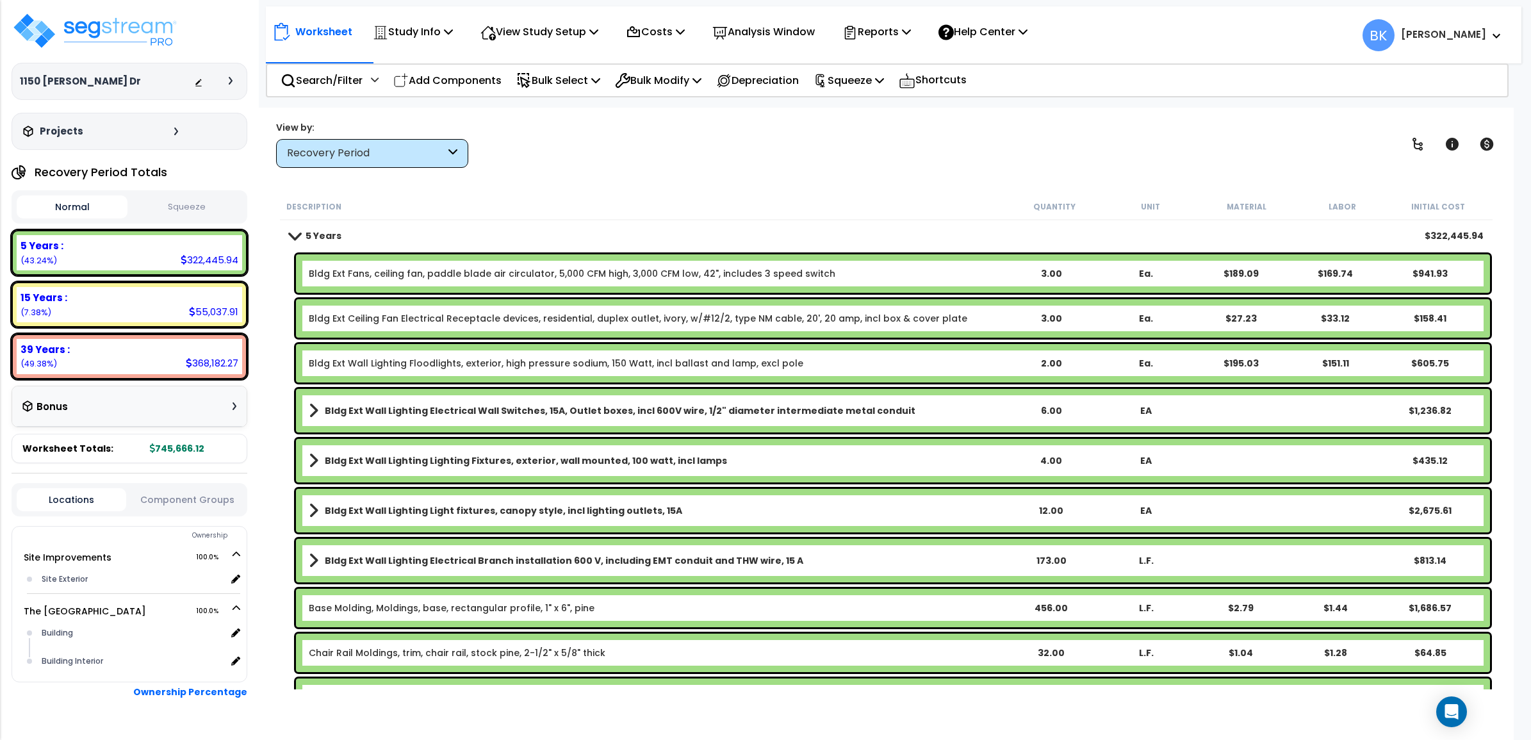
click at [288, 234] on span at bounding box center [294, 236] width 18 height 10
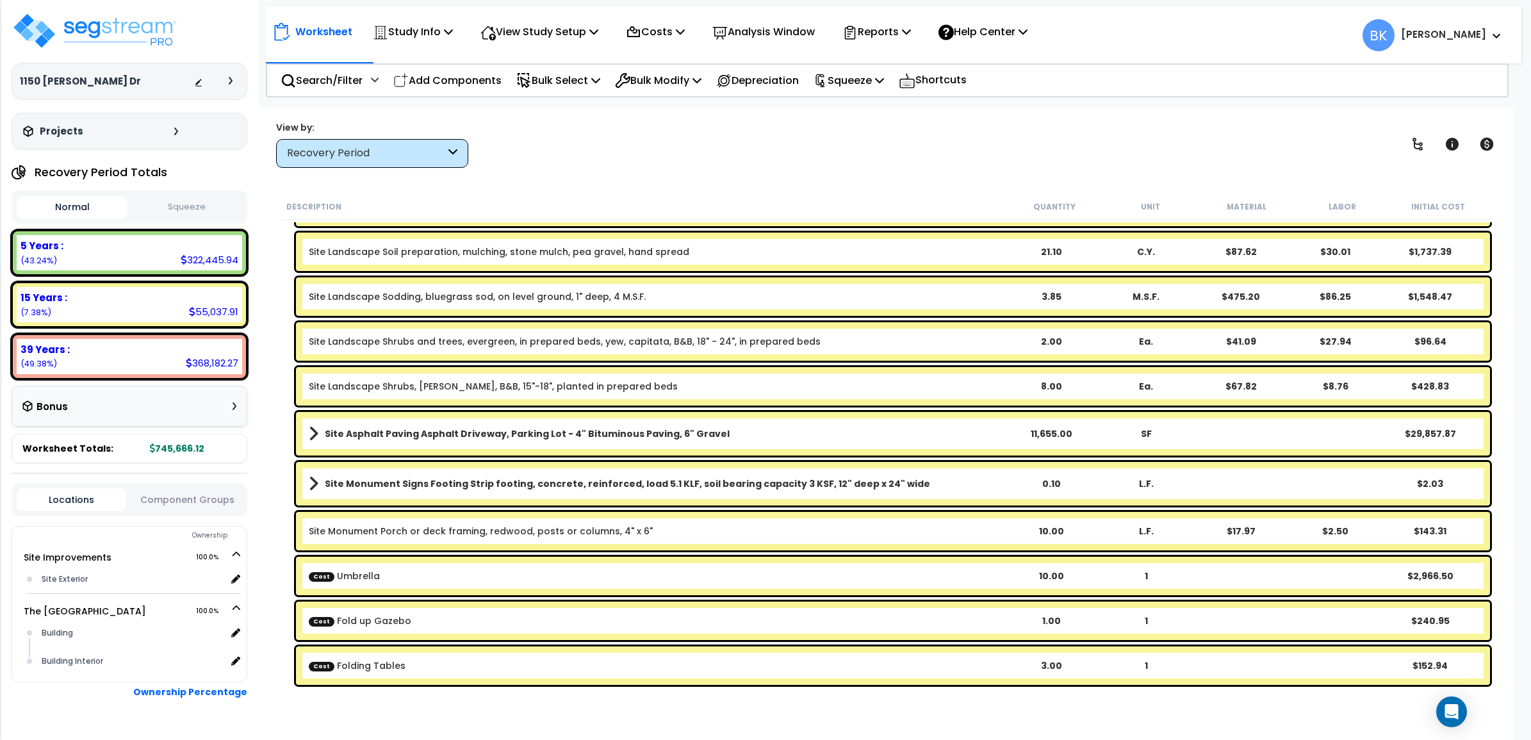
scroll to position [320, 0]
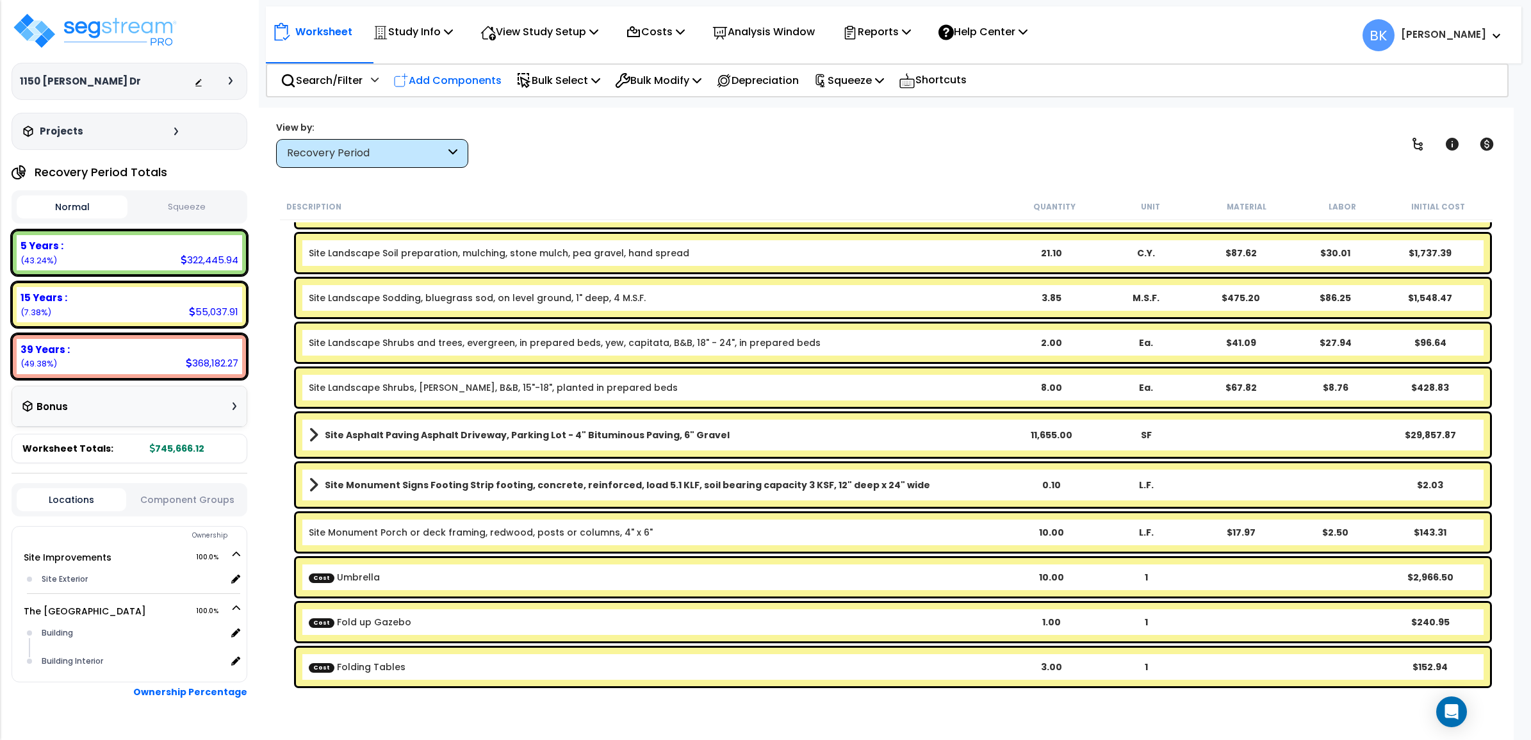
click at [459, 75] on p "Add Components" at bounding box center [447, 80] width 108 height 17
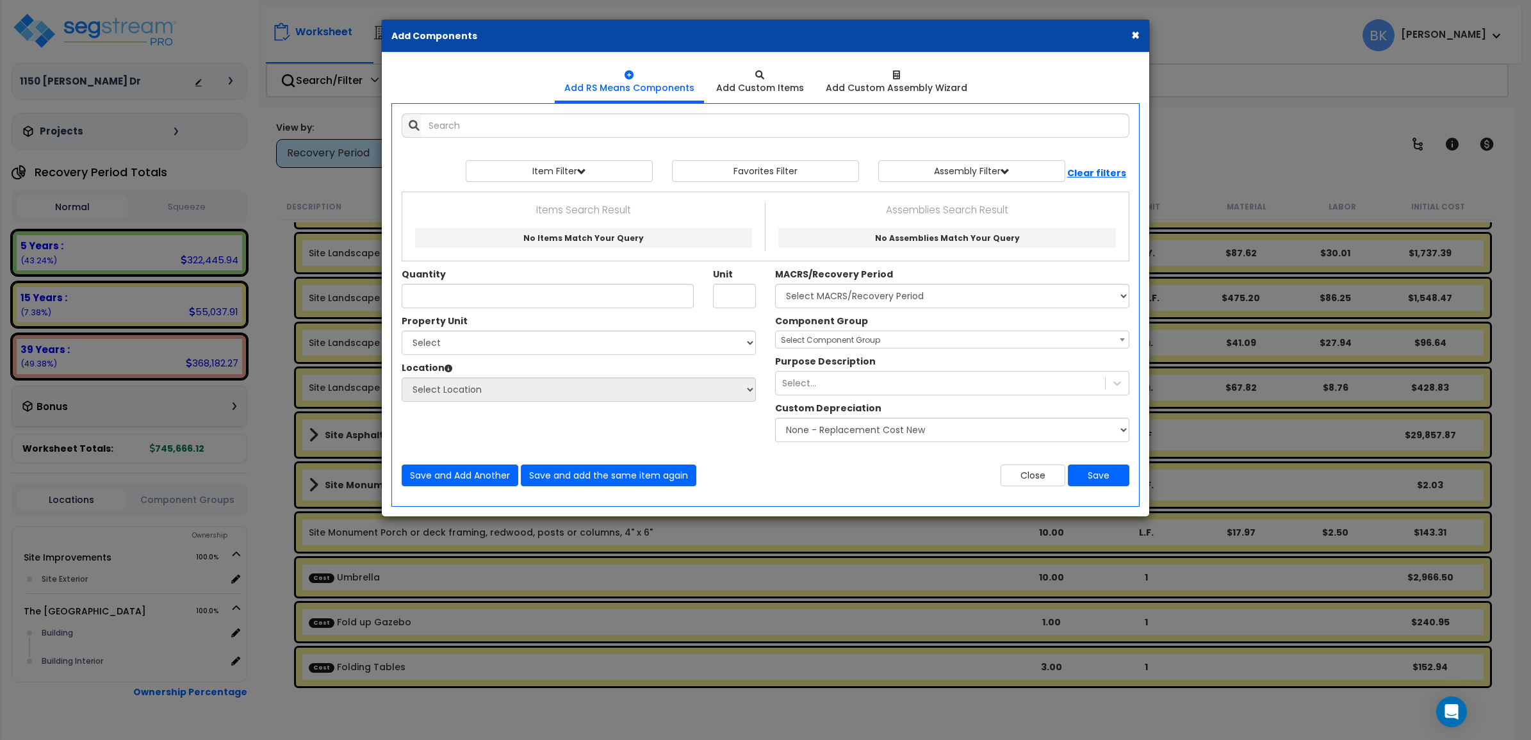
click at [1135, 37] on button "×" at bounding box center [1135, 34] width 8 height 13
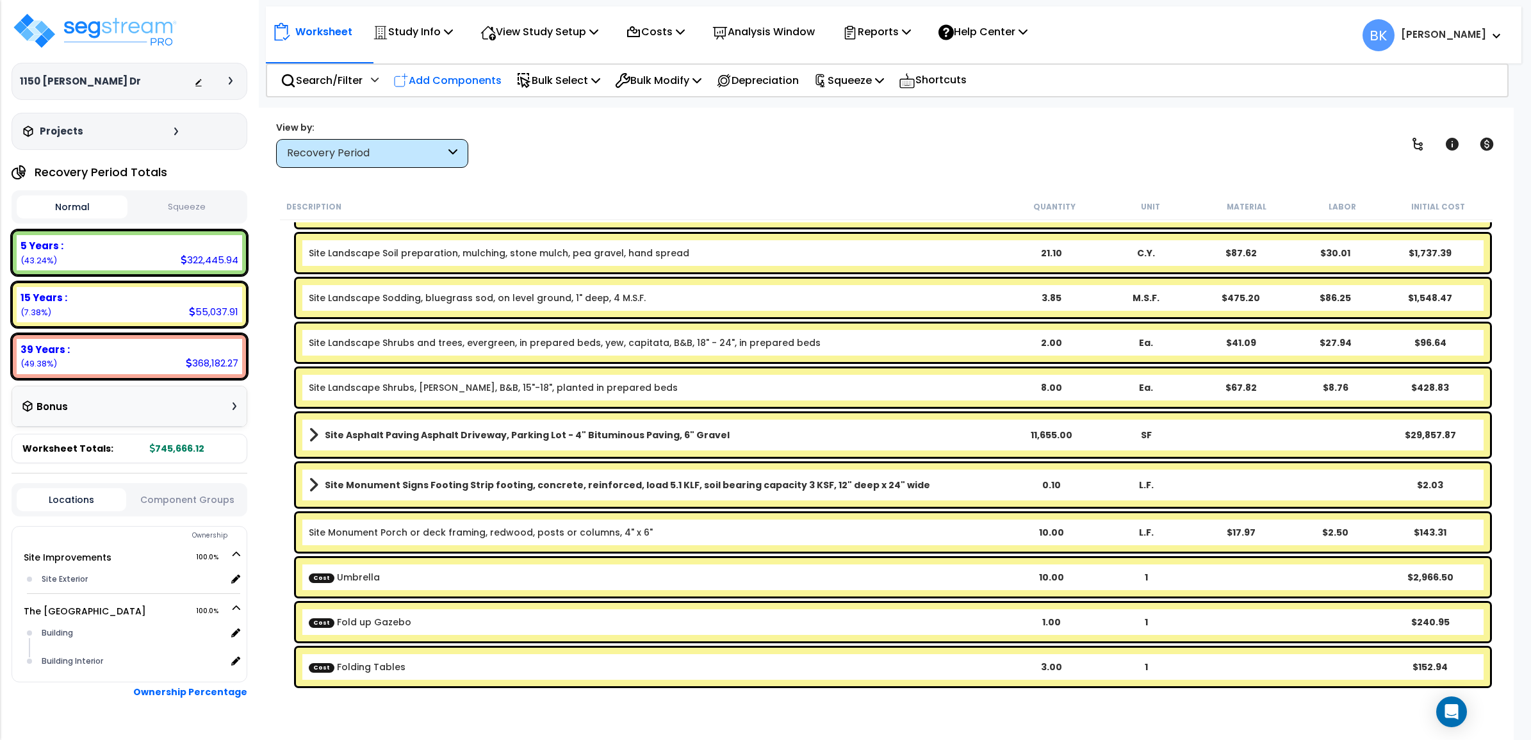
click at [423, 75] on p "Add Components" at bounding box center [447, 80] width 108 height 17
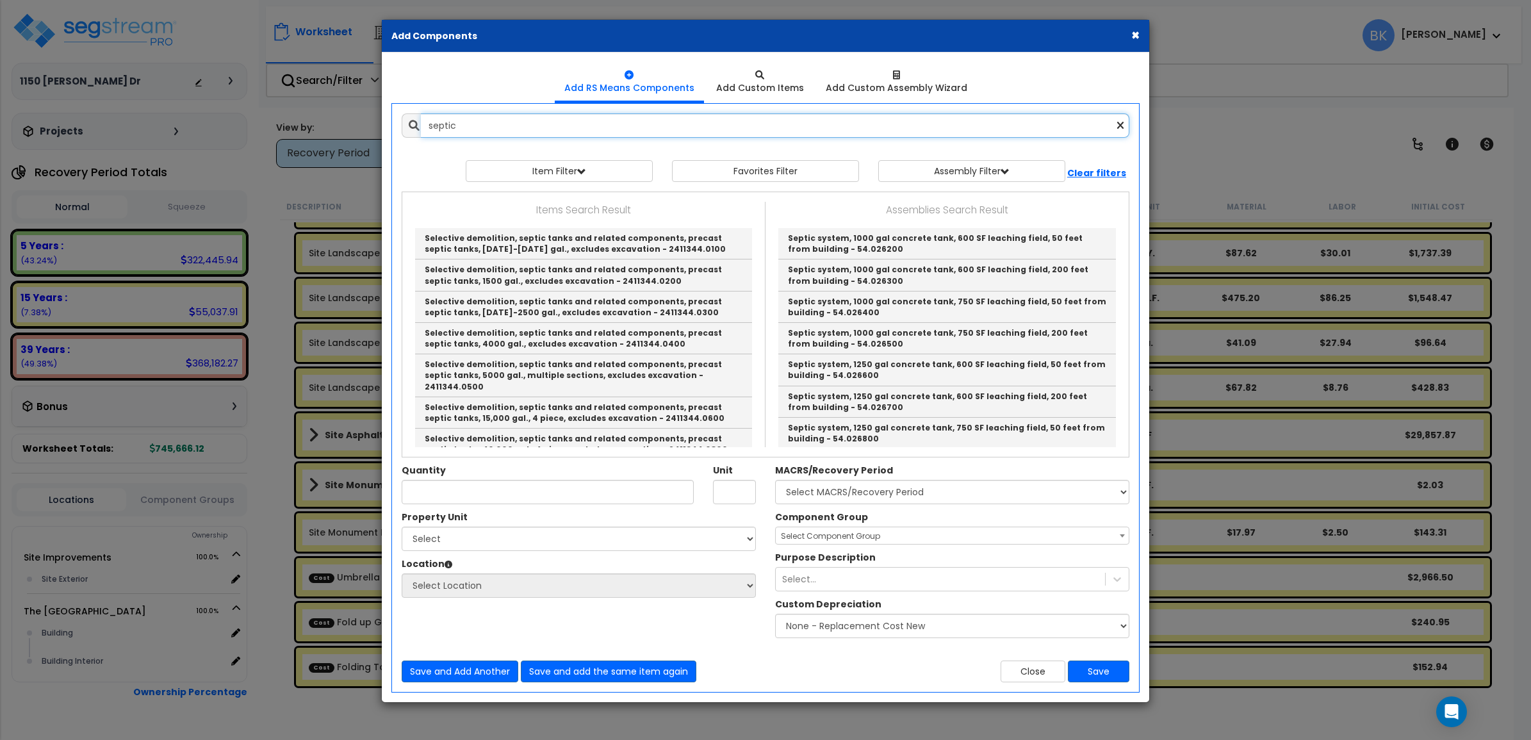
click at [491, 126] on input "septic" at bounding box center [775, 125] width 708 height 24
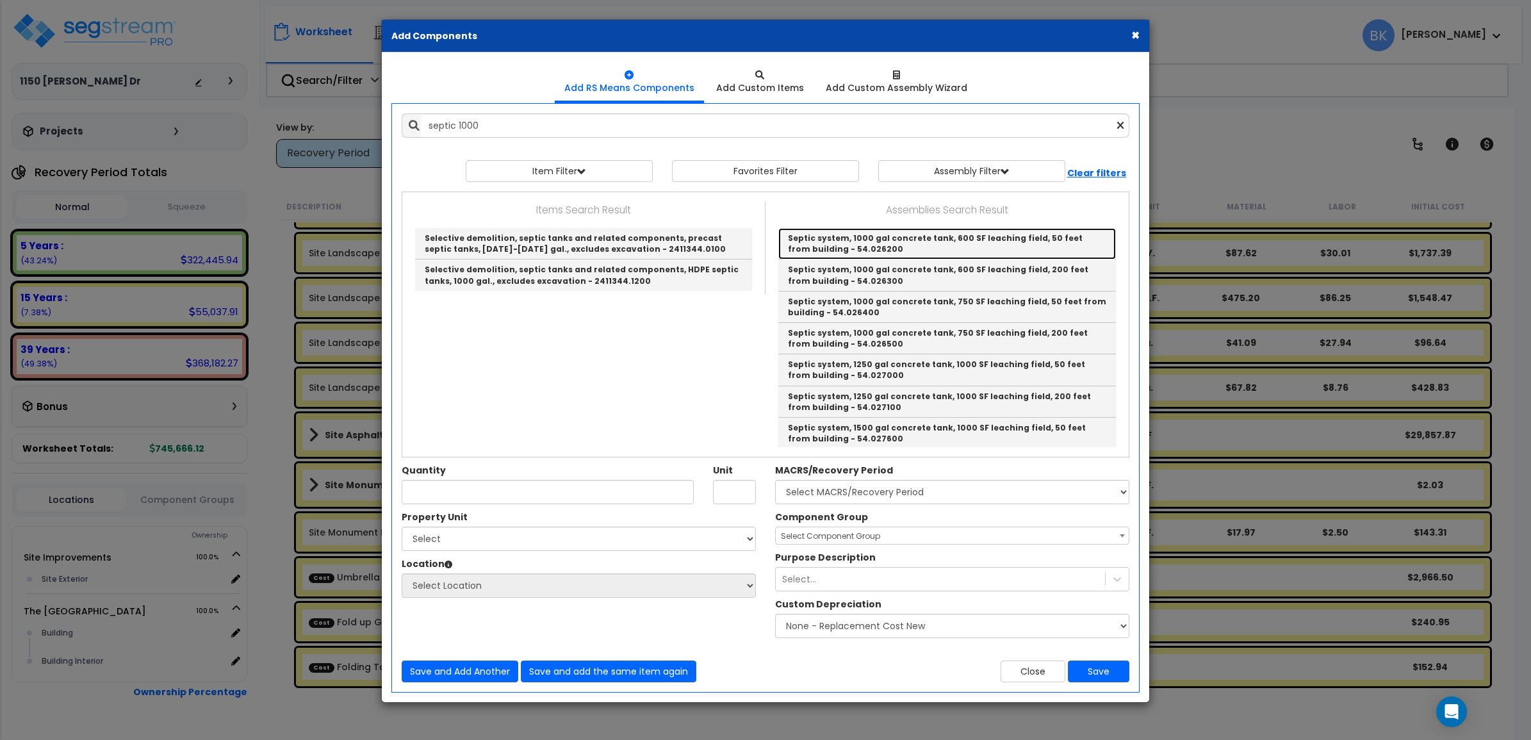
click at [1004, 242] on link "Septic system, 1000 gal concrete tank, 600 SF leaching field, 50 feet from buil…" at bounding box center [946, 243] width 337 height 31
type input "Septic system, 1000 gal concrete tank, 600 SF leaching field, 50 feet from buil…"
type input "Ea."
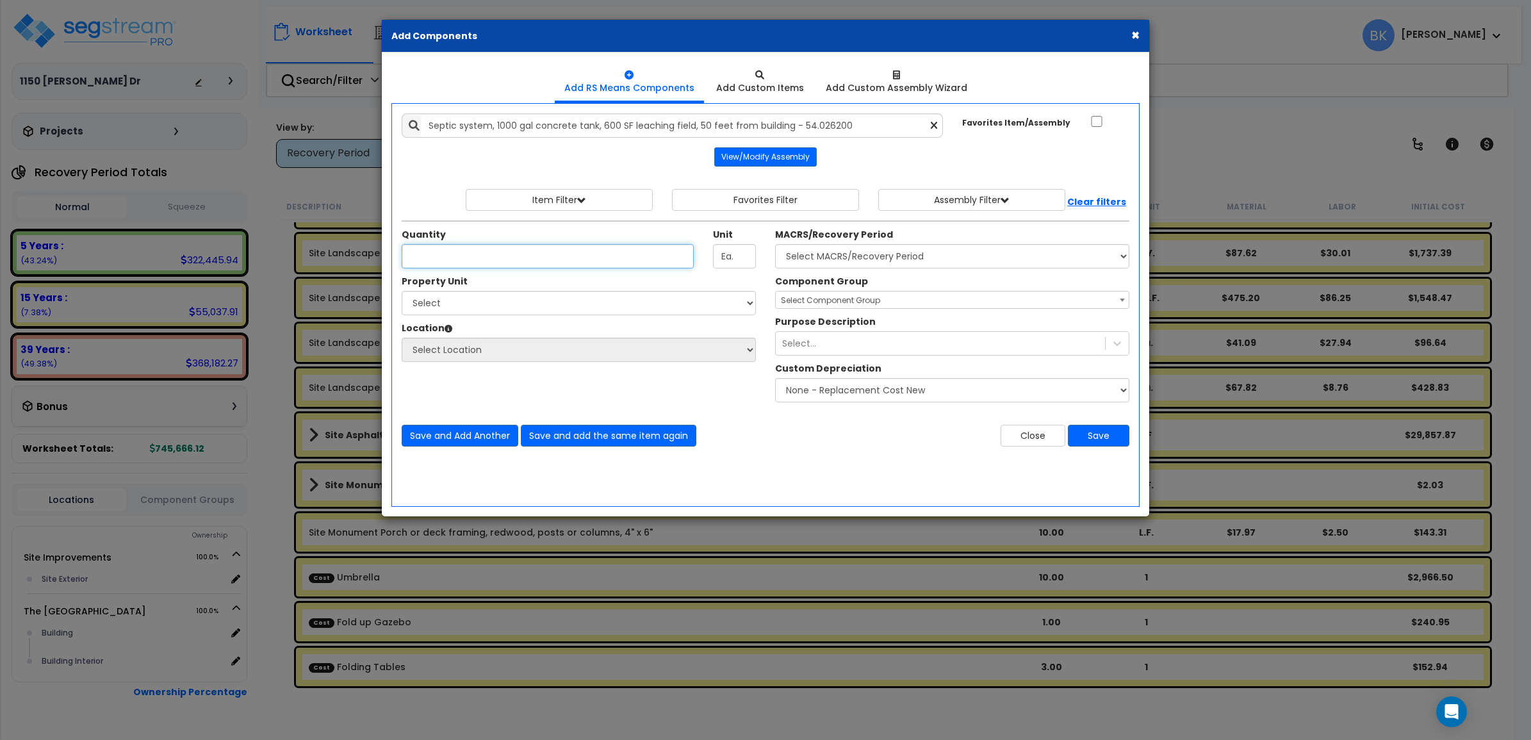
click at [622, 263] on input "Unit Quantity" at bounding box center [548, 256] width 292 height 24
type input "4"
click at [625, 304] on select "Select Site Improvements The [GEOGRAPHIC_DATA]" at bounding box center [579, 303] width 354 height 24
select select "173180"
click at [402, 291] on select "Select Site Improvements The [GEOGRAPHIC_DATA]" at bounding box center [579, 303] width 354 height 24
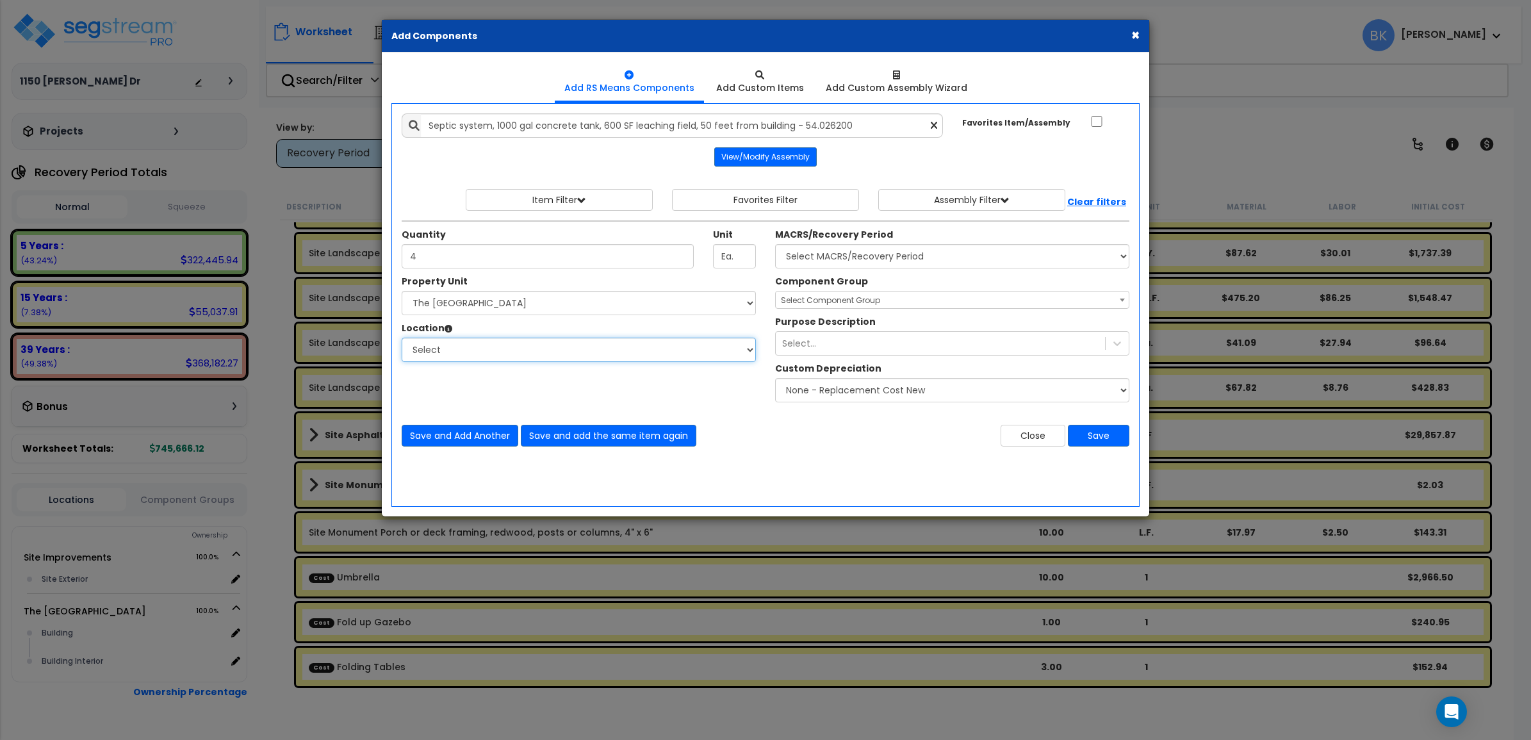
click at [603, 352] on select "Select Building Building Interior Add Additional Location" at bounding box center [579, 349] width 354 height 24
select select "6"
click at [402, 338] on select "Select Building Building Interior Add Additional Location" at bounding box center [579, 349] width 354 height 24
click at [904, 248] on select "Select MACRS/Recovery Period 5 Years - 57.0 - Distributive Trades & Services 5 …" at bounding box center [952, 256] width 354 height 24
select select "3669"
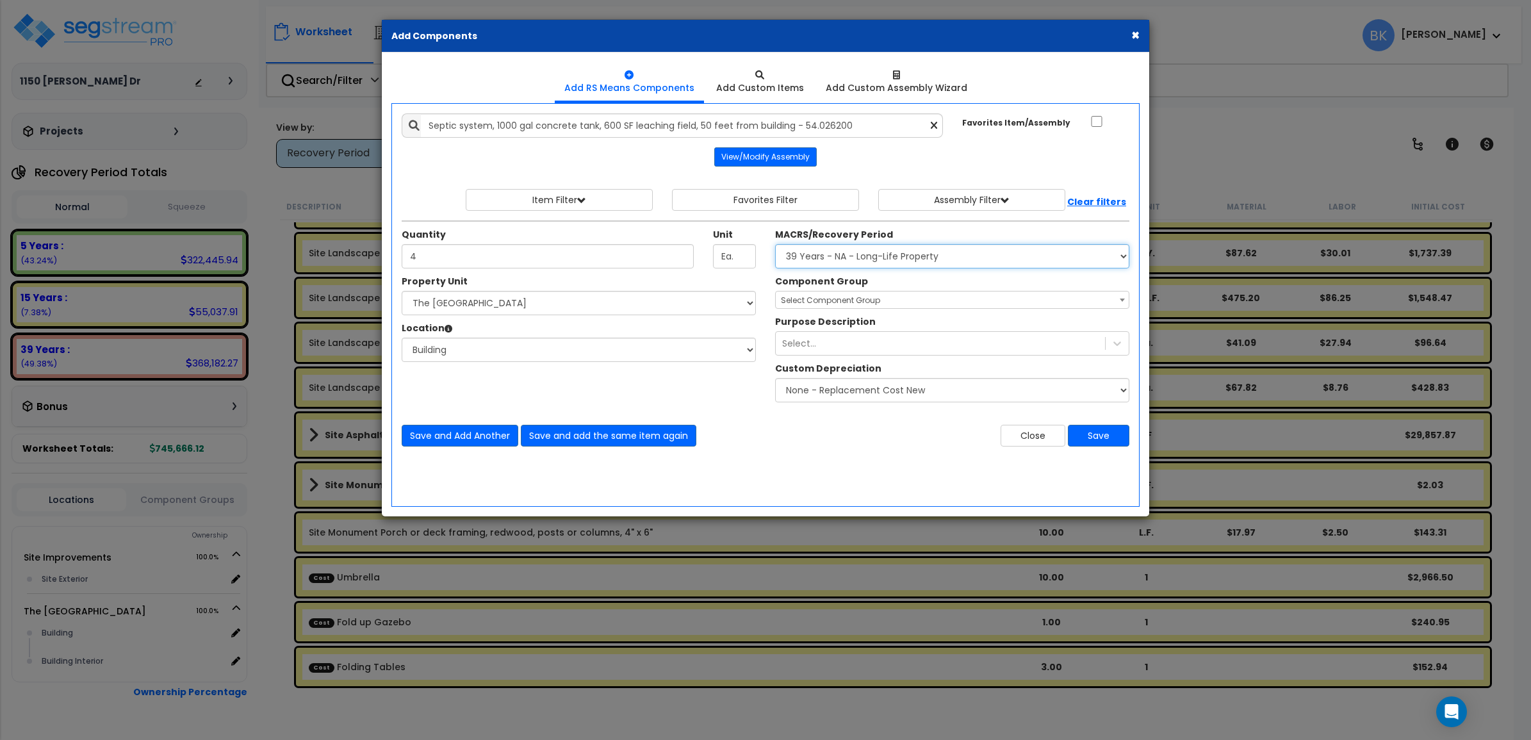
click at [775, 245] on select "Select MACRS/Recovery Period 5 Years - 57.0 - Distributive Trades & Services 5 …" at bounding box center [952, 256] width 354 height 24
click at [859, 303] on span "Select Component Group" at bounding box center [830, 300] width 99 height 11
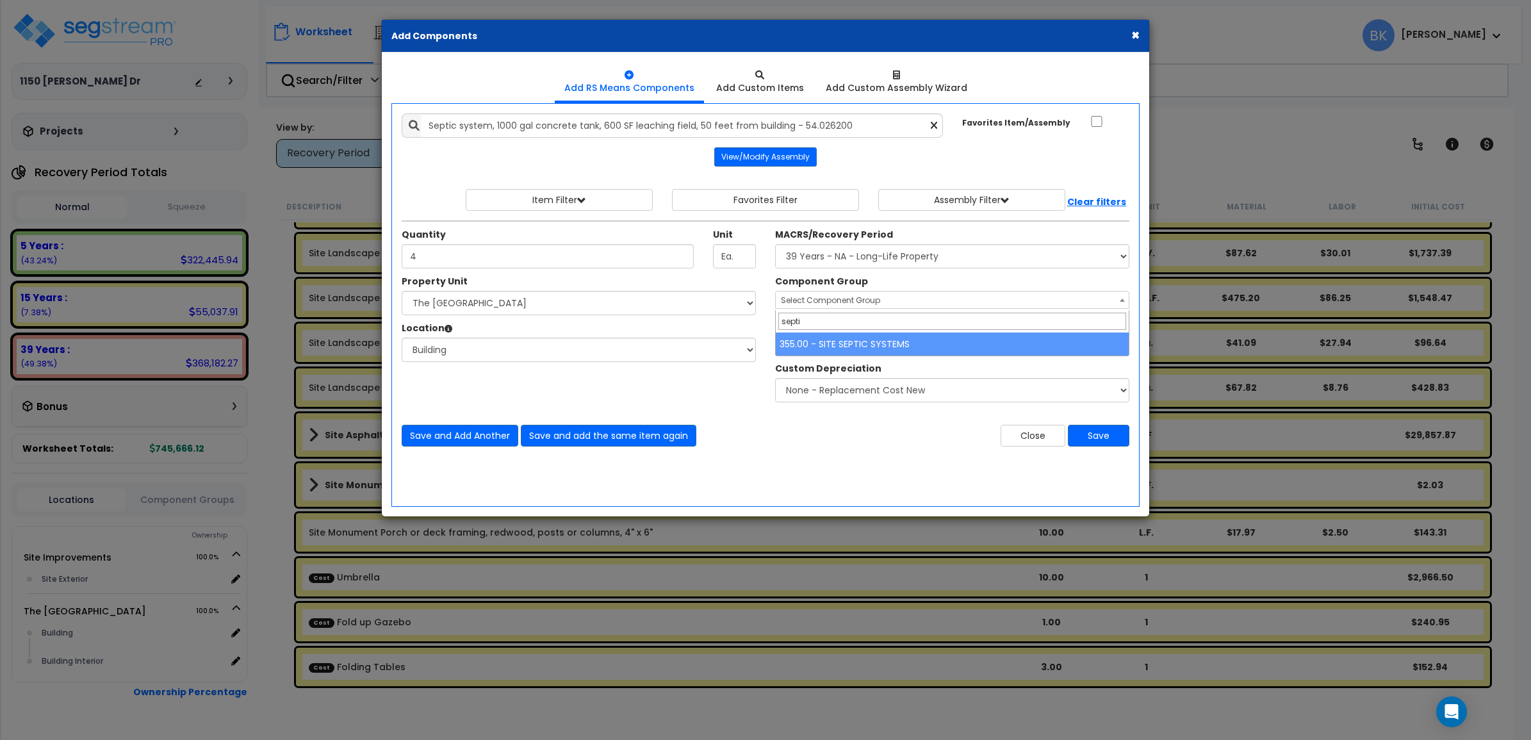
type input "septi"
select select "39438"
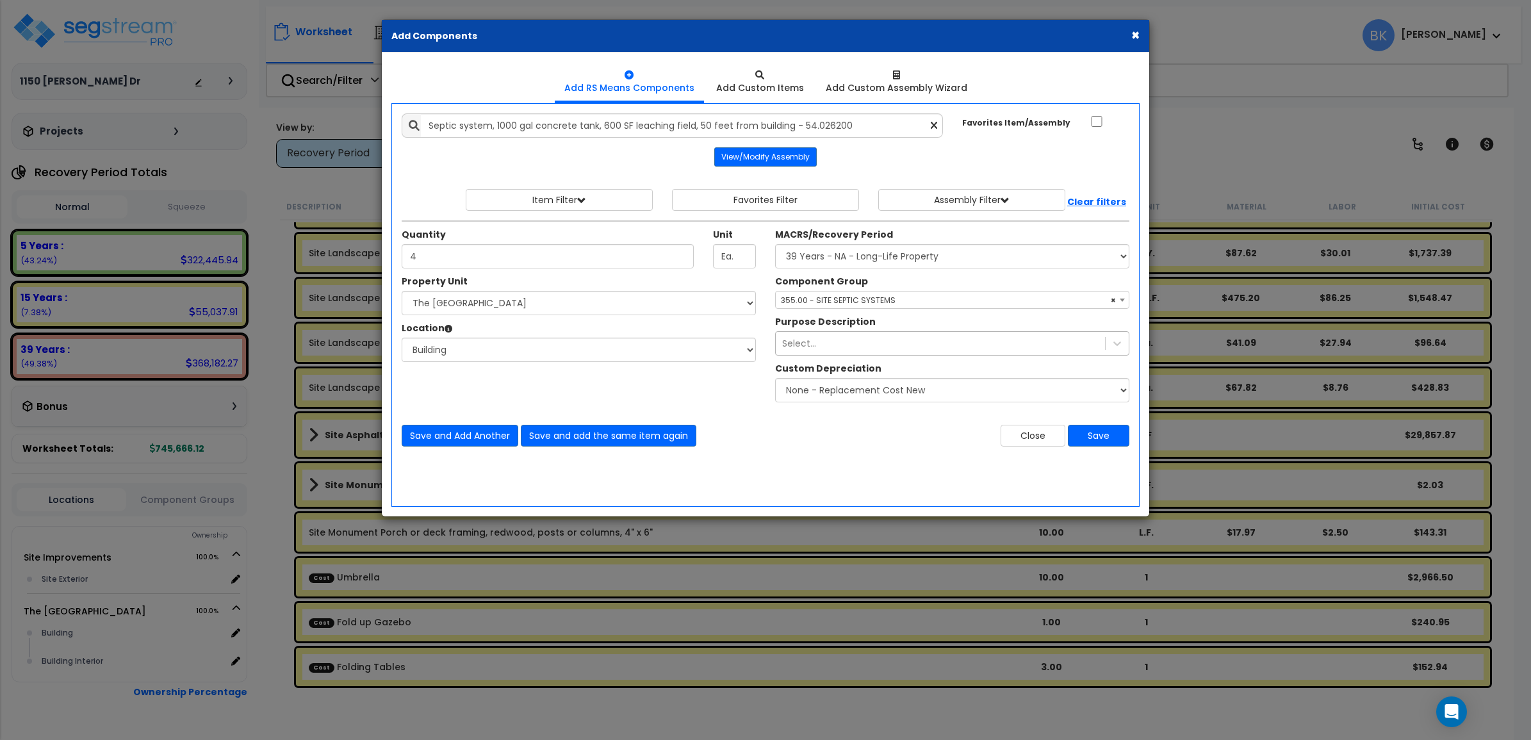
click at [847, 341] on div "Select..." at bounding box center [940, 343] width 329 height 20
click at [827, 391] on select "None - Replacement Cost New Excellent - 90% Good - 75% Fair - 50% Bad - 25% Rep…" at bounding box center [952, 390] width 354 height 24
click at [829, 391] on select "None - Replacement Cost New Excellent - 90% Good - 75% Fair - 50% Bad - 25% Rep…" at bounding box center [952, 390] width 354 height 24
click at [954, 394] on select "None - Replacement Cost New Excellent - 90% Good - 75% Fair - 50% Bad - 25% Rep…" at bounding box center [952, 390] width 354 height 24
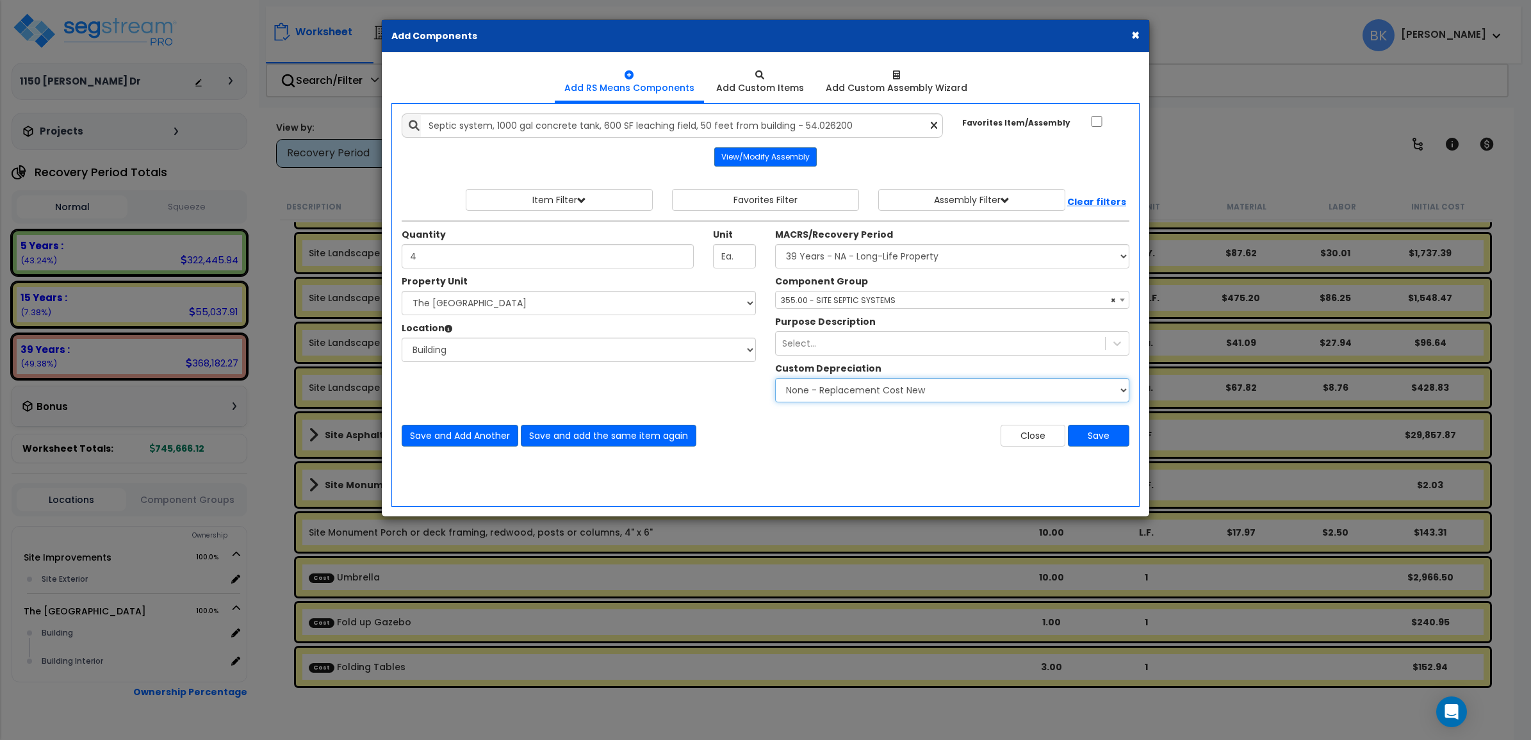
click at [775, 379] on select "None - Replacement Cost New Excellent - 90% Good - 75% Fair - 50% Bad - 25% Rep…" at bounding box center [952, 390] width 354 height 24
drag, startPoint x: 1109, startPoint y: 439, endPoint x: 1094, endPoint y: 477, distance: 40.6
click at [1094, 477] on div "Add Items Add Assemblies Both" at bounding box center [765, 304] width 748 height 403
click at [1110, 432] on button "Save" at bounding box center [1098, 436] width 61 height 22
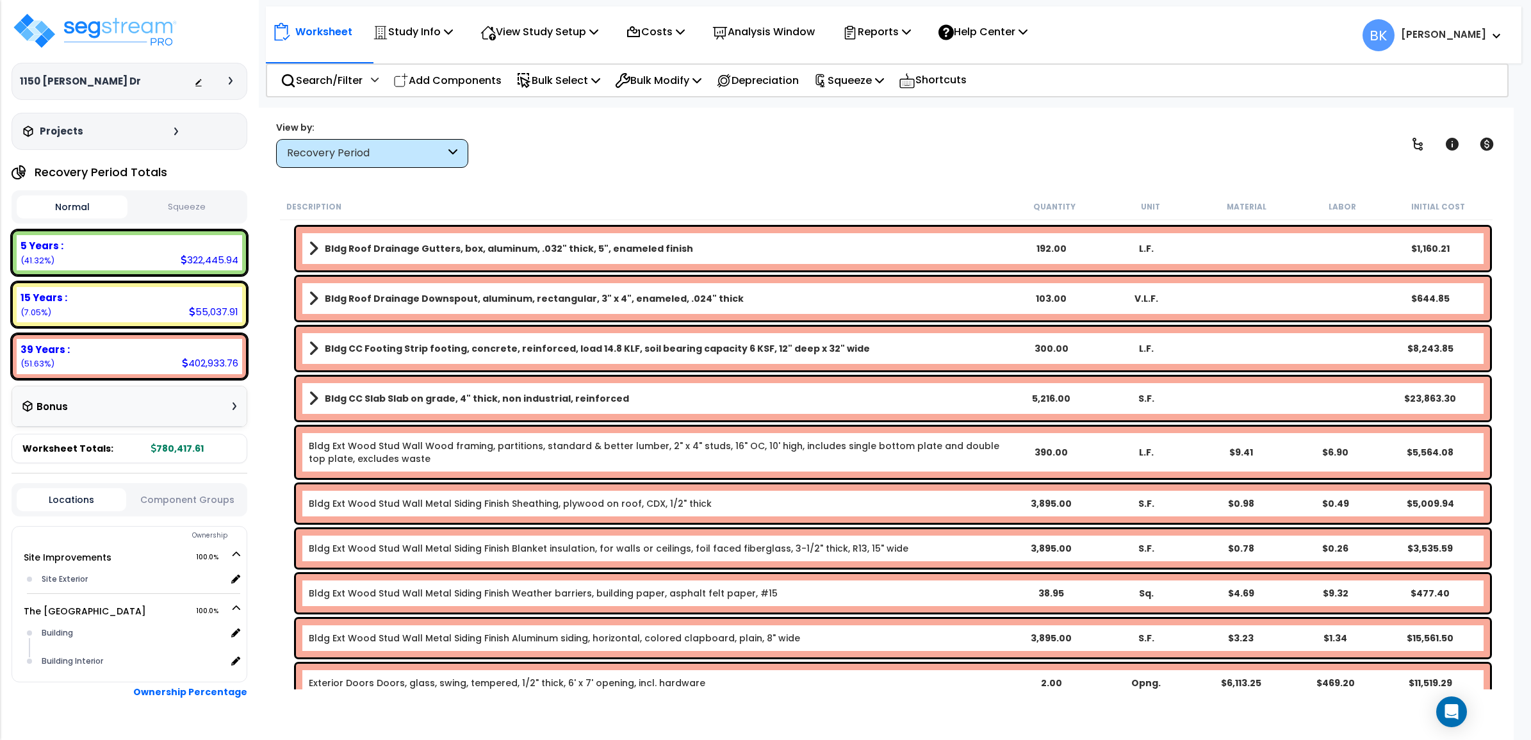
scroll to position [1361, 0]
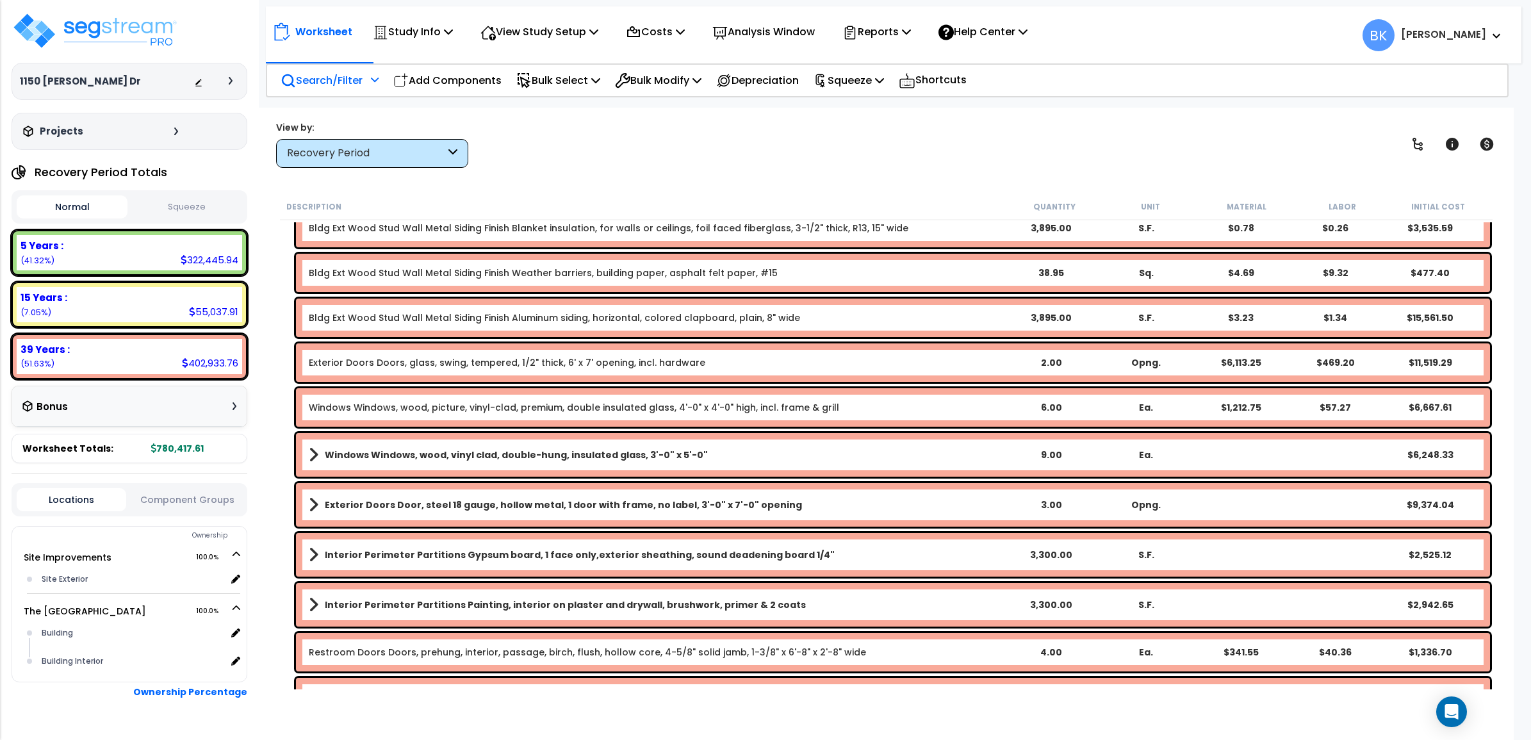
click at [344, 74] on p "Search/Filter" at bounding box center [322, 80] width 82 height 17
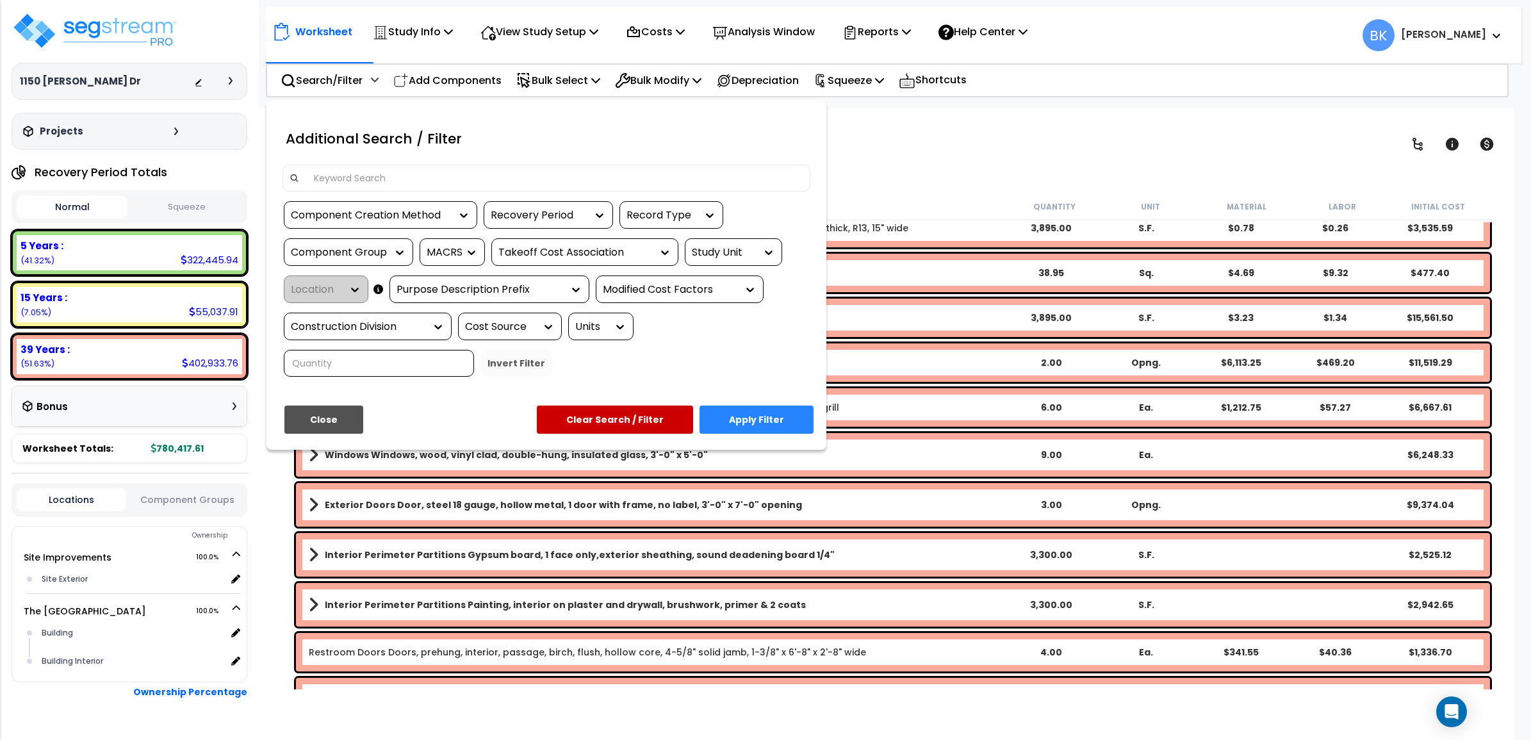
click at [346, 172] on input at bounding box center [555, 177] width 498 height 19
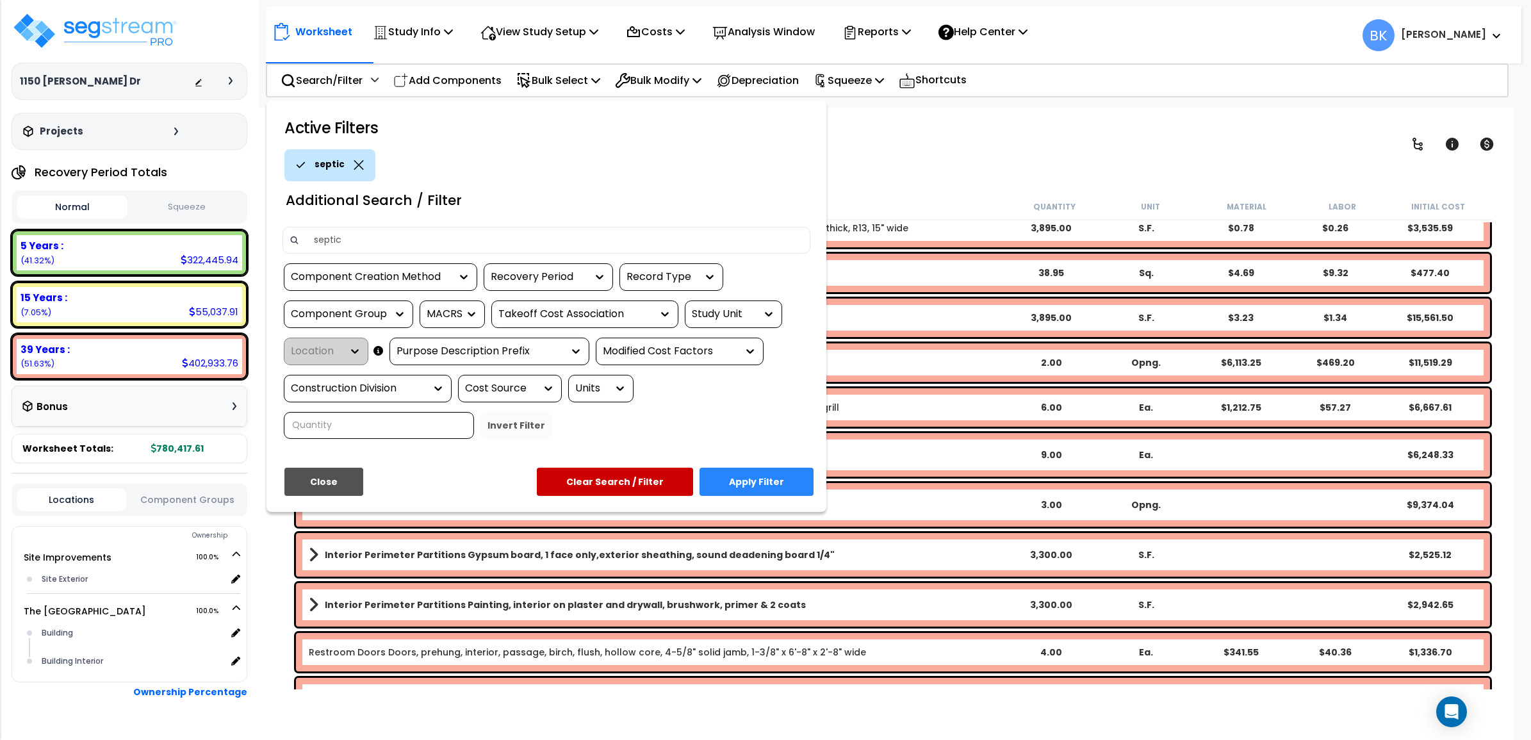
type input "septic"
click at [758, 472] on button "Apply Filter" at bounding box center [756, 482] width 114 height 28
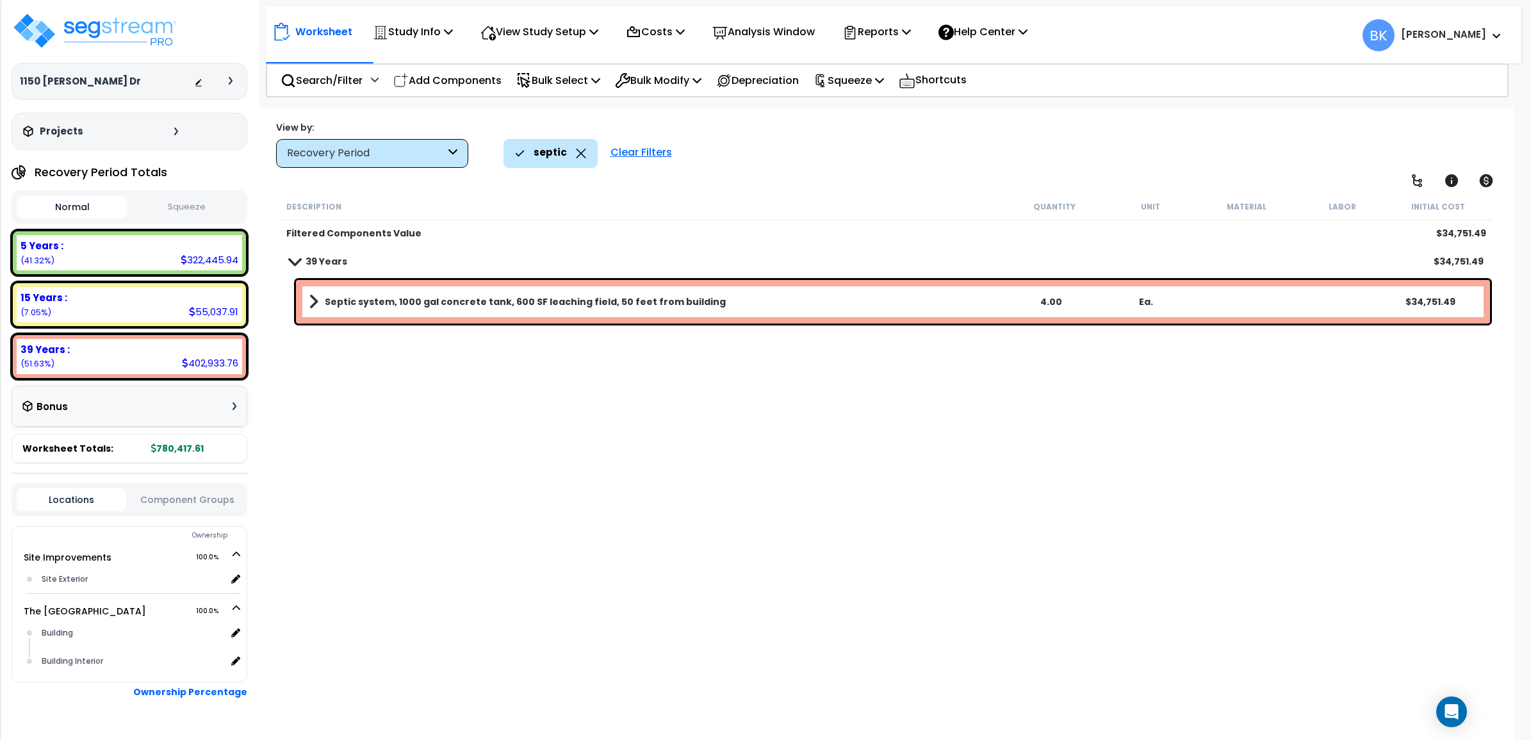
scroll to position [0, 0]
click at [314, 297] on span at bounding box center [314, 302] width 10 height 18
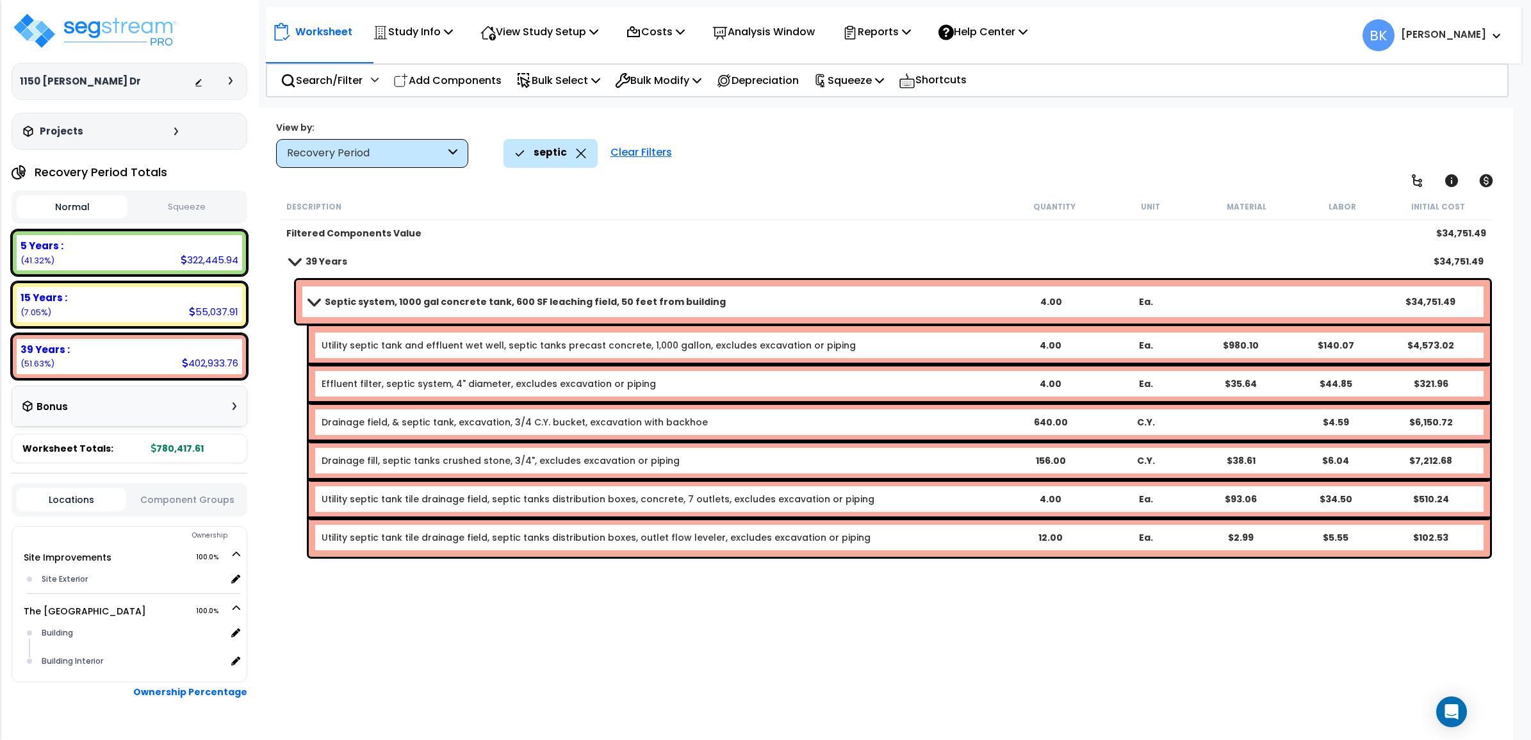
click at [314, 297] on span at bounding box center [313, 302] width 18 height 10
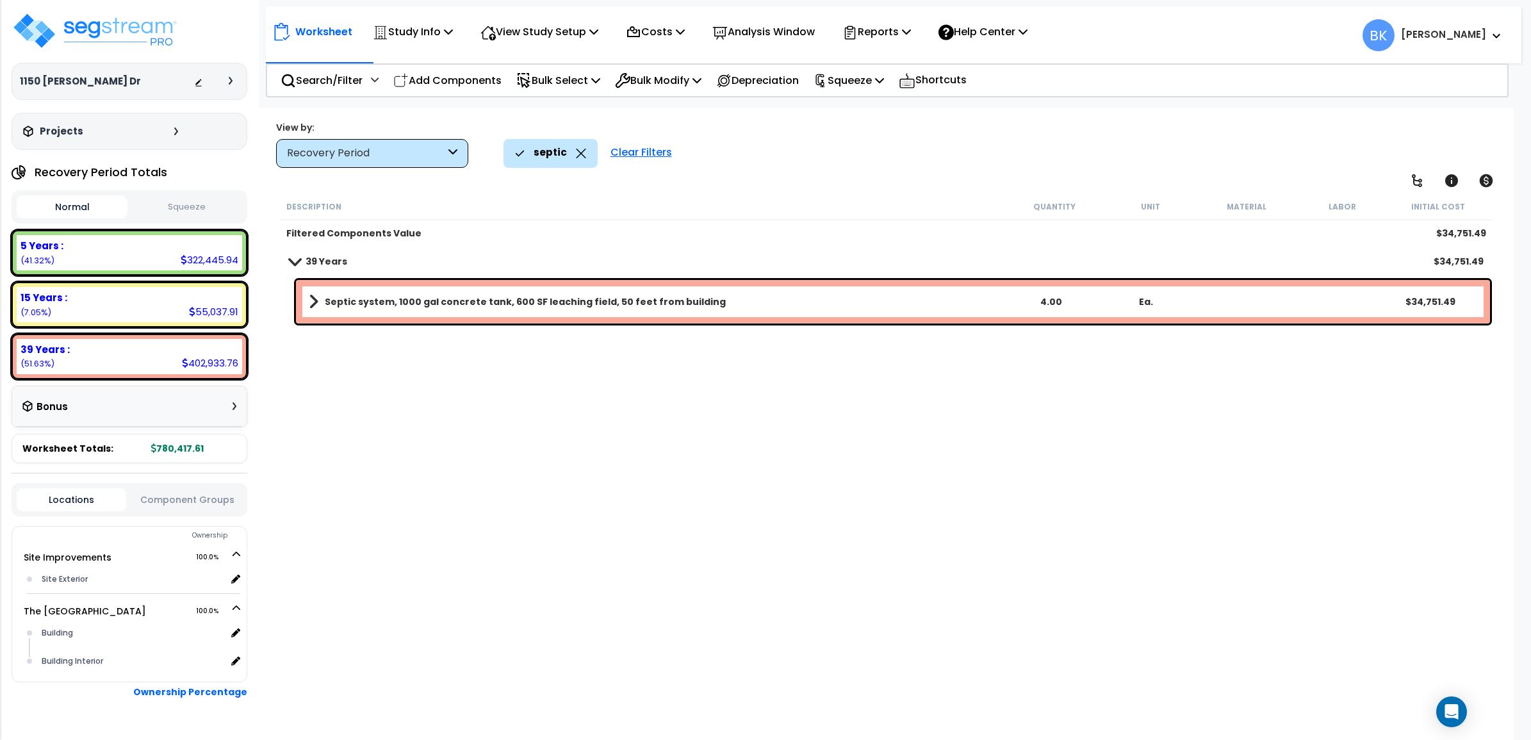
click at [576, 156] on icon at bounding box center [581, 154] width 10 height 10
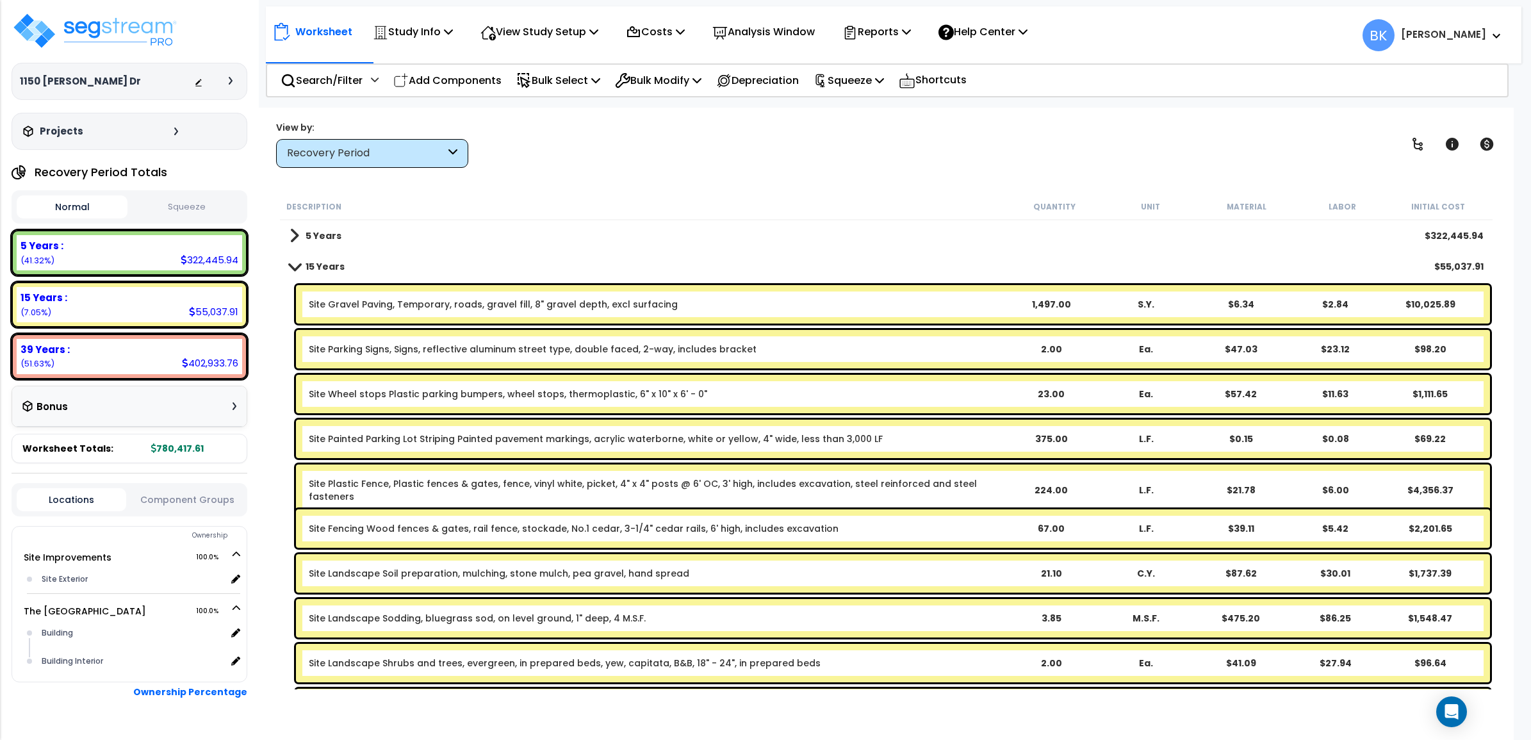
click at [289, 259] on div "15 Years $55,037.91" at bounding box center [886, 266] width 1207 height 31
click at [295, 229] on span at bounding box center [294, 236] width 10 height 18
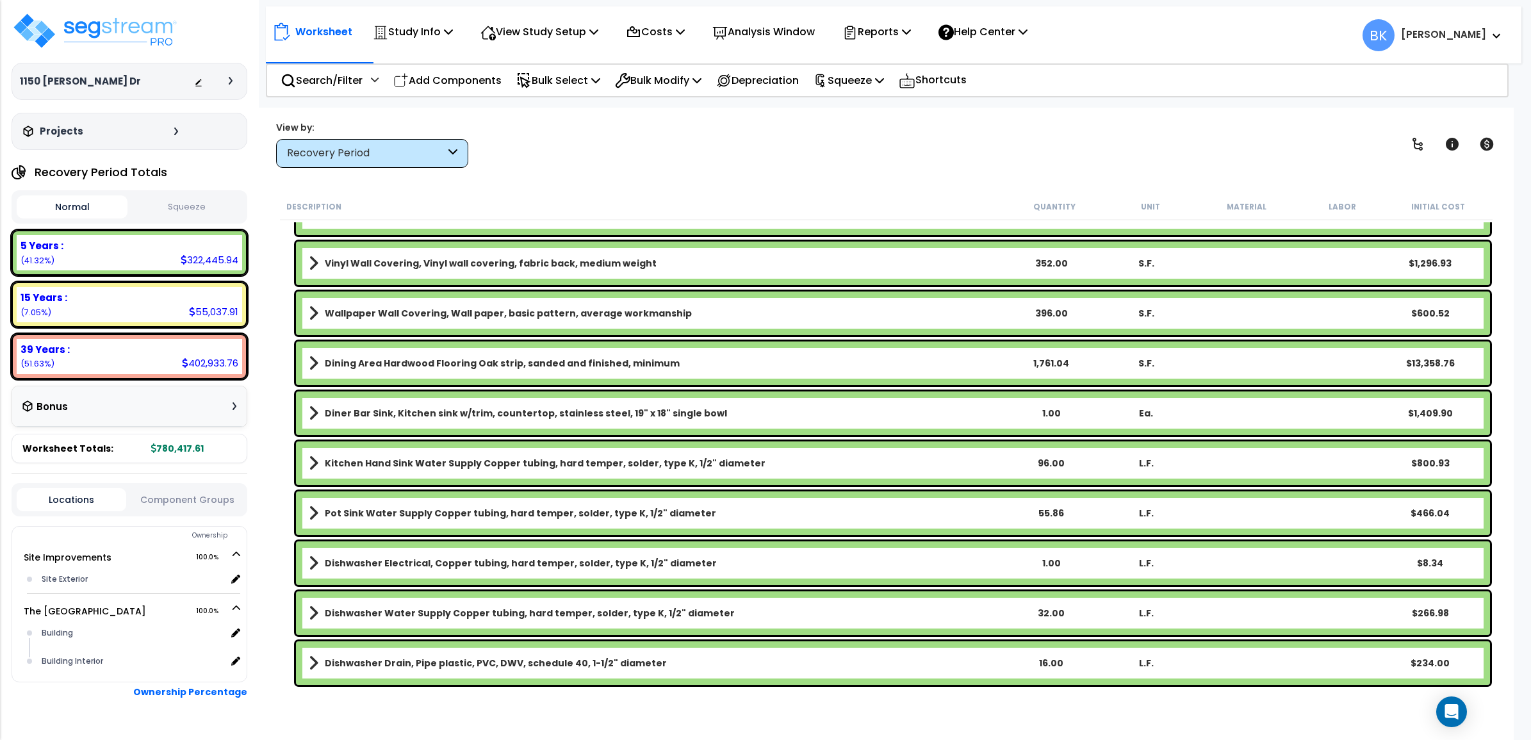
scroll to position [1361, 0]
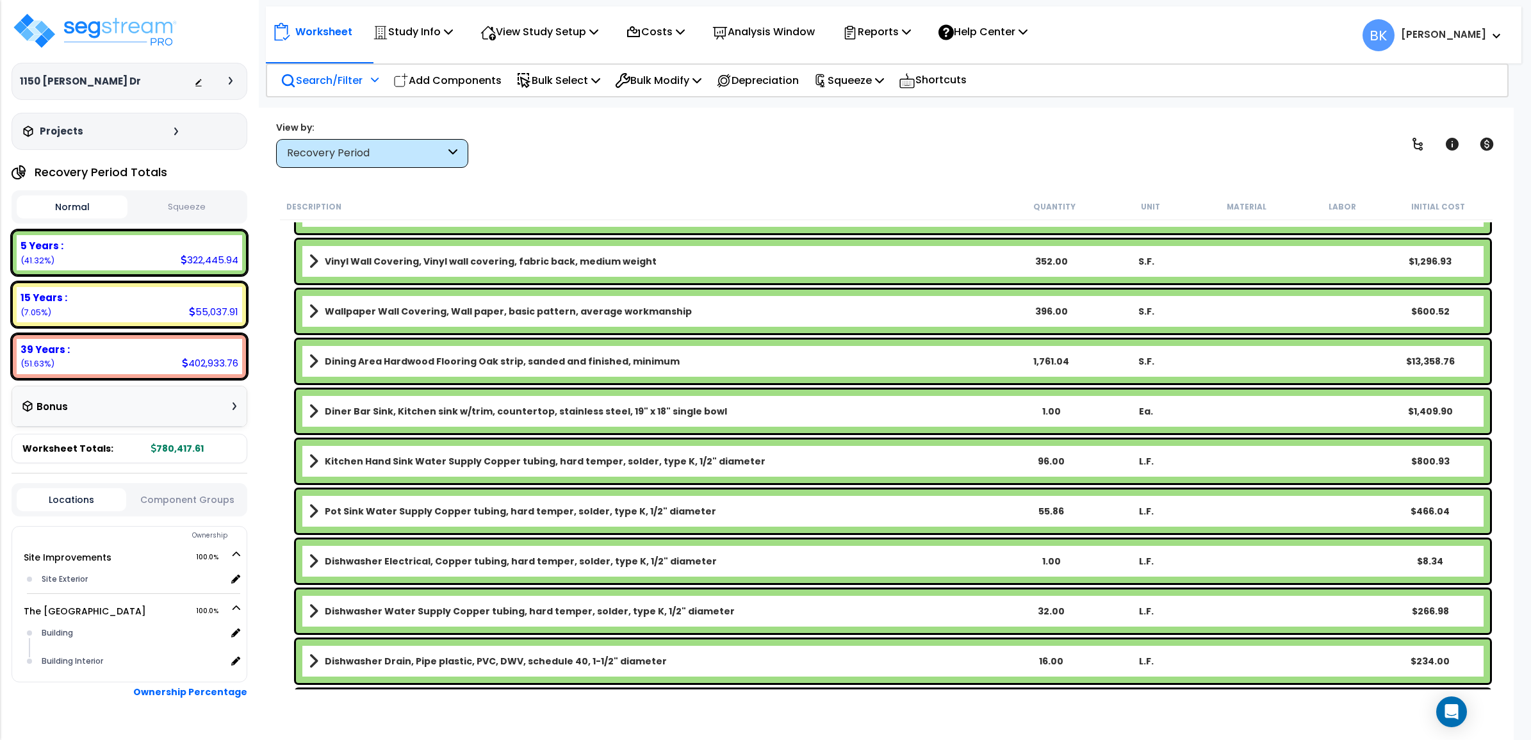
click at [334, 79] on p "Search/Filter" at bounding box center [322, 80] width 82 height 17
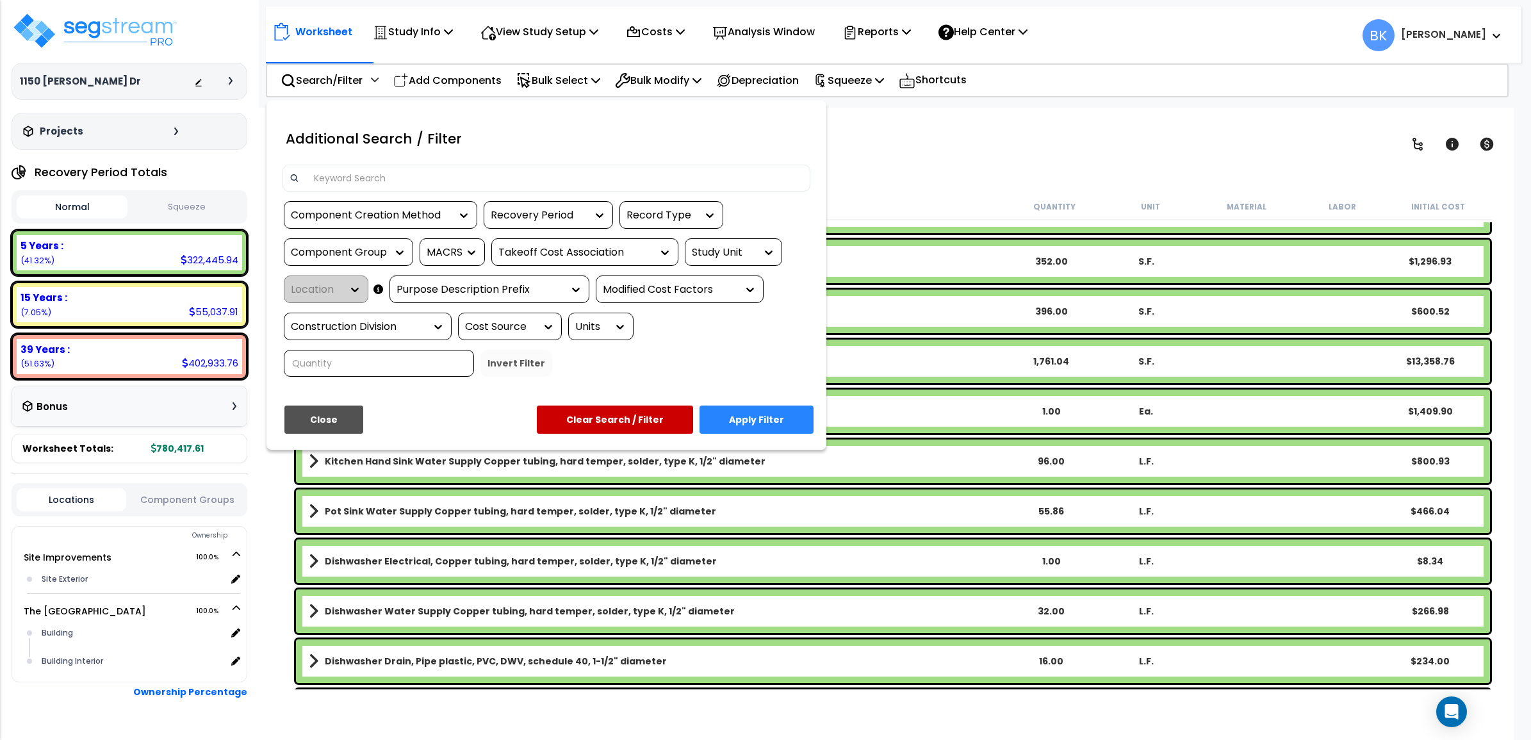
click at [343, 175] on input at bounding box center [555, 177] width 498 height 19
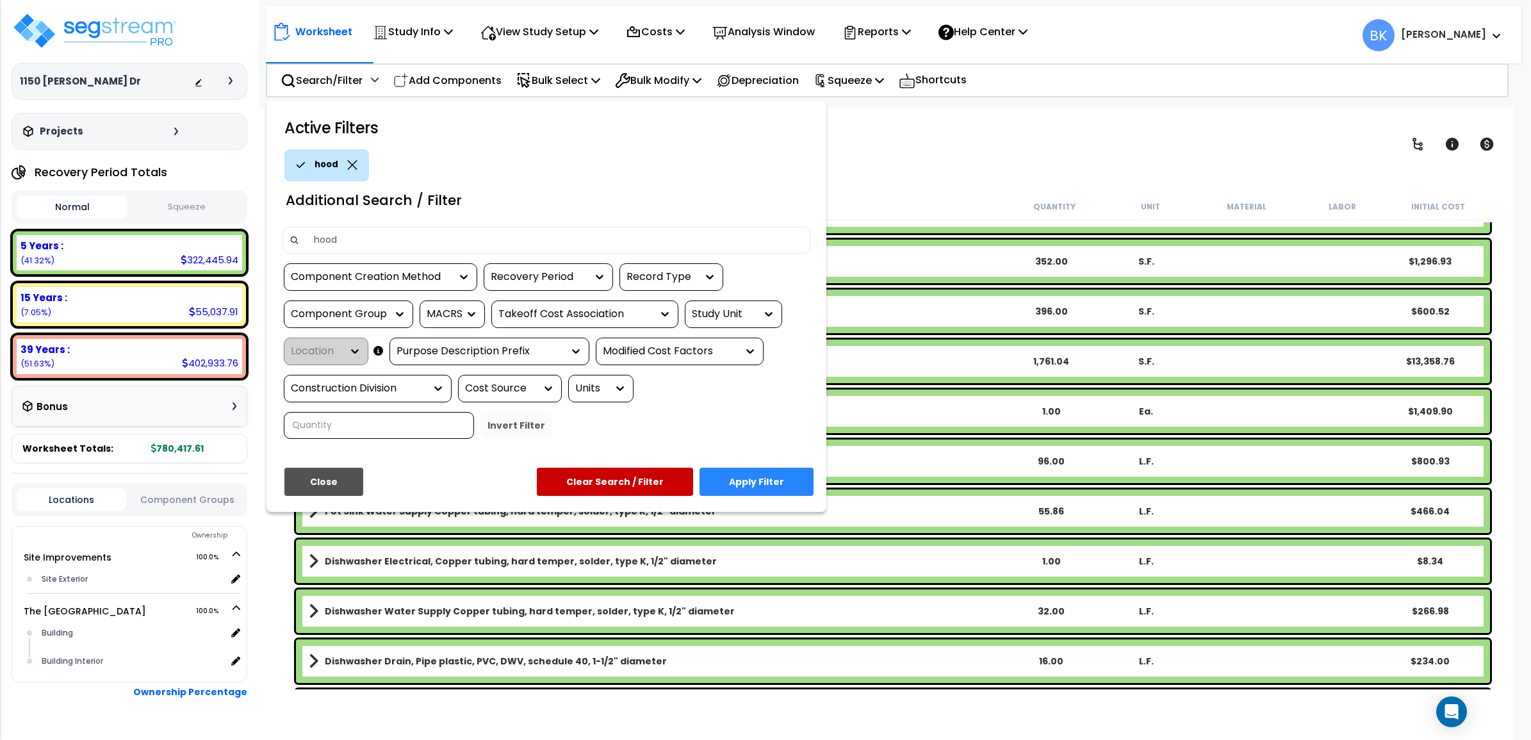
type input "hood"
click at [738, 476] on button "Apply Filter" at bounding box center [756, 482] width 114 height 28
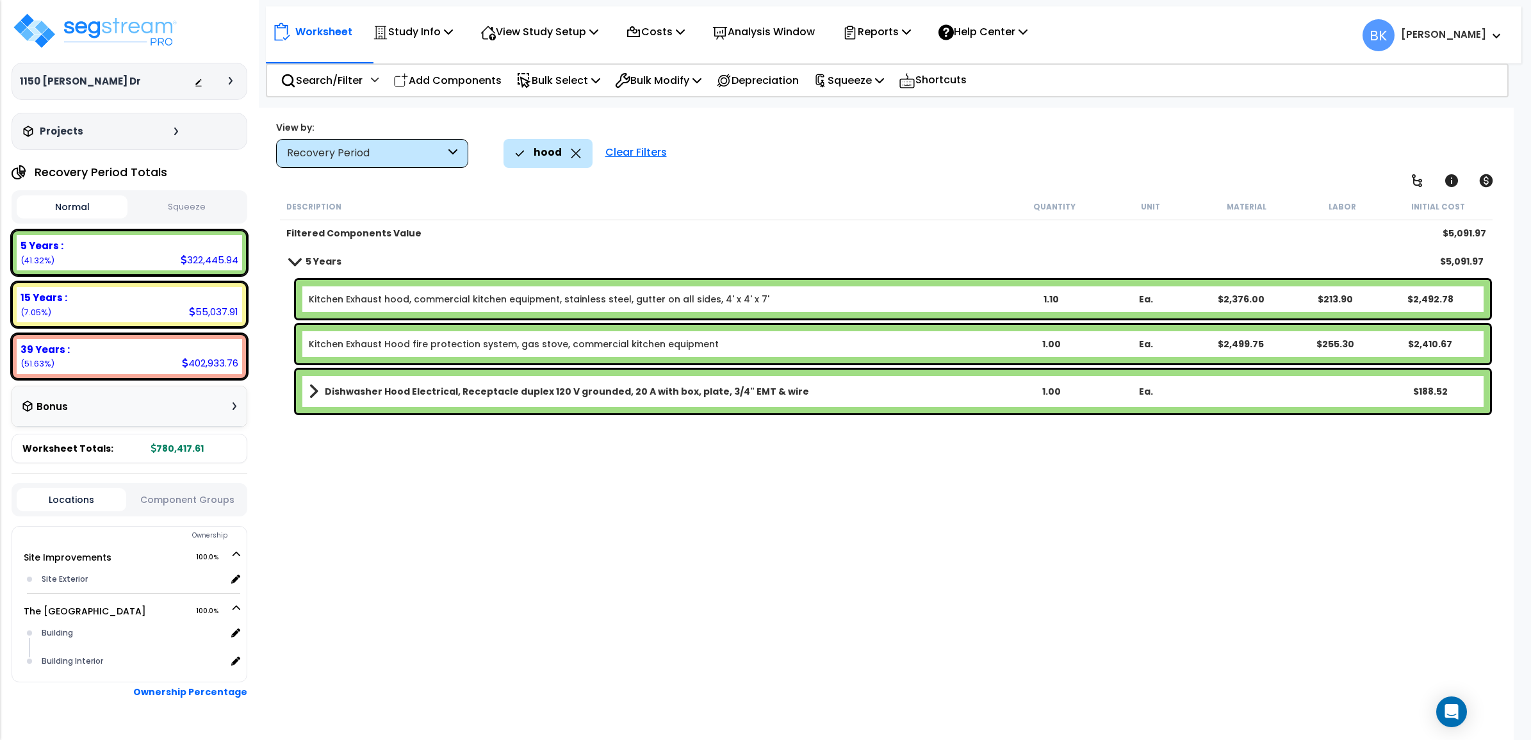
scroll to position [0, 0]
click at [571, 158] on icon at bounding box center [576, 154] width 10 height 10
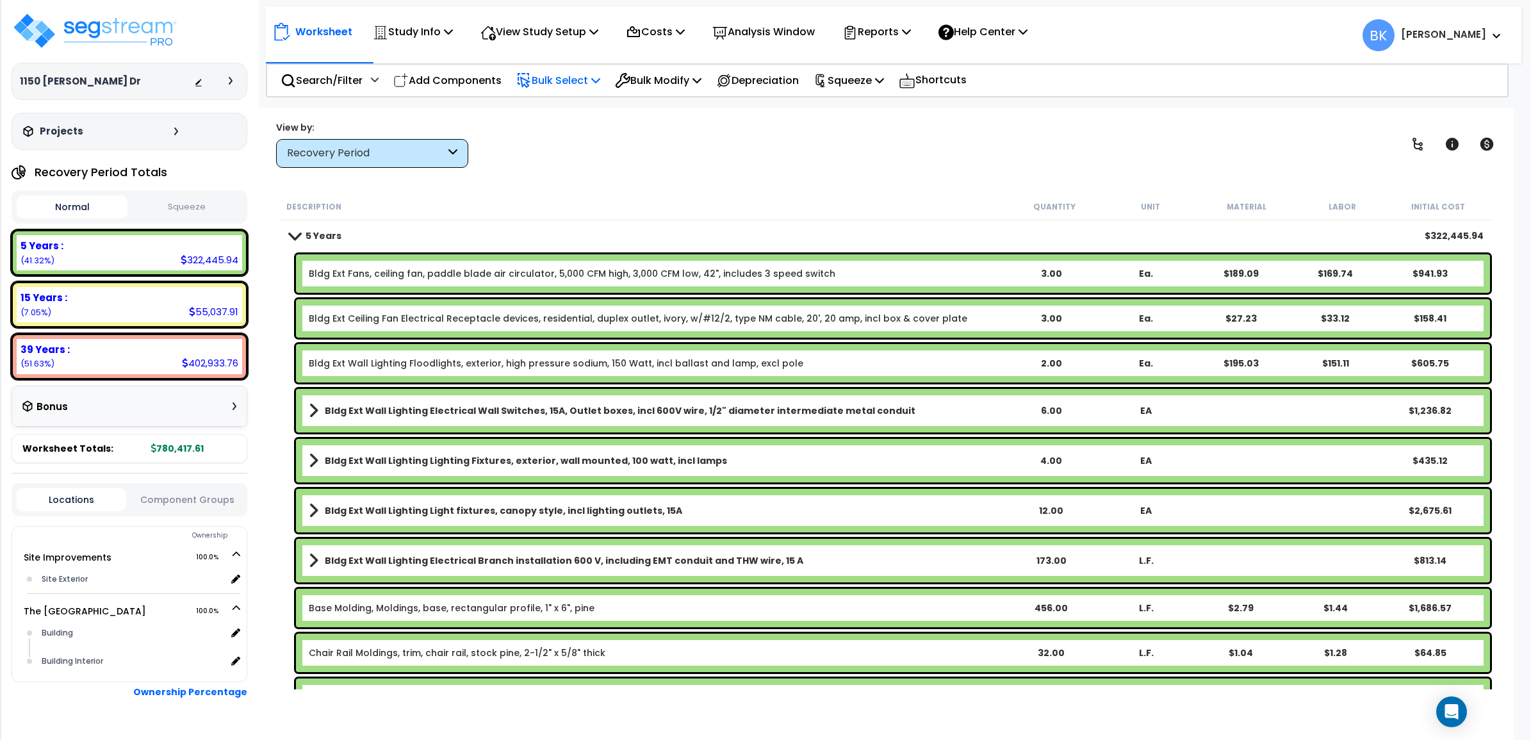
click at [587, 77] on p "Bulk Select" at bounding box center [558, 80] width 84 height 17
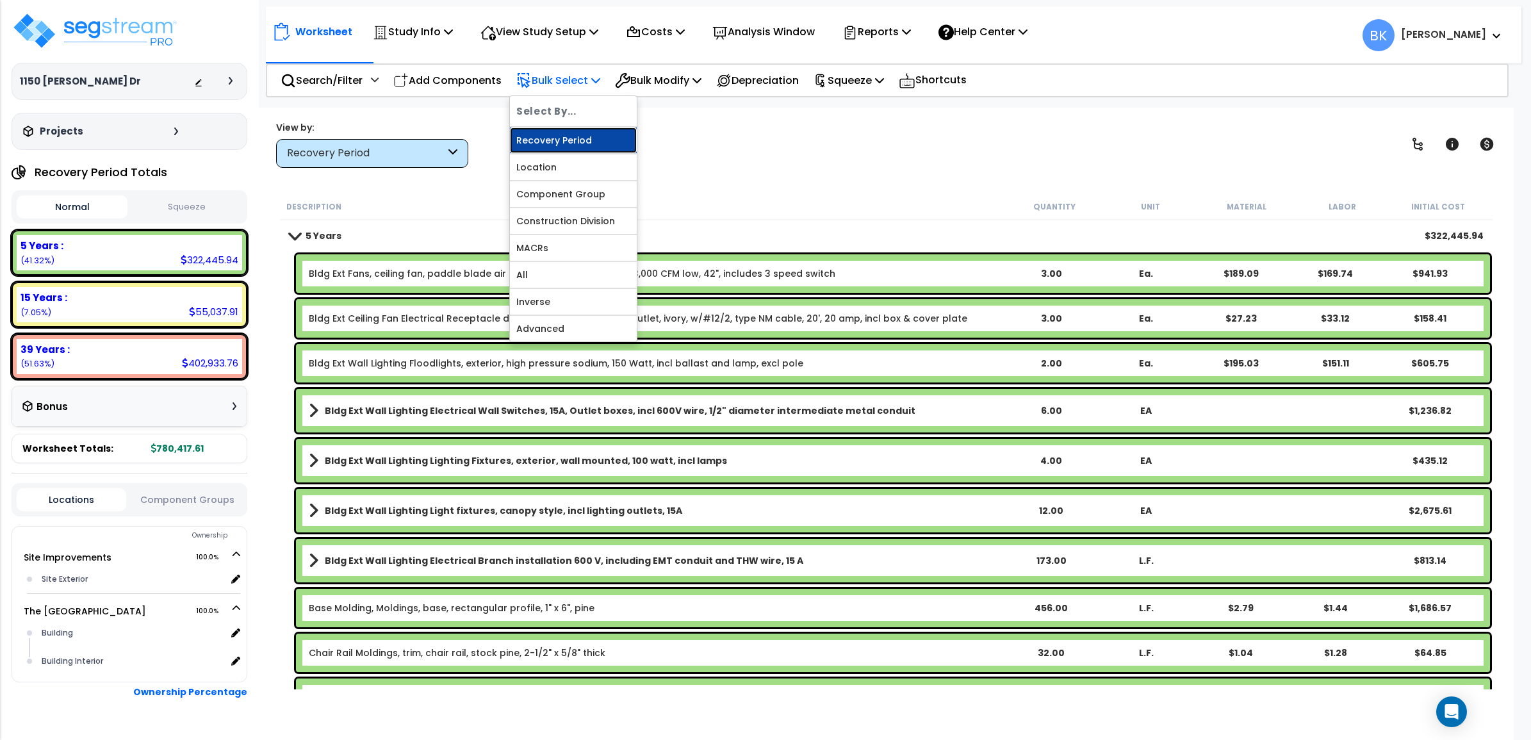
click at [580, 136] on link "Recovery Period" at bounding box center [573, 140] width 127 height 26
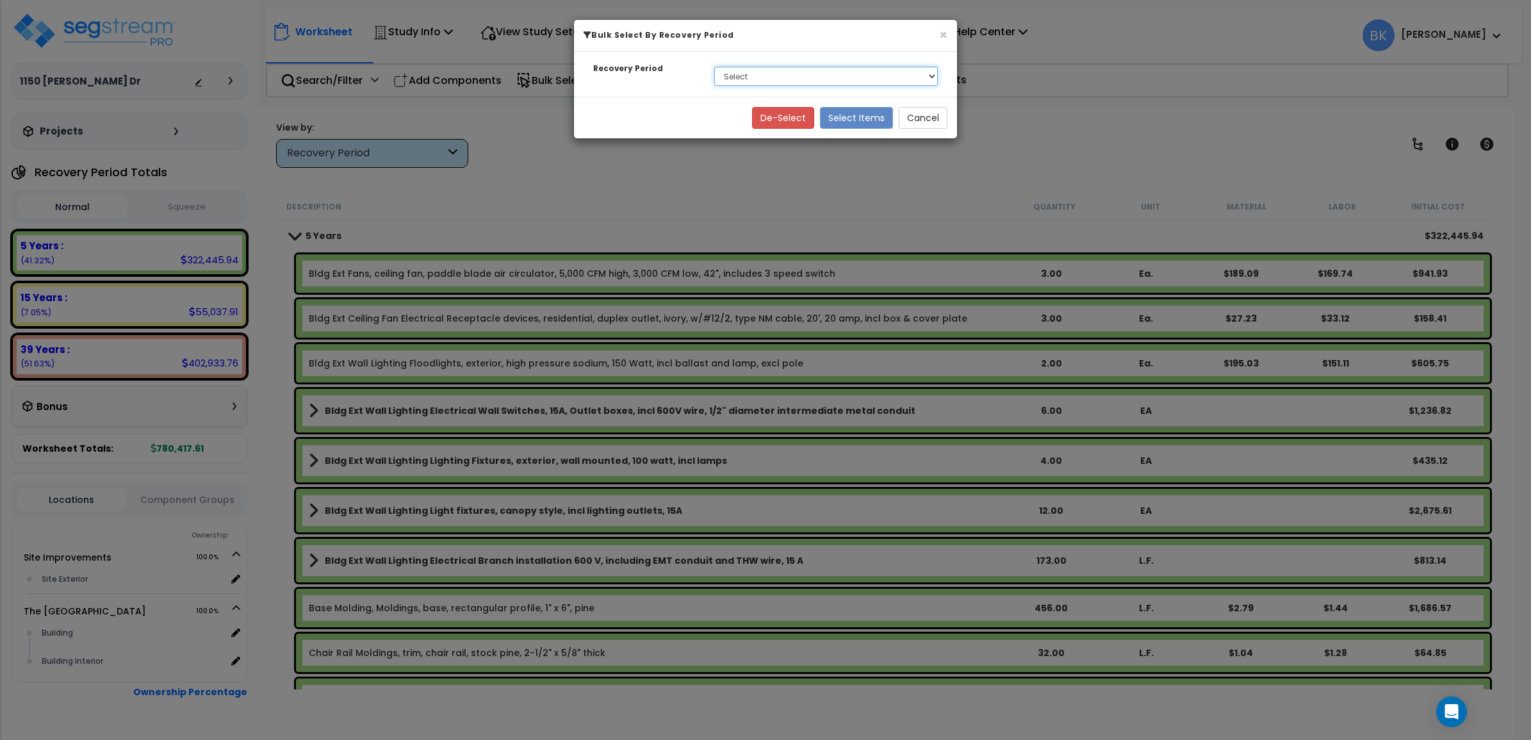
drag, startPoint x: 775, startPoint y: 77, endPoint x: 775, endPoint y: 84, distance: 7.0
click at [775, 77] on select "Select 5 Years 15 Years 39 Years" at bounding box center [826, 76] width 224 height 19
select select "39Y"
click at [714, 67] on select "Select 5 Years 15 Years 39 Years" at bounding box center [826, 76] width 224 height 19
click at [856, 120] on button "Select Items" at bounding box center [856, 118] width 73 height 22
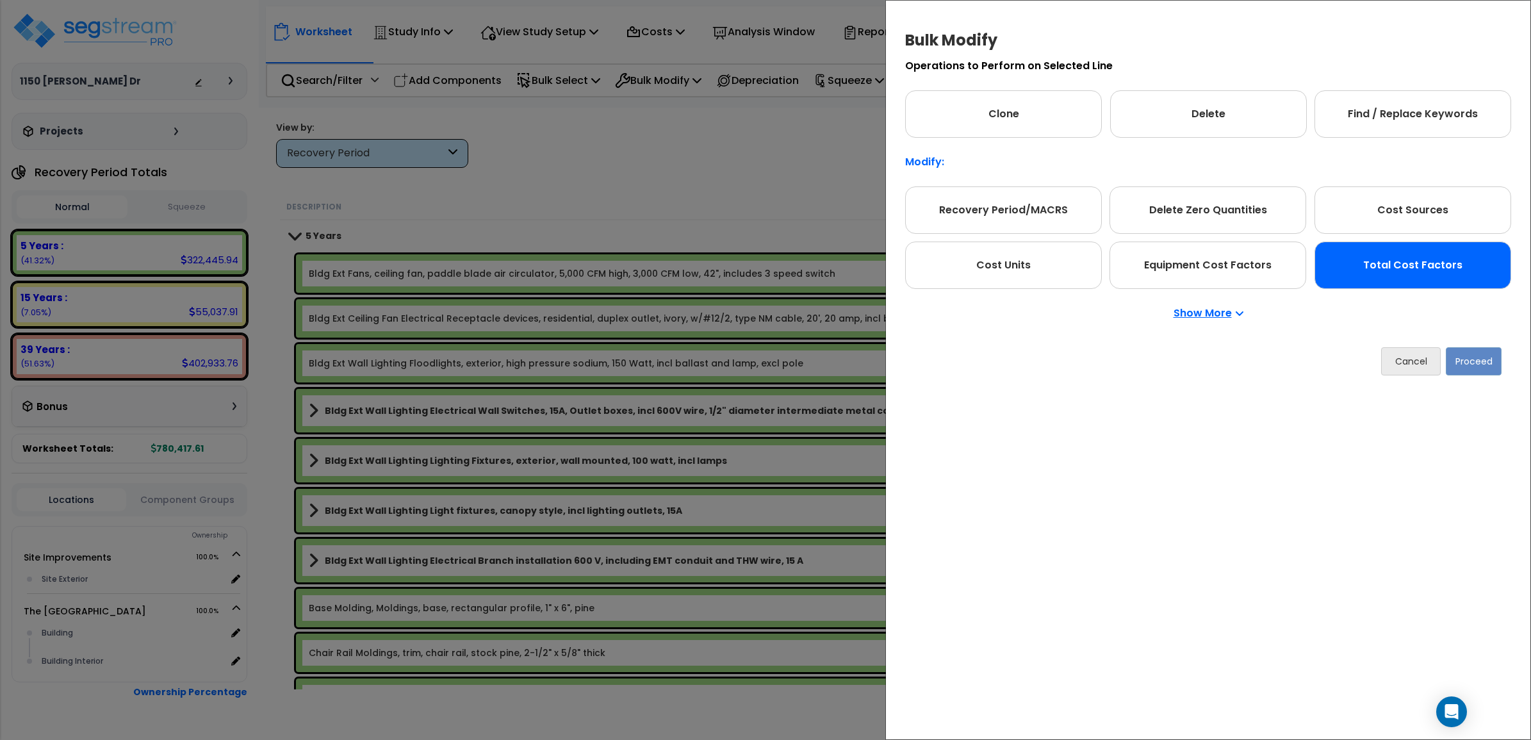
click at [1441, 263] on div "Total Cost Factors" at bounding box center [1412, 264] width 197 height 47
click at [1475, 365] on button "Proceed" at bounding box center [1473, 361] width 56 height 28
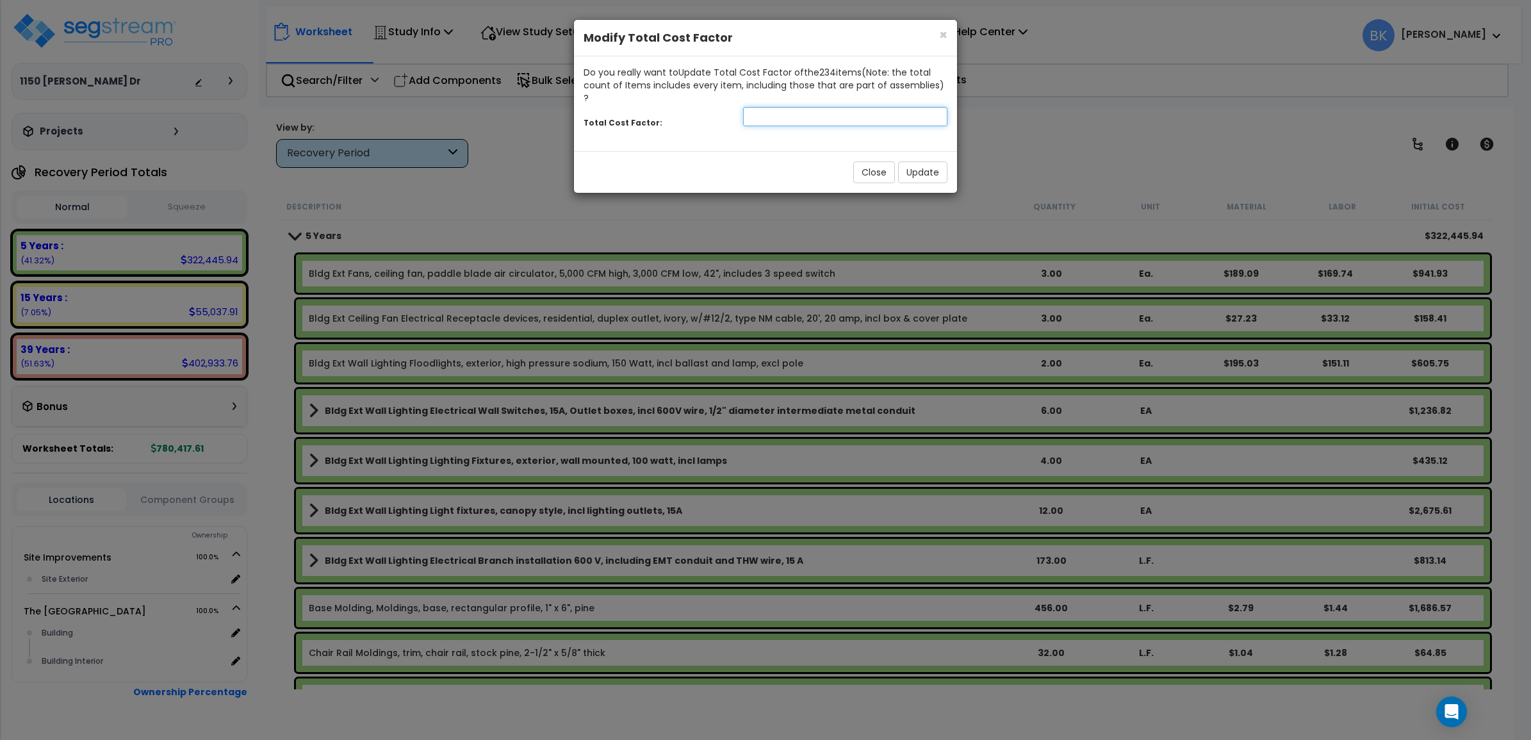
click at [821, 107] on input "number" at bounding box center [845, 116] width 204 height 19
type input "1.25"
click at [929, 162] on button "Update" at bounding box center [922, 172] width 49 height 22
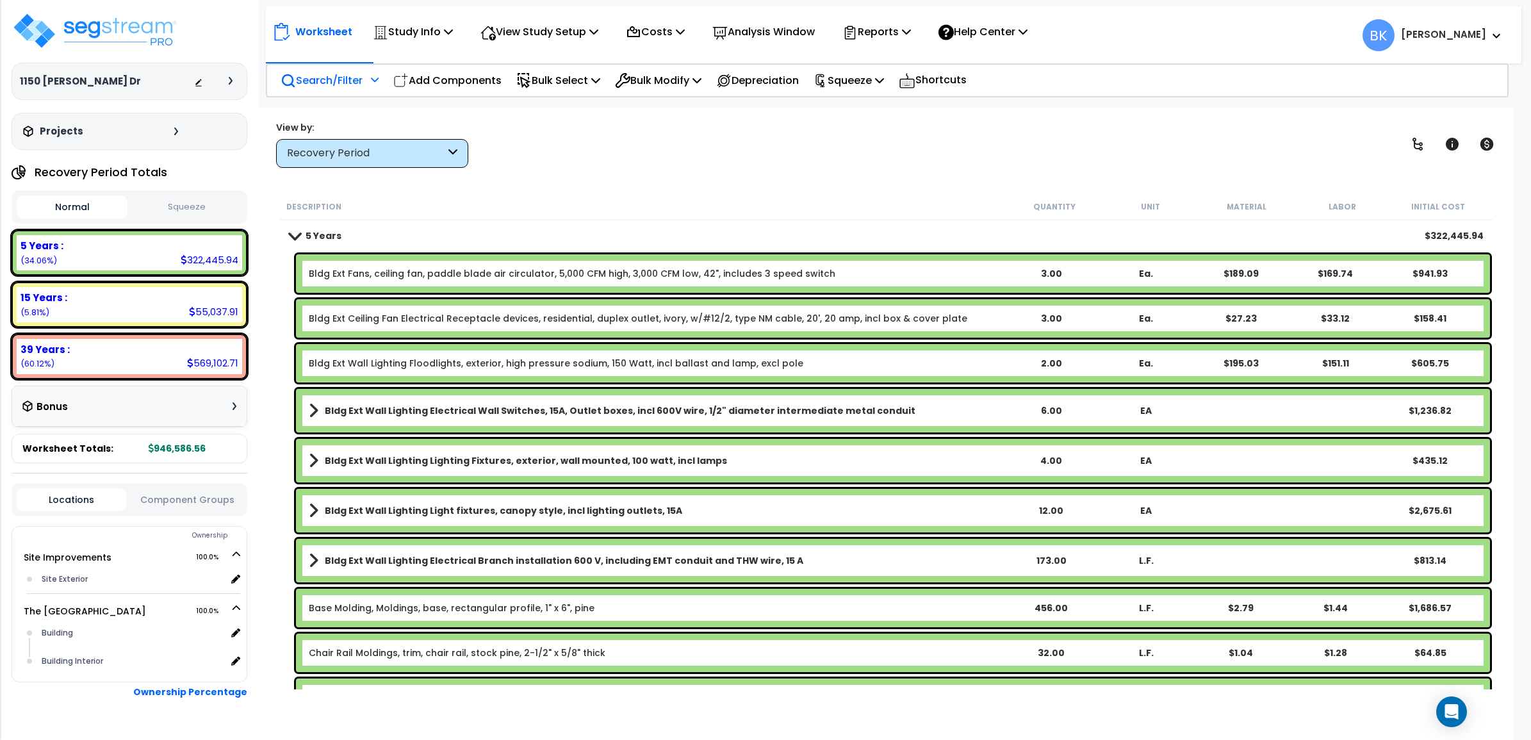
click at [348, 81] on p "Search/Filter" at bounding box center [322, 80] width 82 height 17
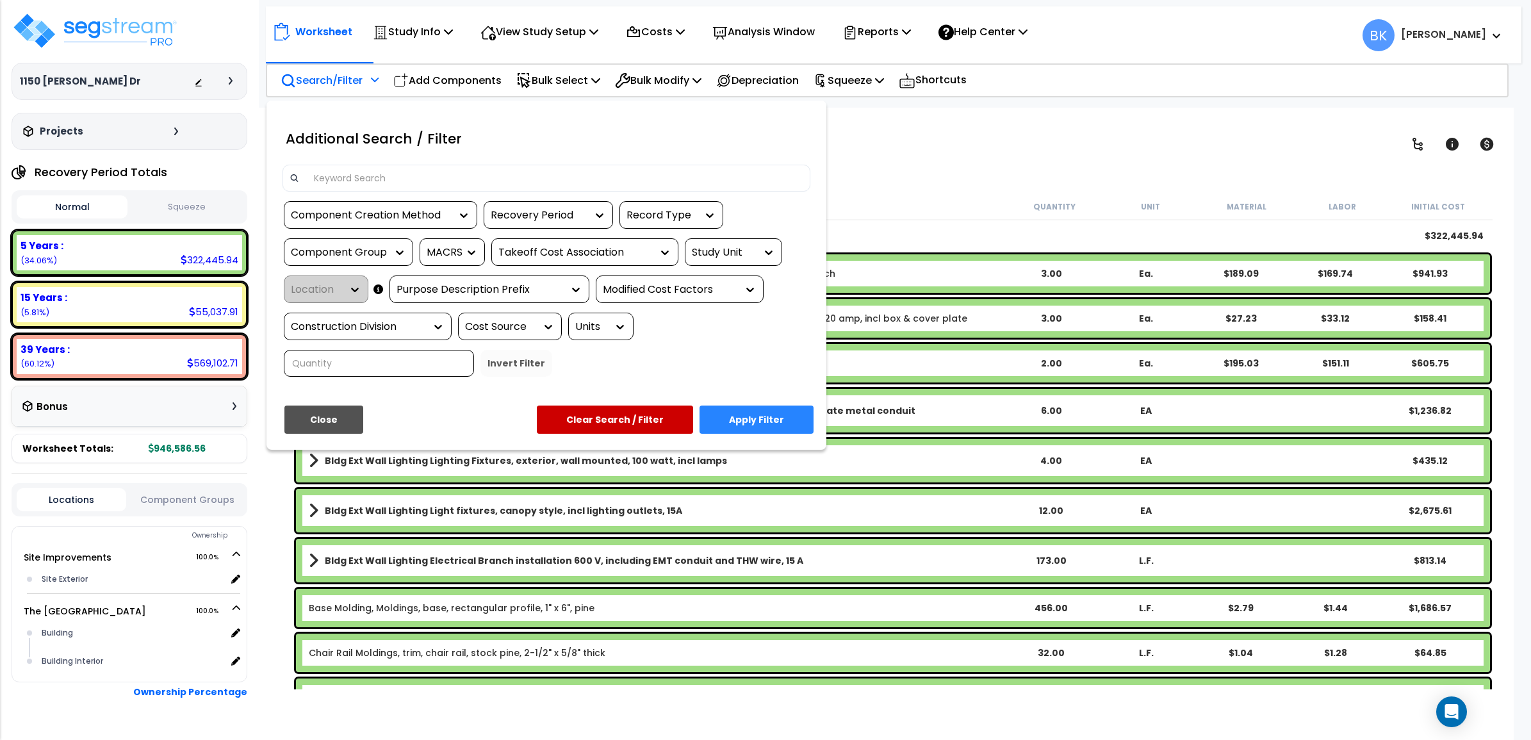
click at [360, 186] on input at bounding box center [555, 177] width 498 height 19
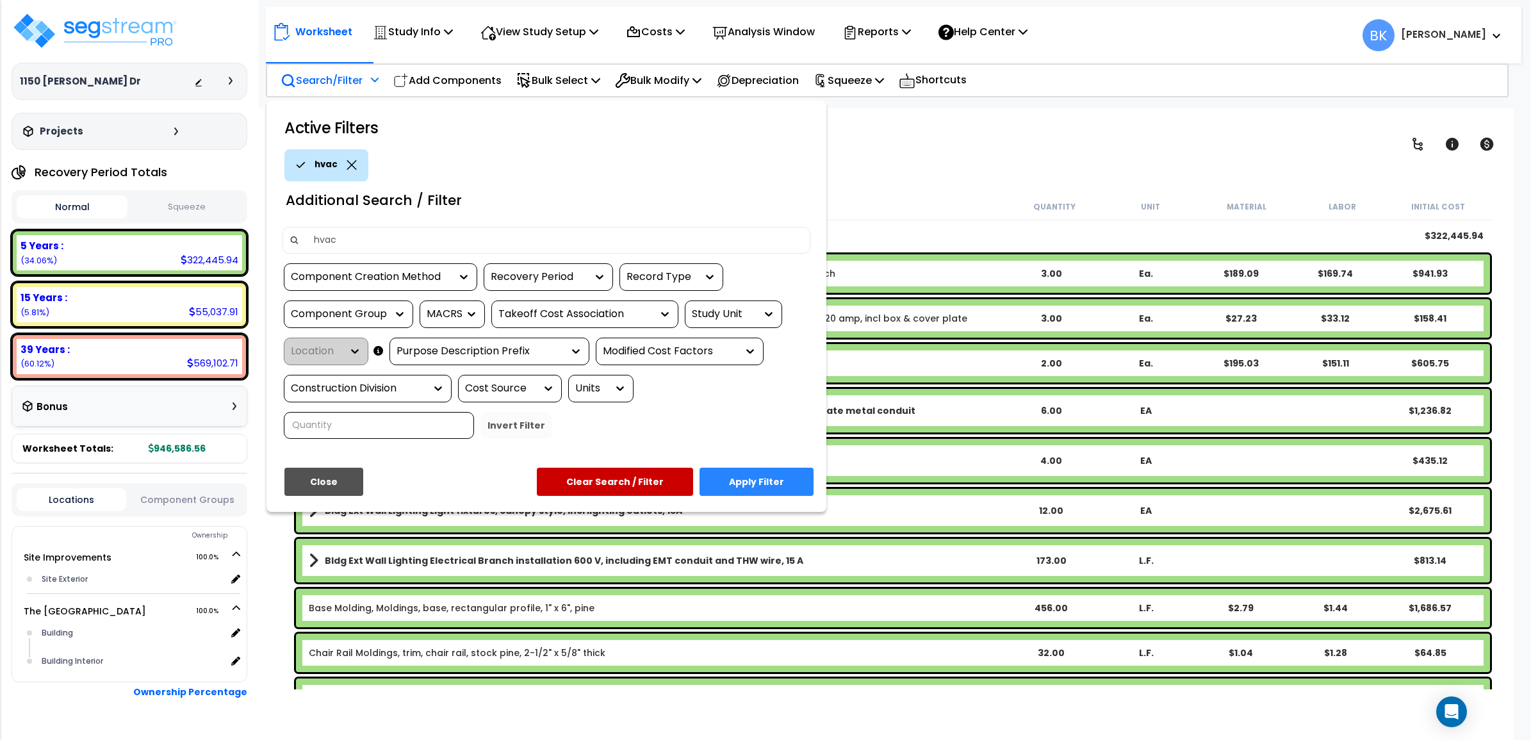
type input "hvac"
click at [768, 485] on button "Apply Filter" at bounding box center [756, 482] width 114 height 28
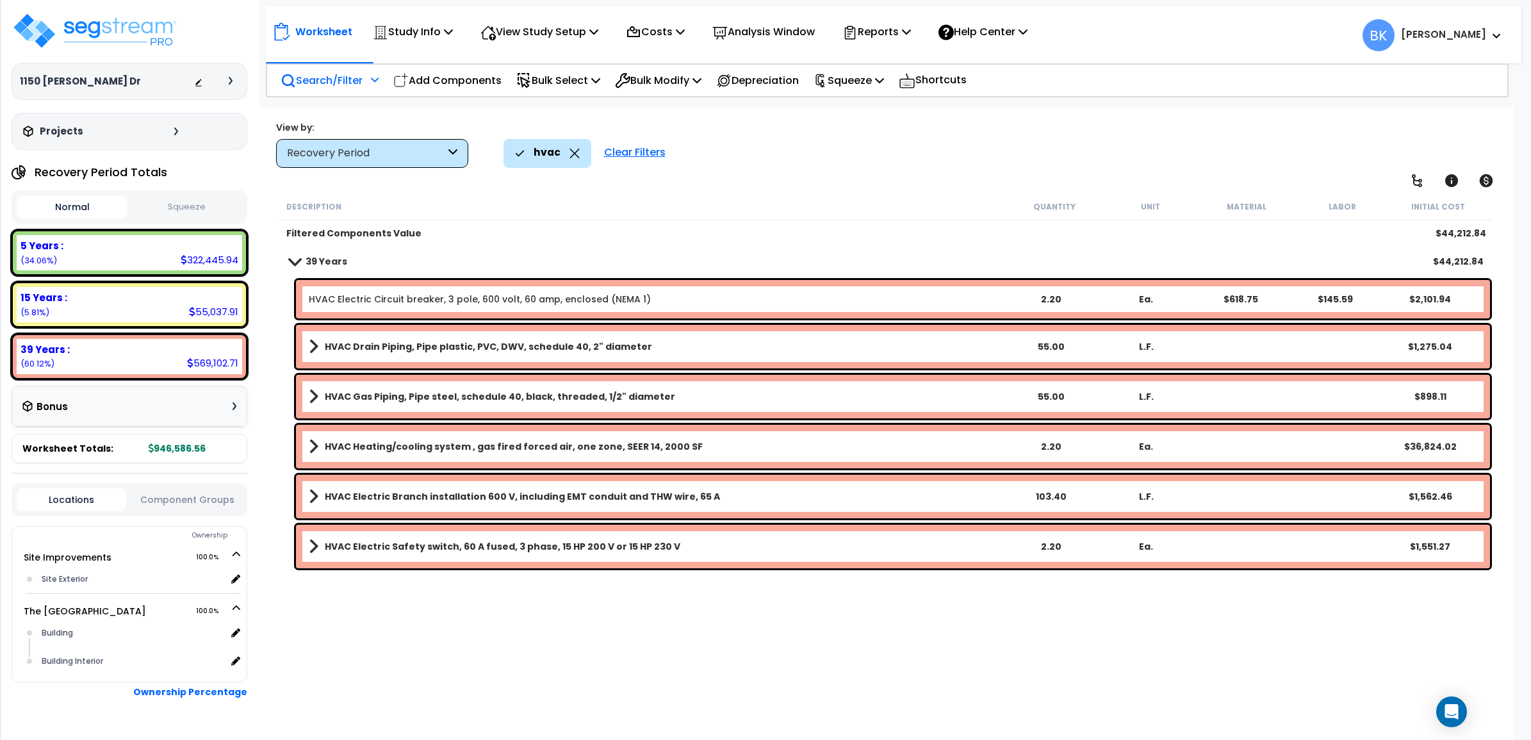
click at [947, 660] on div "Description Quantity Unit Material Labor Initial Cost Filtered Components Value…" at bounding box center [886, 441] width 1217 height 496
click at [577, 154] on icon at bounding box center [574, 154] width 10 height 10
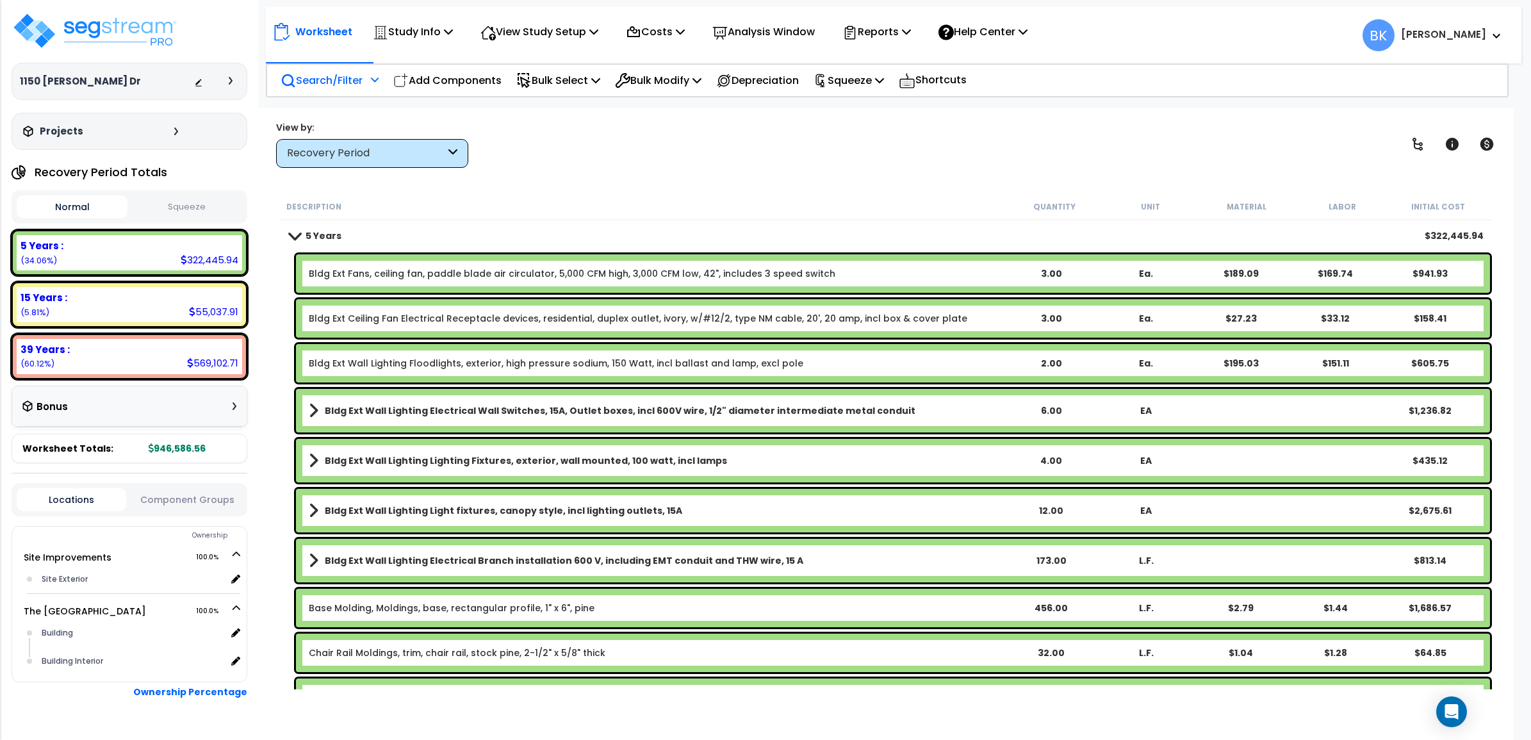
click at [320, 80] on p "Search/Filter" at bounding box center [322, 80] width 82 height 17
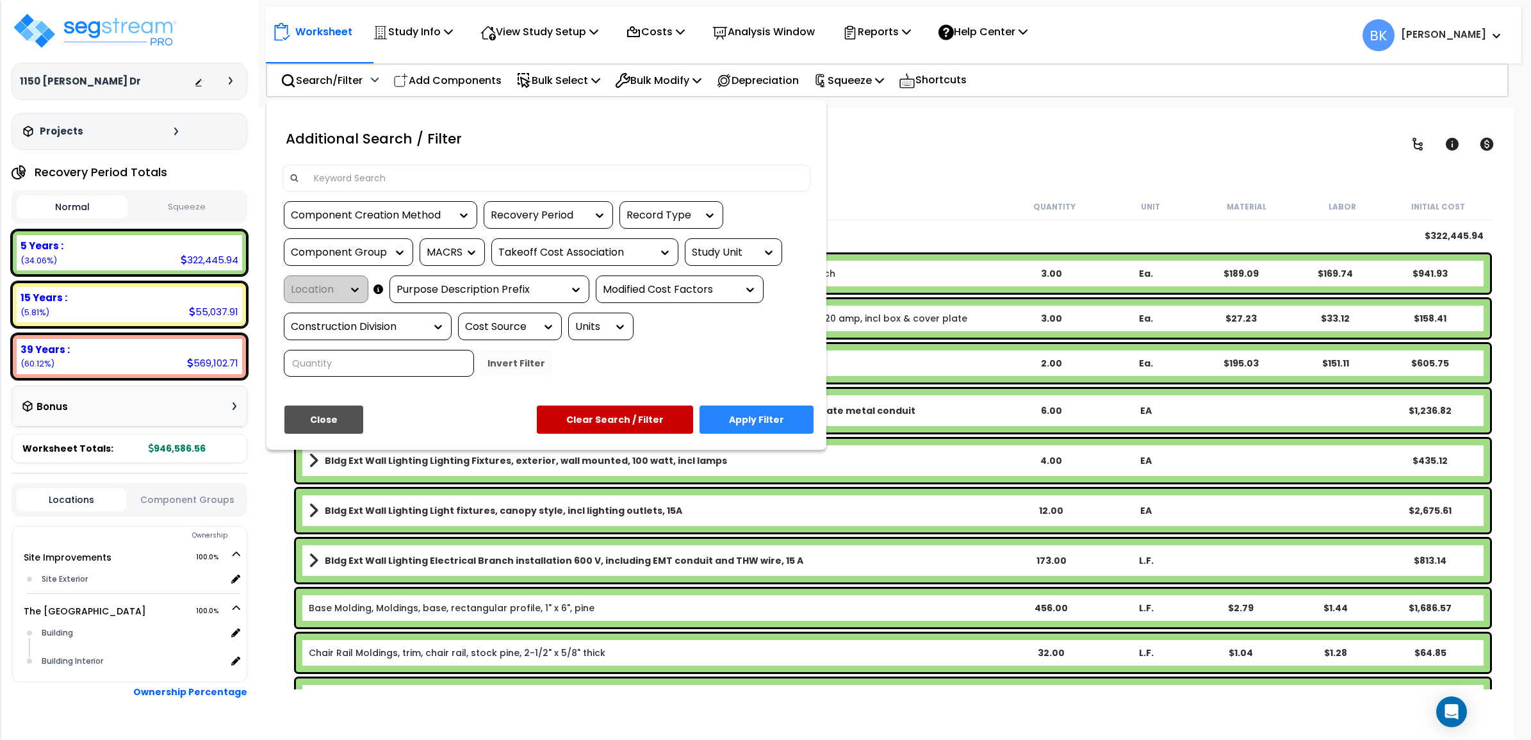
click at [379, 170] on input at bounding box center [555, 177] width 498 height 19
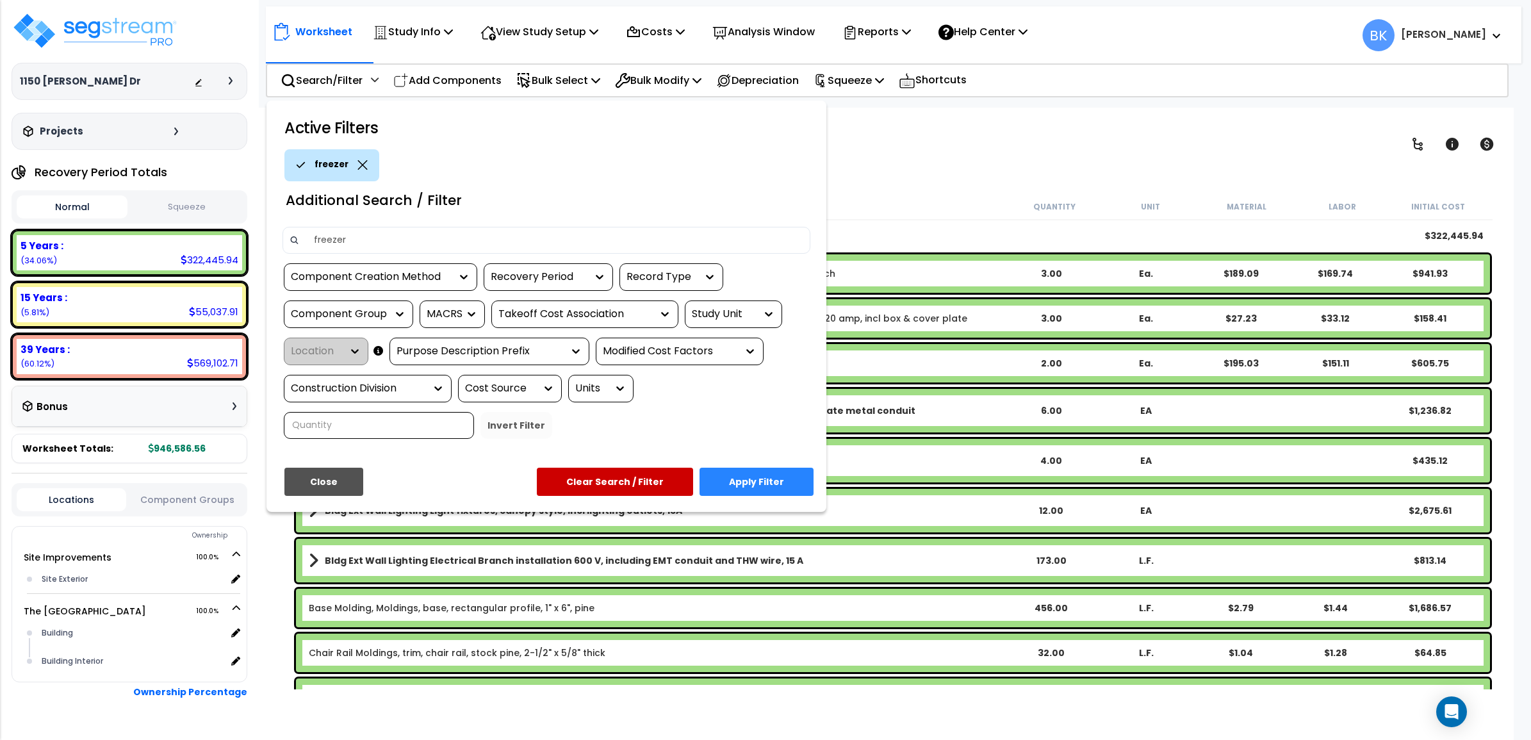
type input "freezer"
click at [740, 482] on button "Apply Filter" at bounding box center [756, 482] width 114 height 28
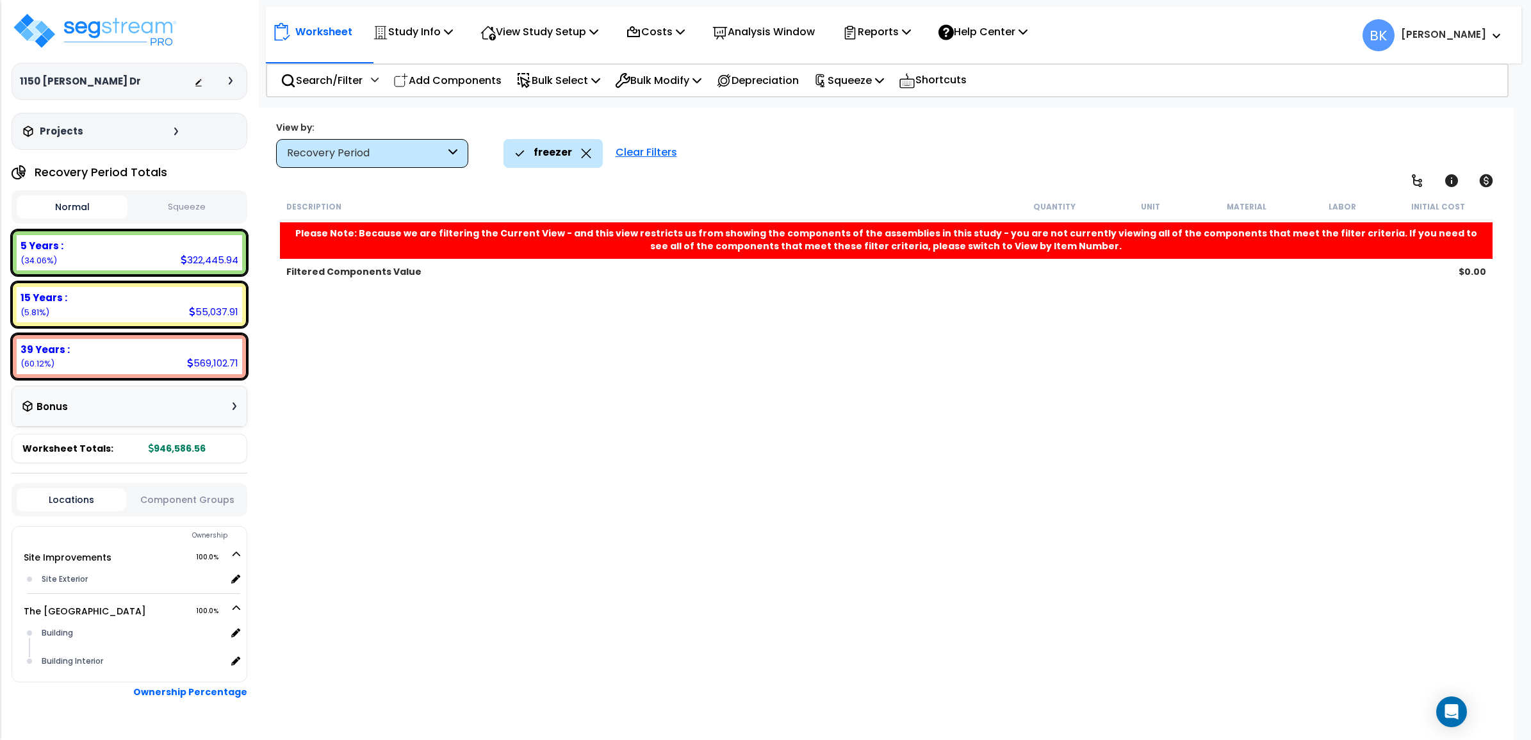
click at [638, 152] on div "Clear Filters" at bounding box center [646, 153] width 74 height 28
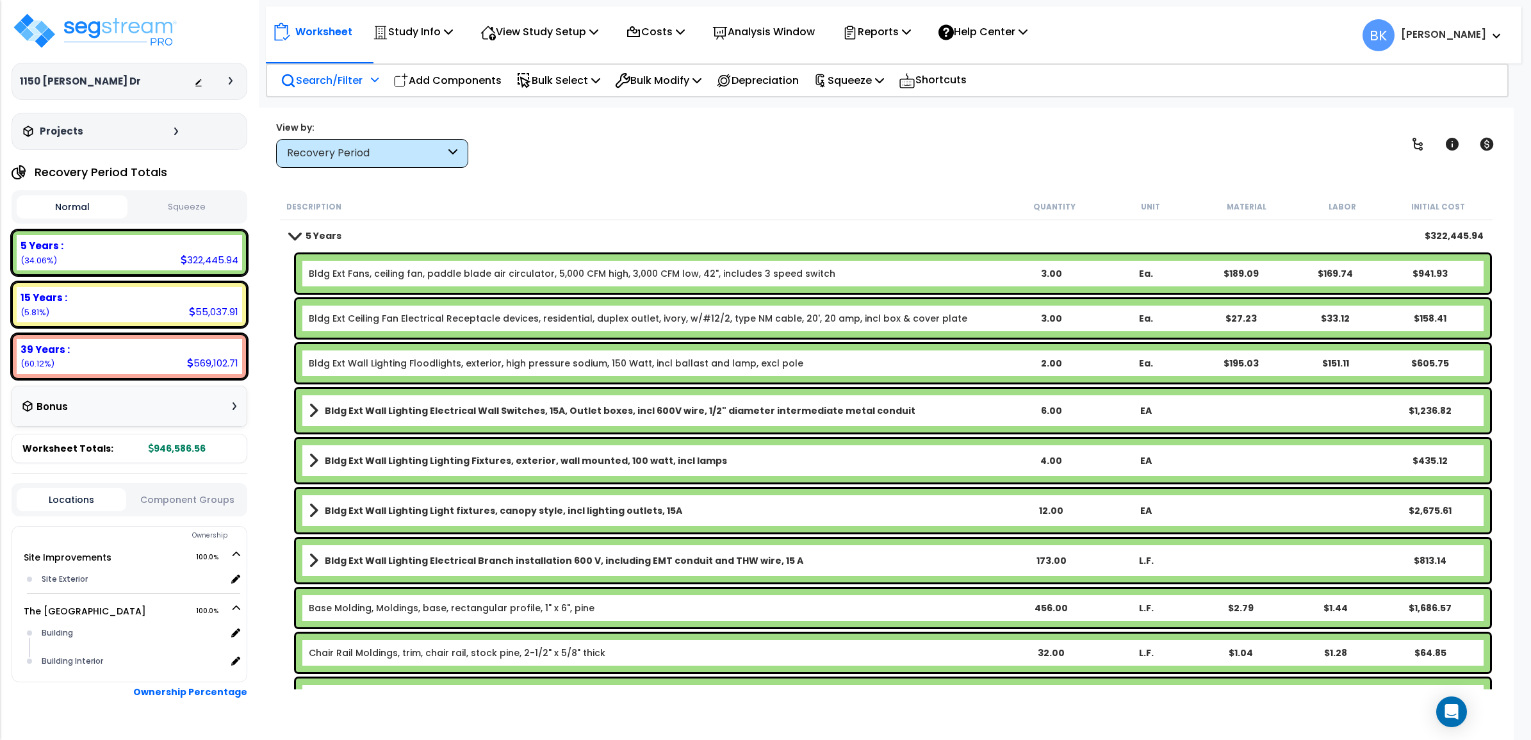
click at [344, 69] on div "Search/Filter Additional Search / Filter" at bounding box center [330, 80] width 98 height 30
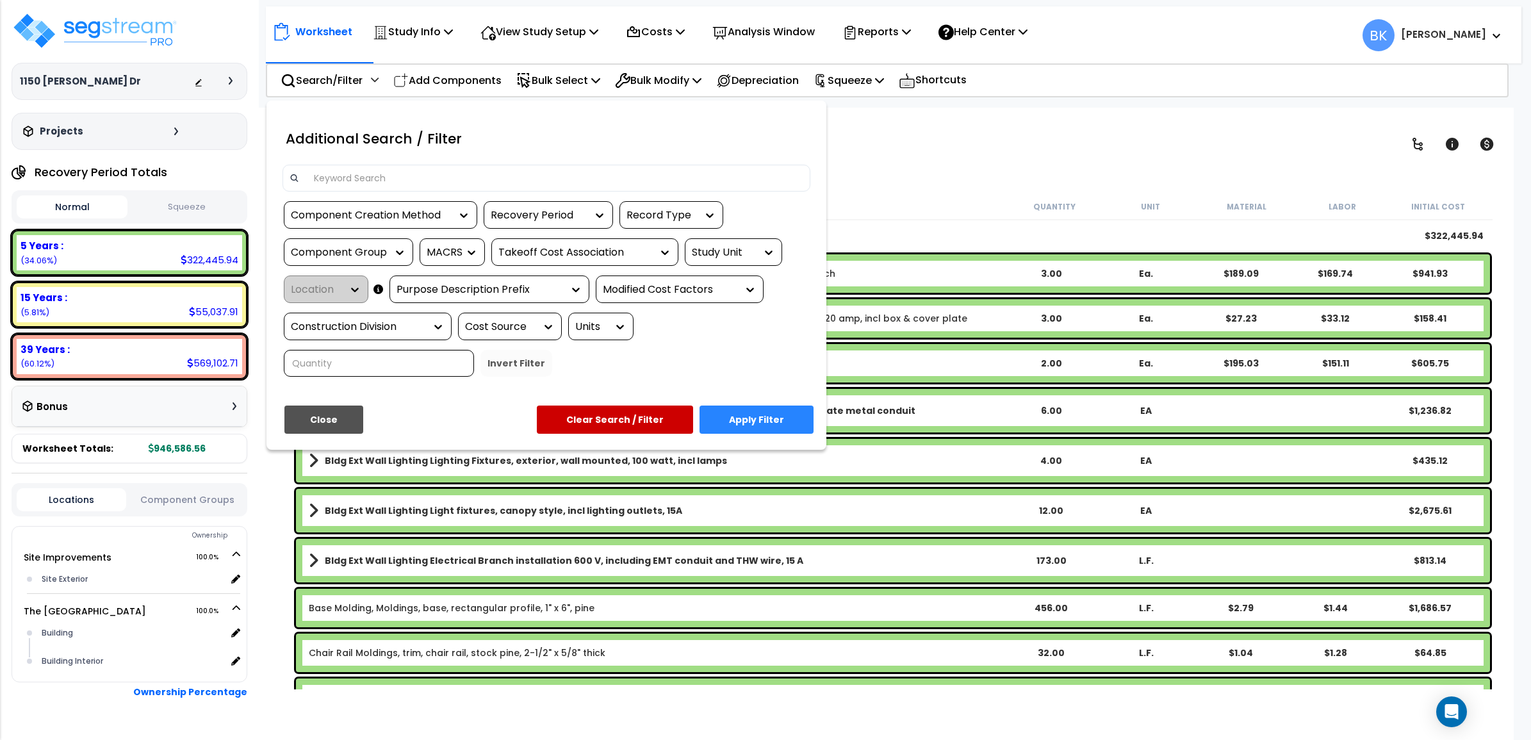
click at [370, 176] on input at bounding box center [555, 177] width 498 height 19
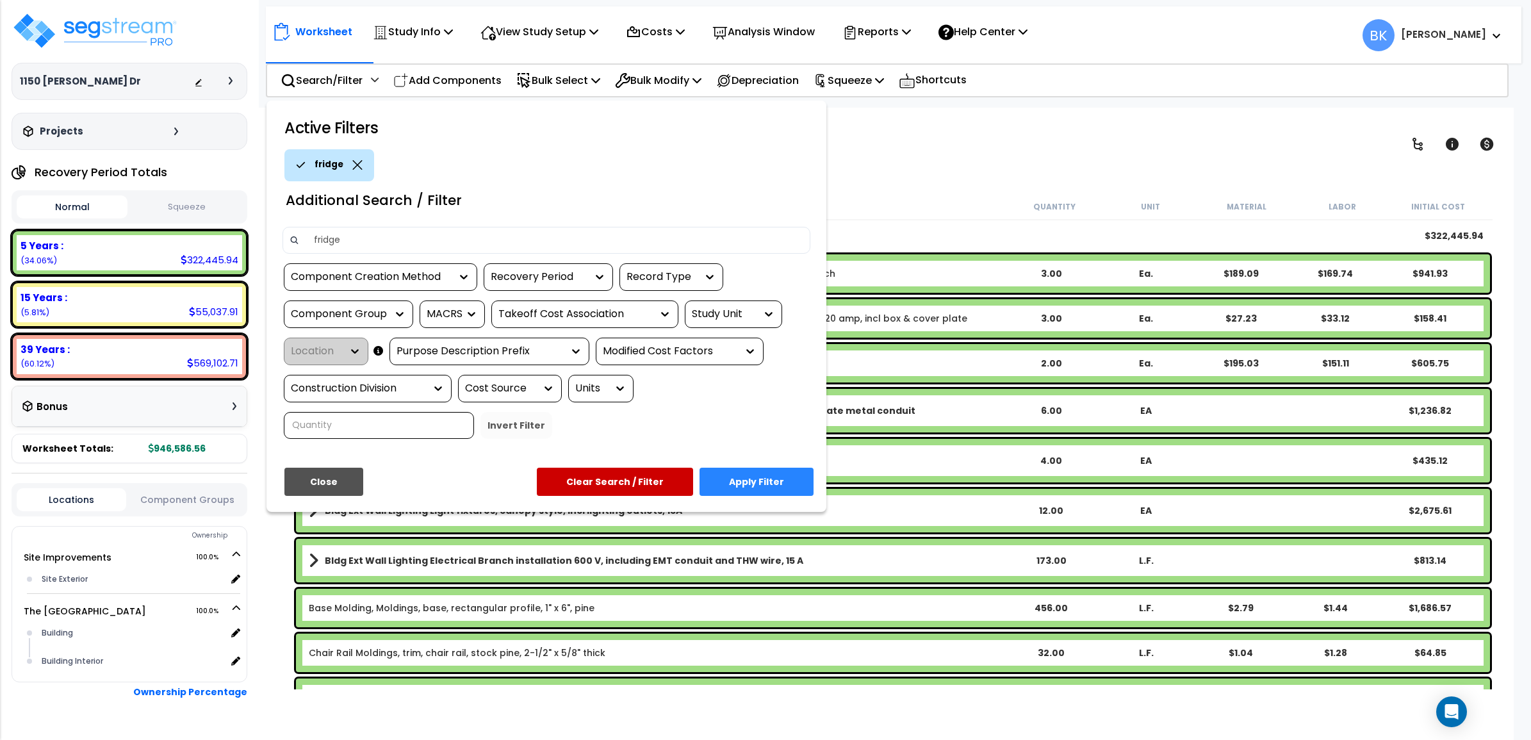
type input "fridge"
click at [770, 478] on button "Apply Filter" at bounding box center [756, 482] width 114 height 28
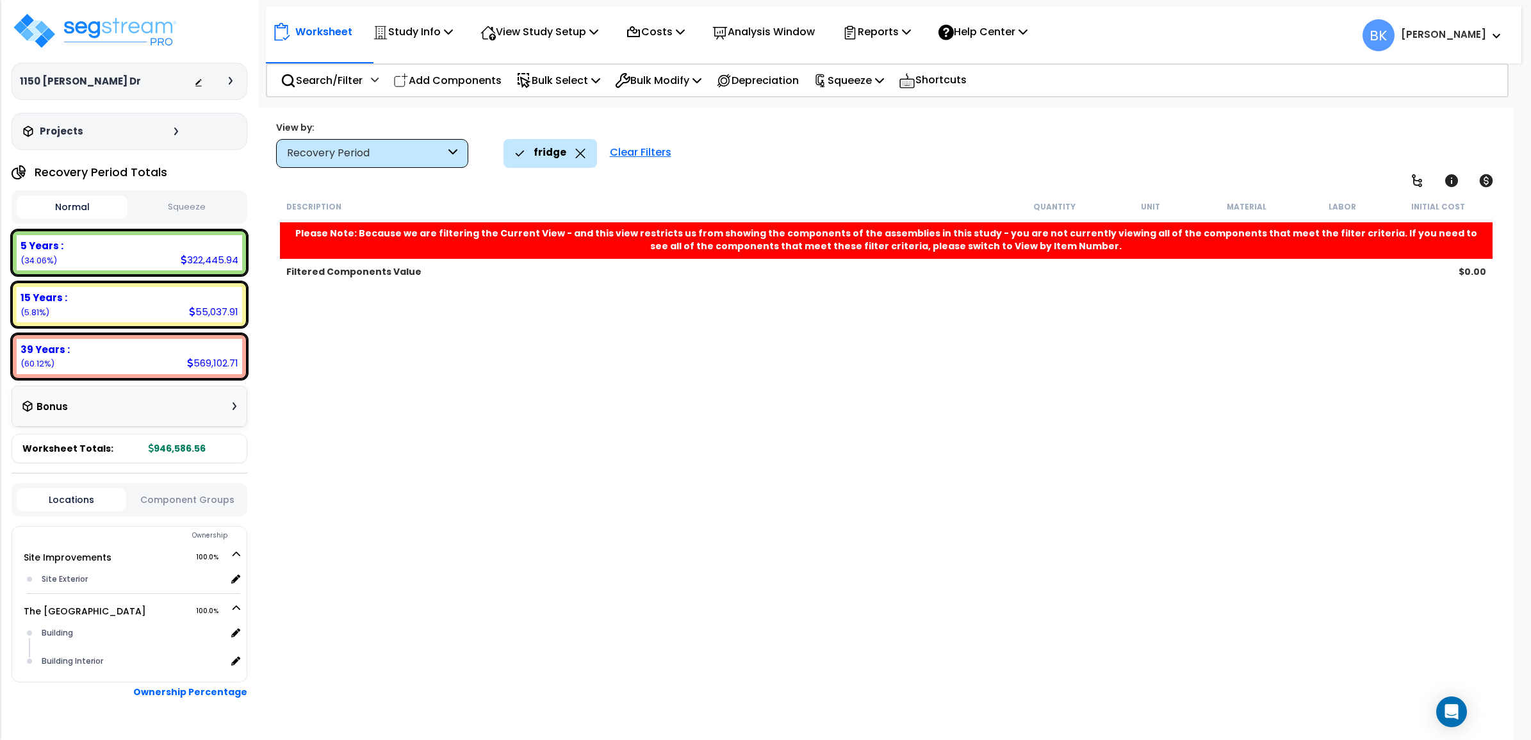
click at [576, 154] on icon at bounding box center [580, 154] width 10 height 10
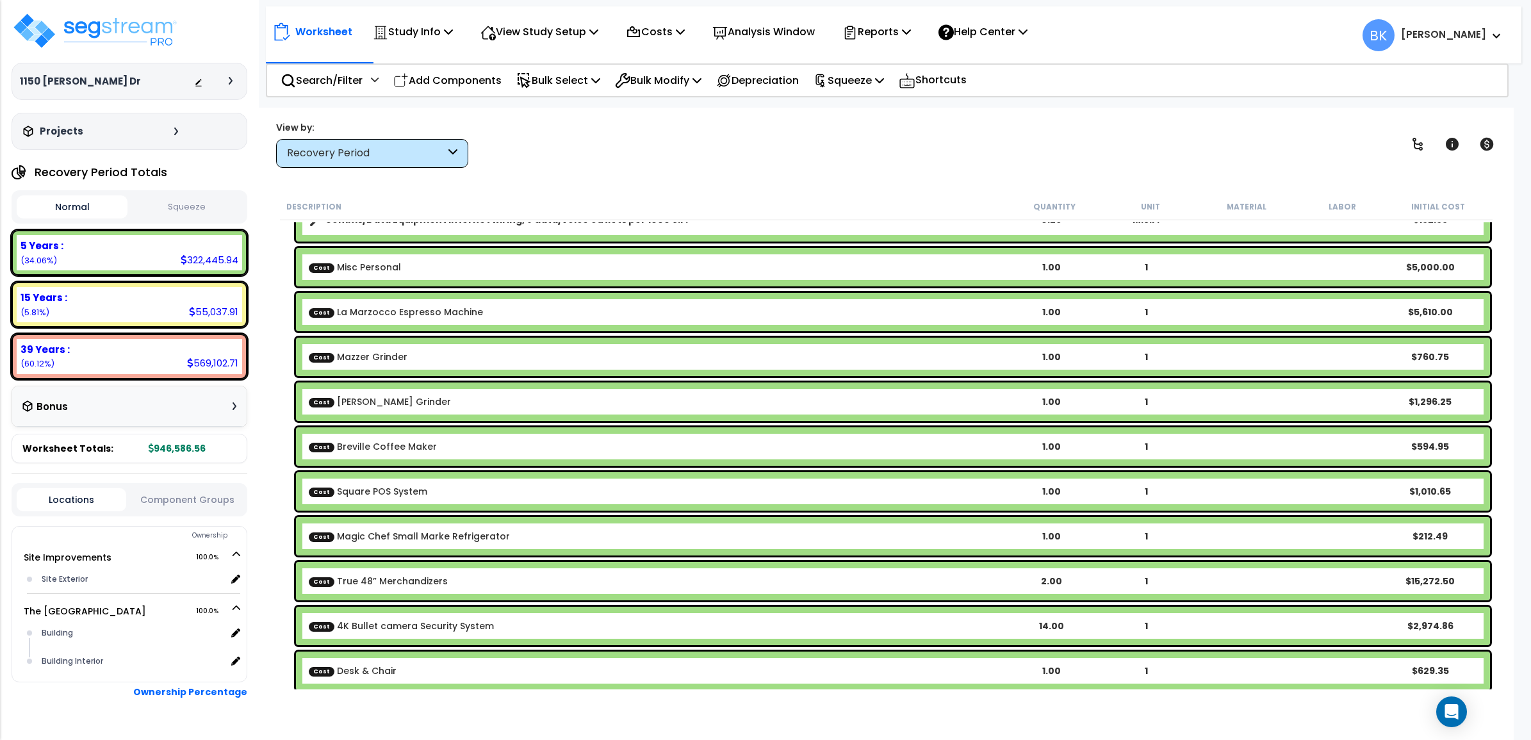
scroll to position [2562, 0]
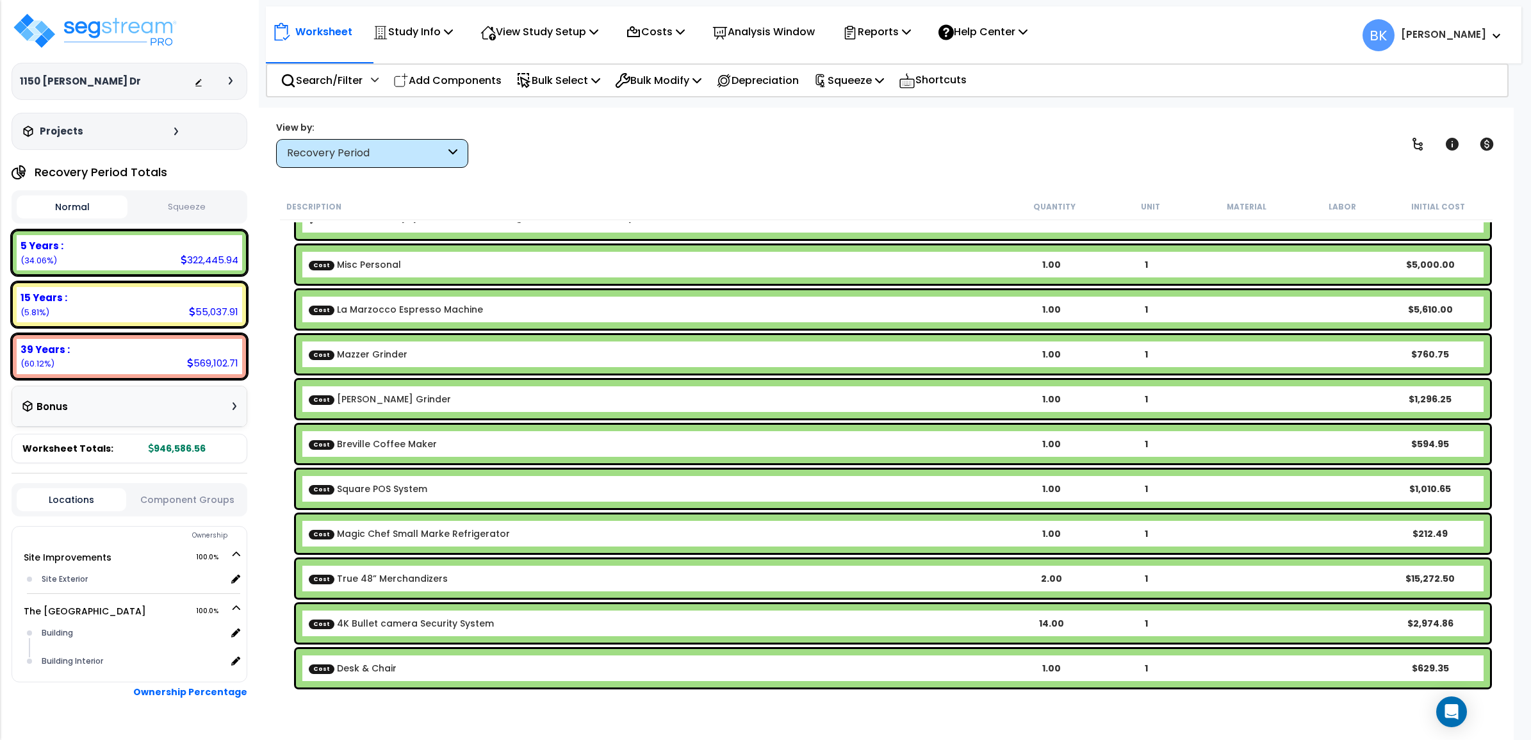
click at [560, 381] on div "Cost [PERSON_NAME] Grinder 1.00 1 $1,296.25" at bounding box center [893, 399] width 1194 height 38
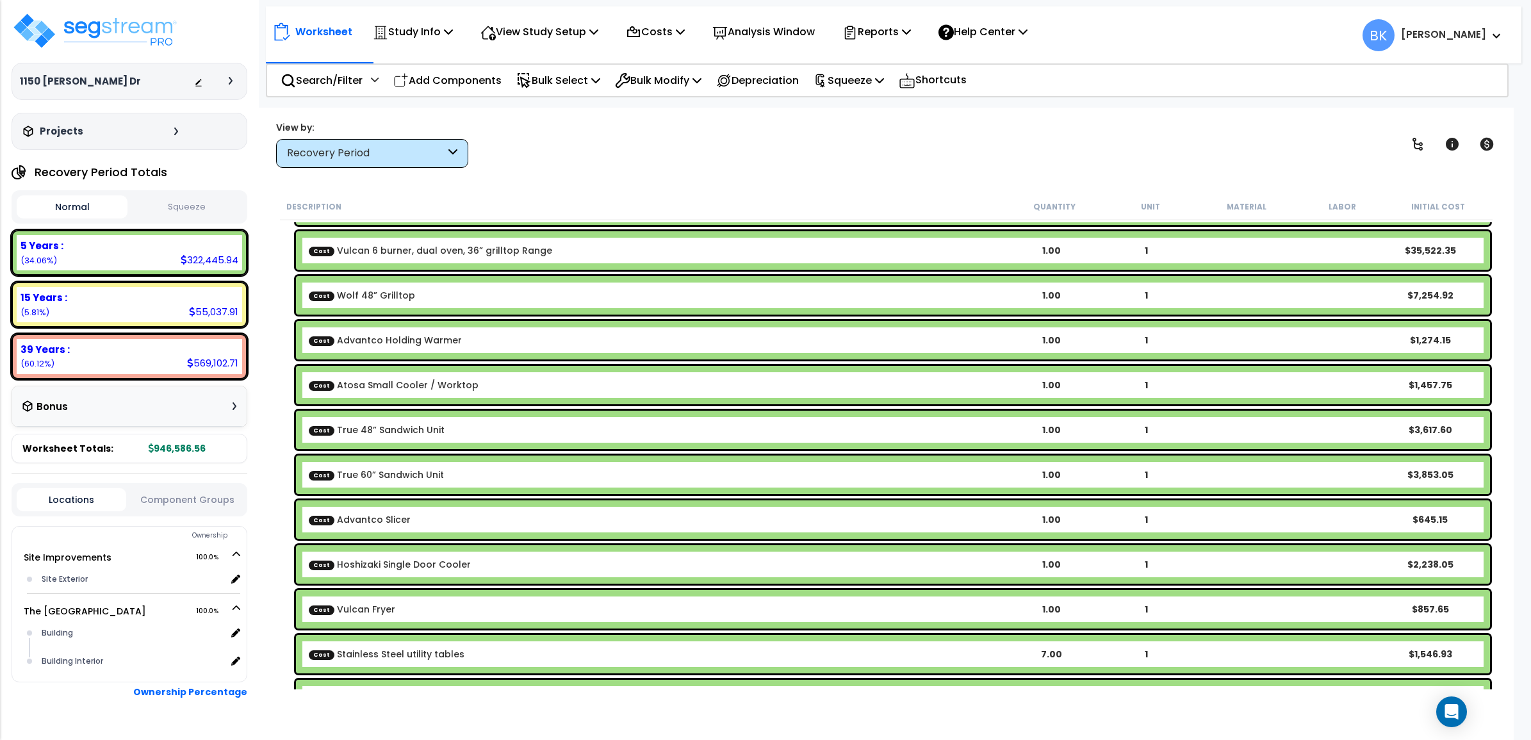
scroll to position [3499, 0]
